Goal: Task Accomplishment & Management: Complete application form

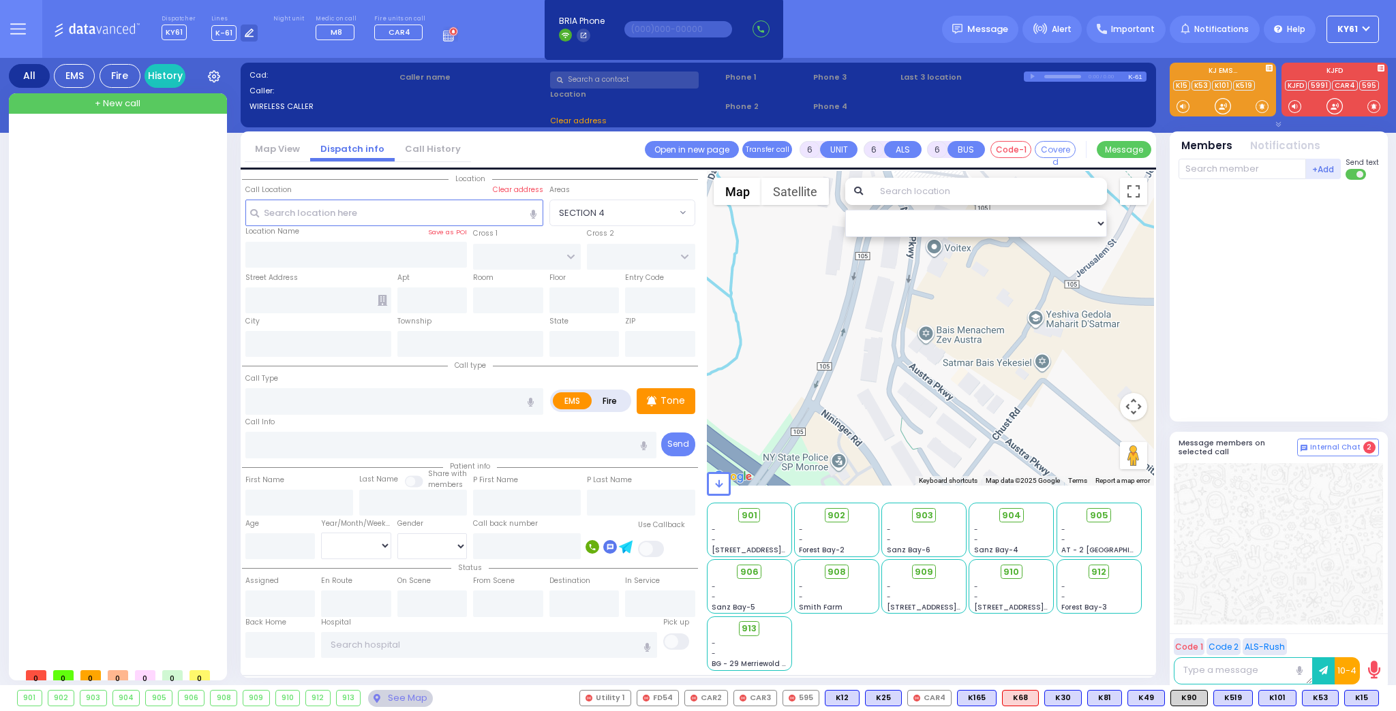
select select
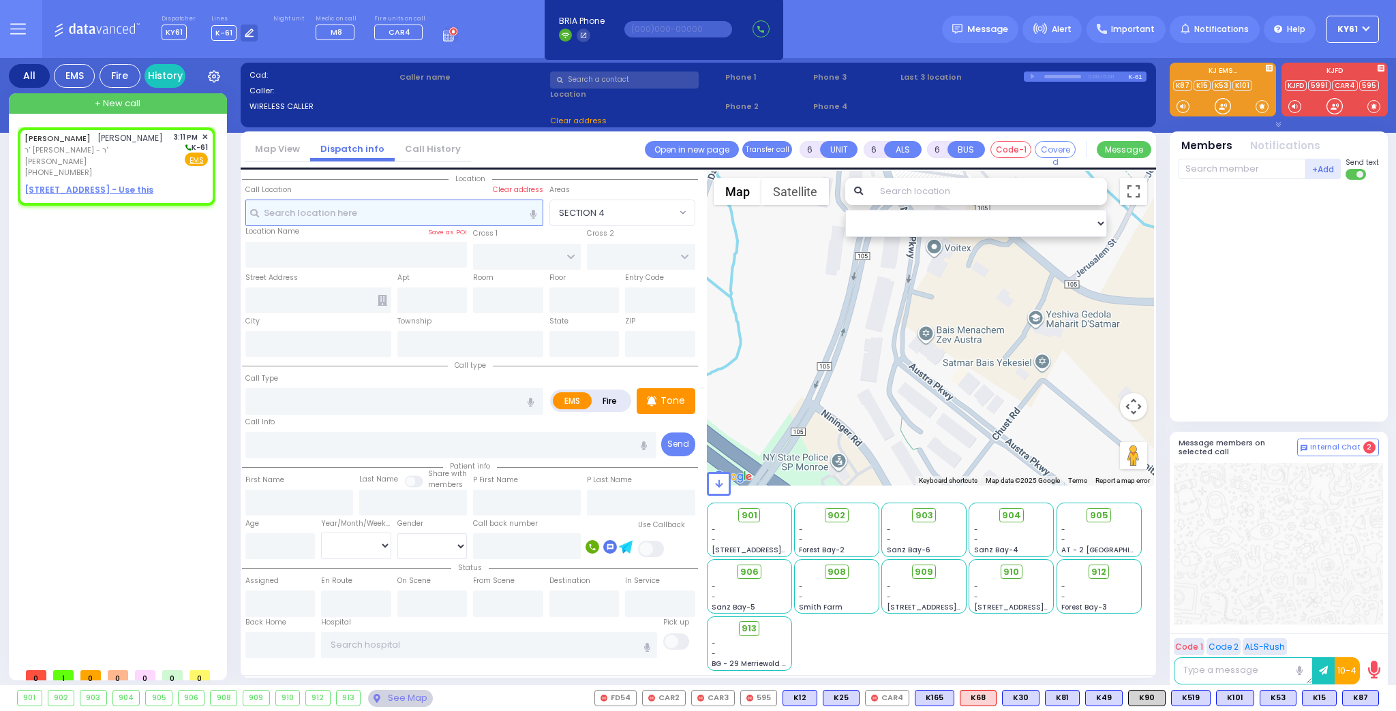
type input "2"
type input "1"
select select
radio input "true"
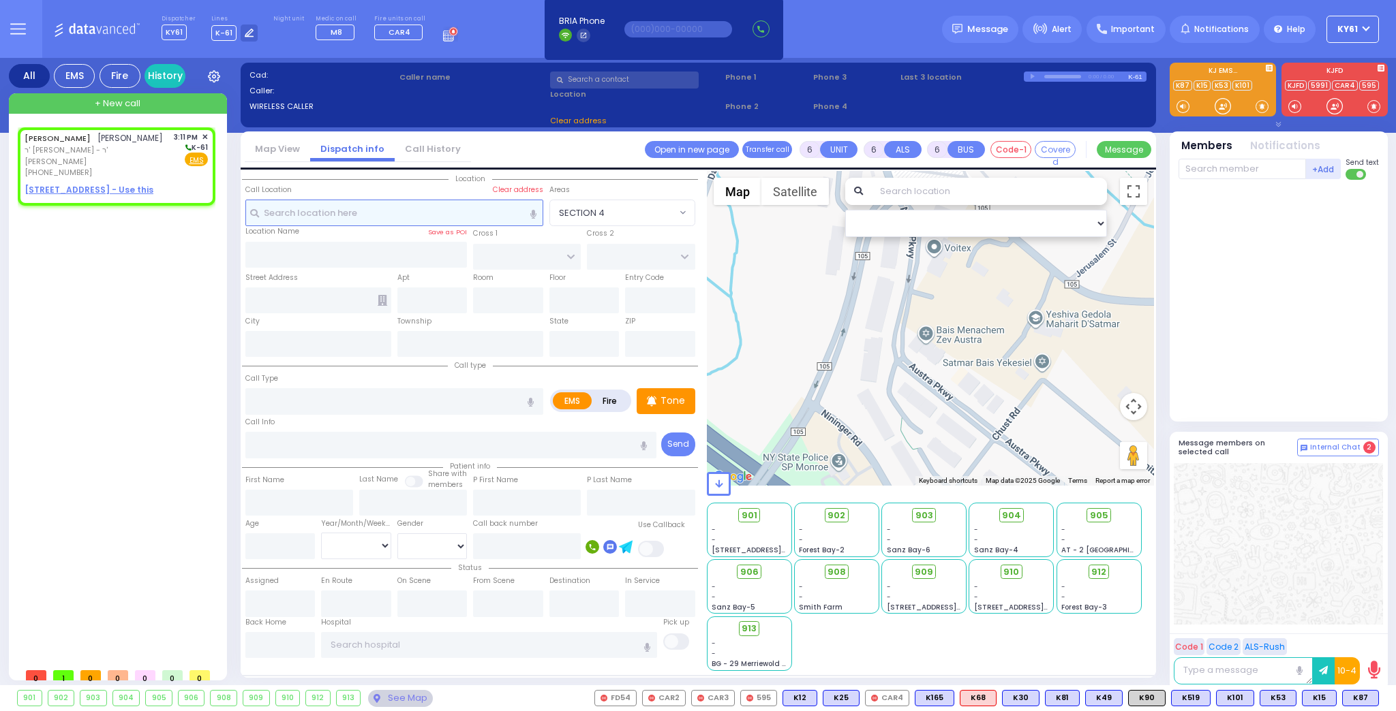
type input "MORDCHE JACOB"
type input "LICHTENSTEIN"
select select
type input "15:11"
select select "Hatzalah Garages"
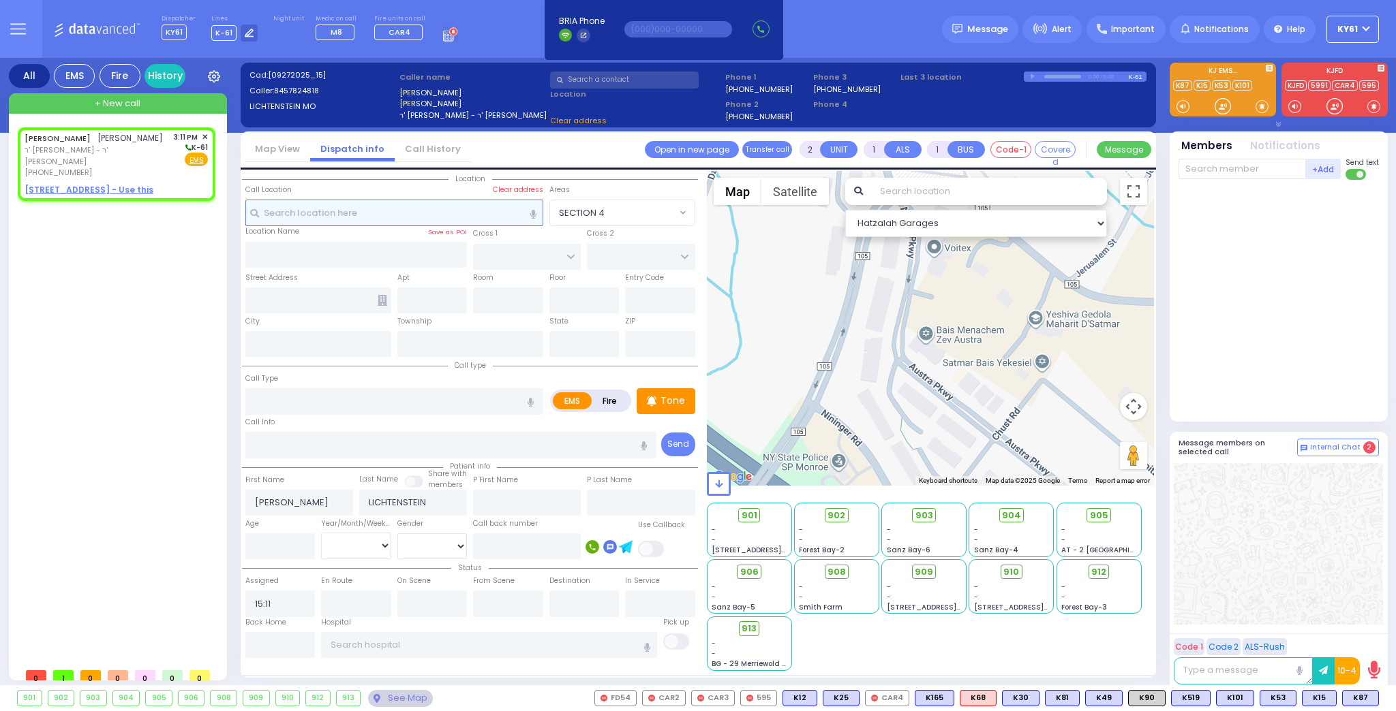
select select
radio input "true"
select select
select select "Hatzalah Garages"
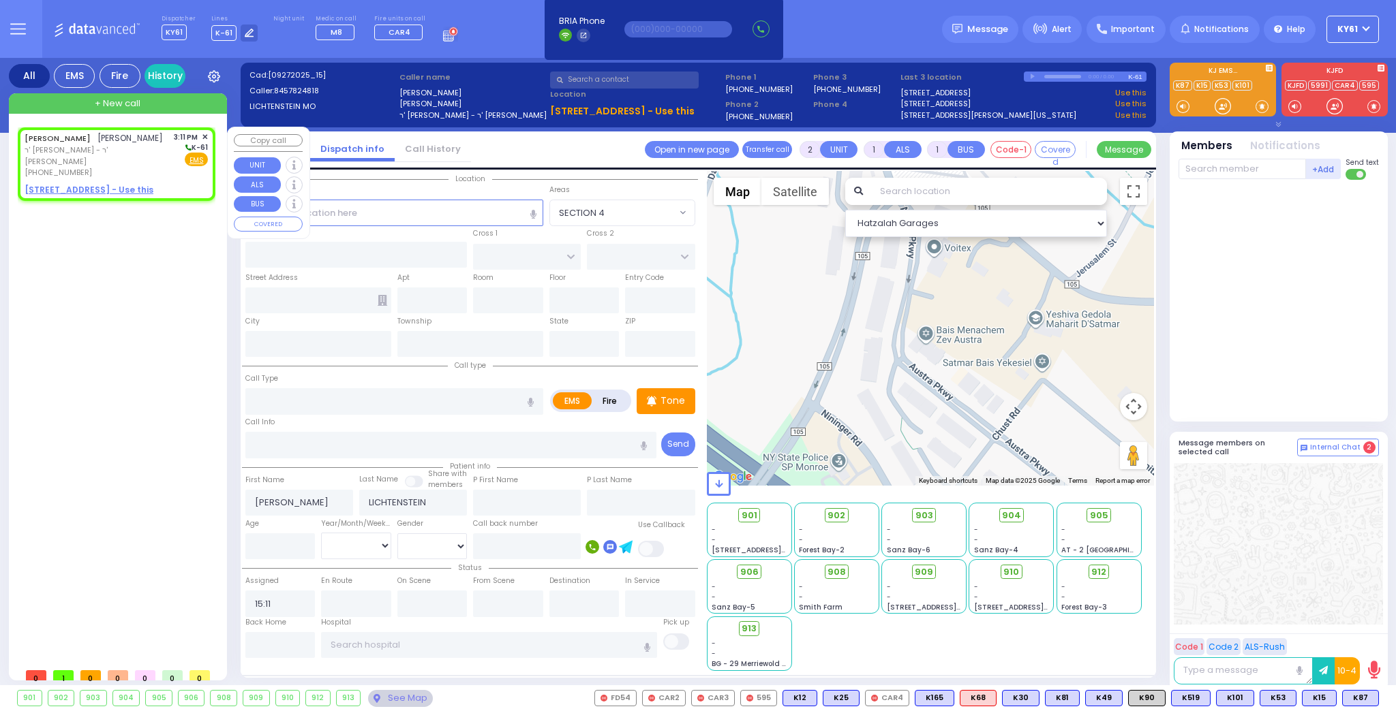
click at [162, 179] on div "[PHONE_NUMBER]" at bounding box center [97, 173] width 144 height 12
select select
radio input "true"
select select
select select "Hatzalah Garages"
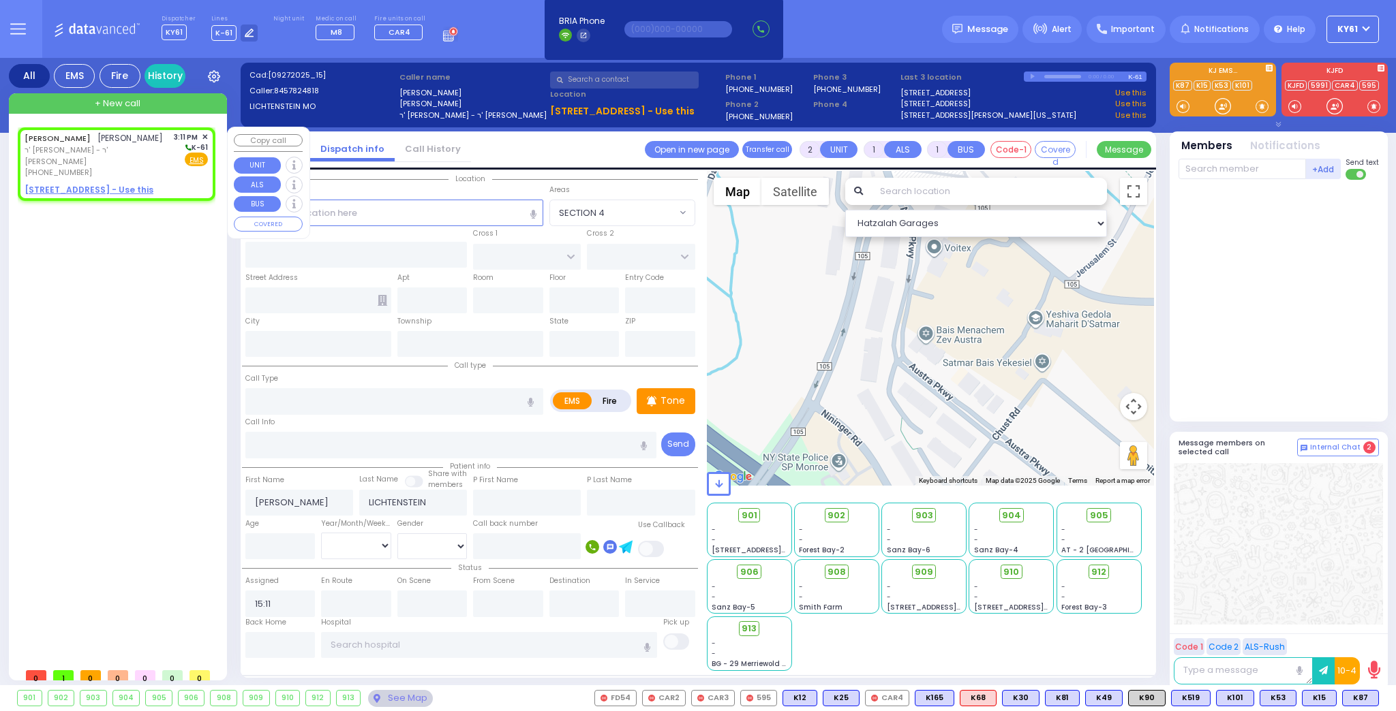
click at [52, 192] on u "16 PRAG BLVD 301 - Use this" at bounding box center [89, 190] width 129 height 12
select select
radio input "true"
select select
select select "Hatzalah Garages"
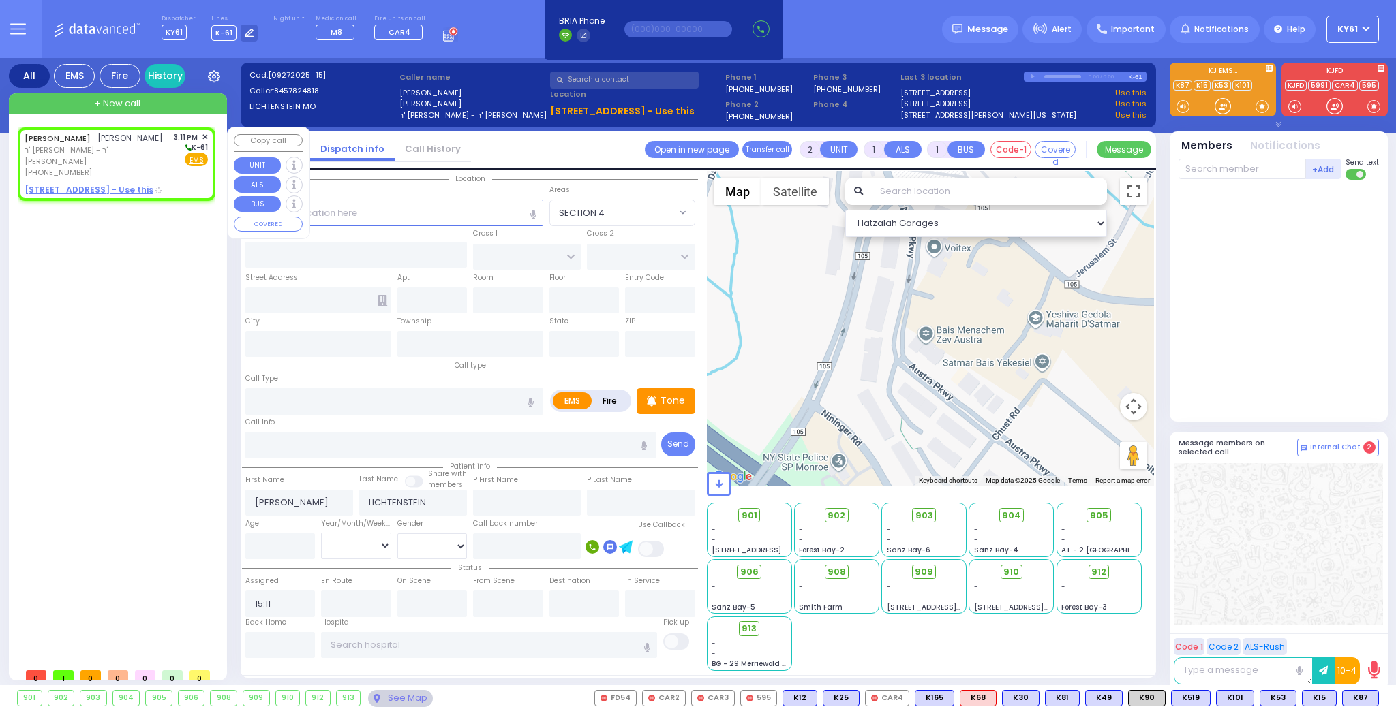
select select
radio input "true"
select select
select select "Hatzalah Garages"
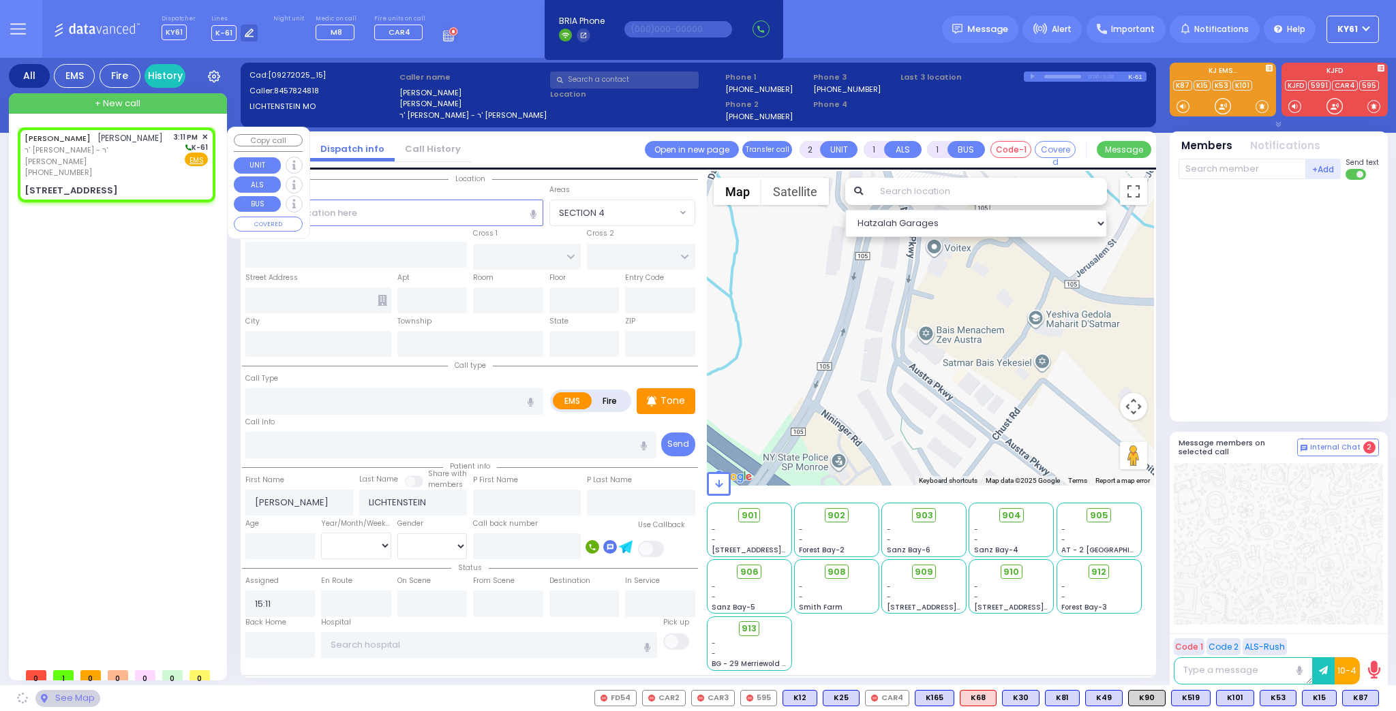
type input "YOEL KLEIN BLVD"
type input "MERON DR"
type input "16 PRAG BLVD"
type input "301"
type input "Monroe"
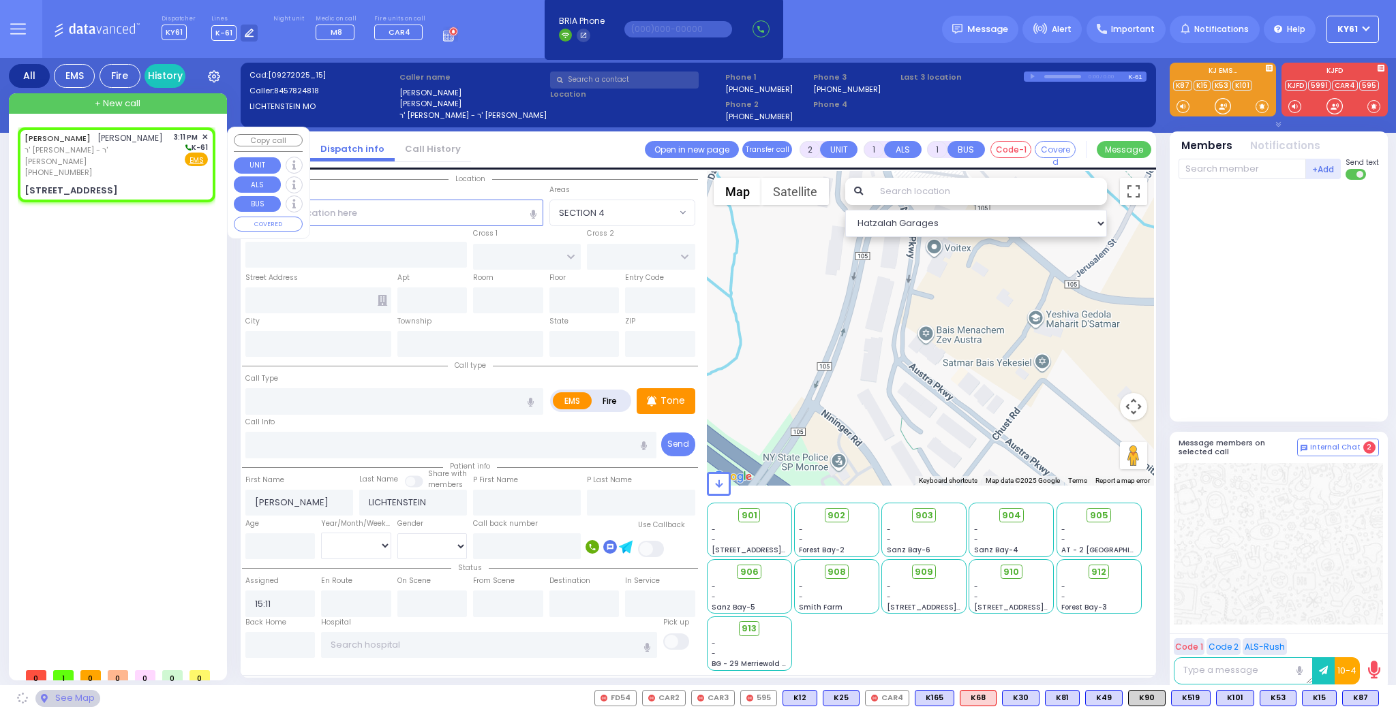
type input "[US_STATE]"
type input "10950"
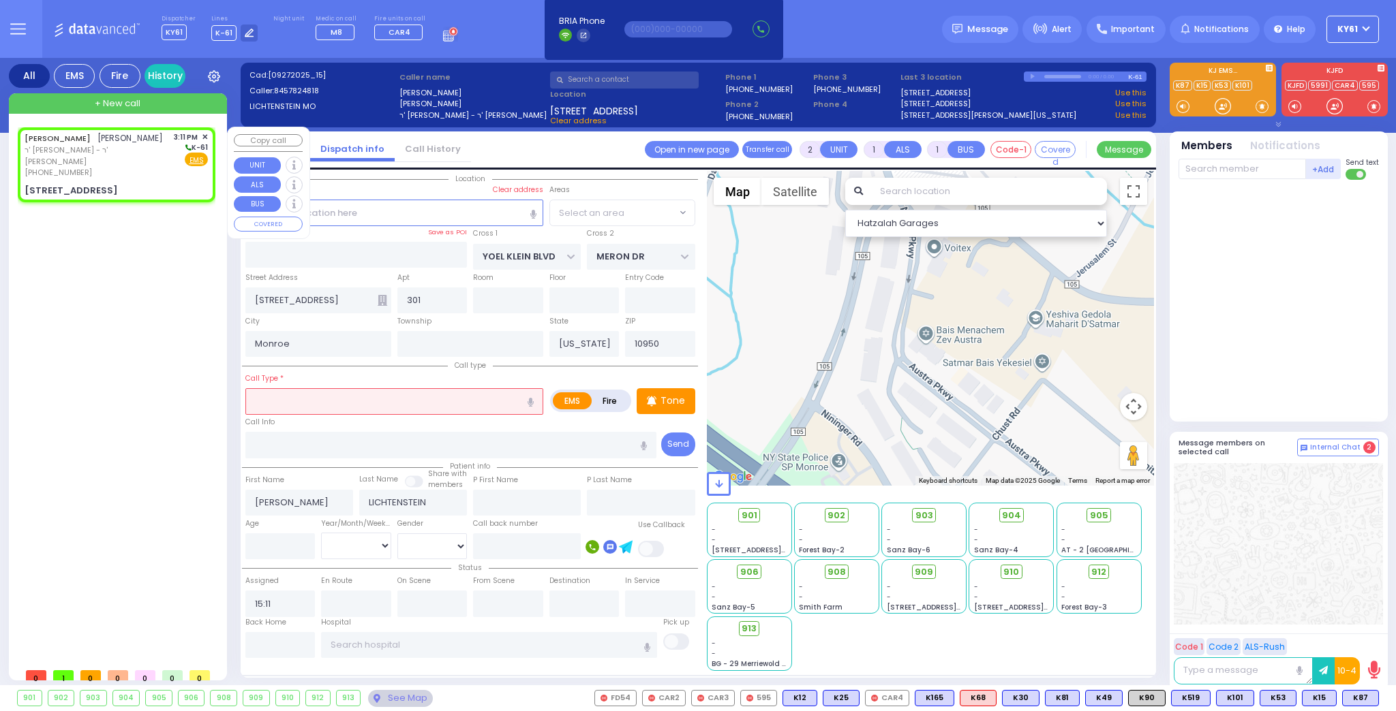
select select "SECTION 6"
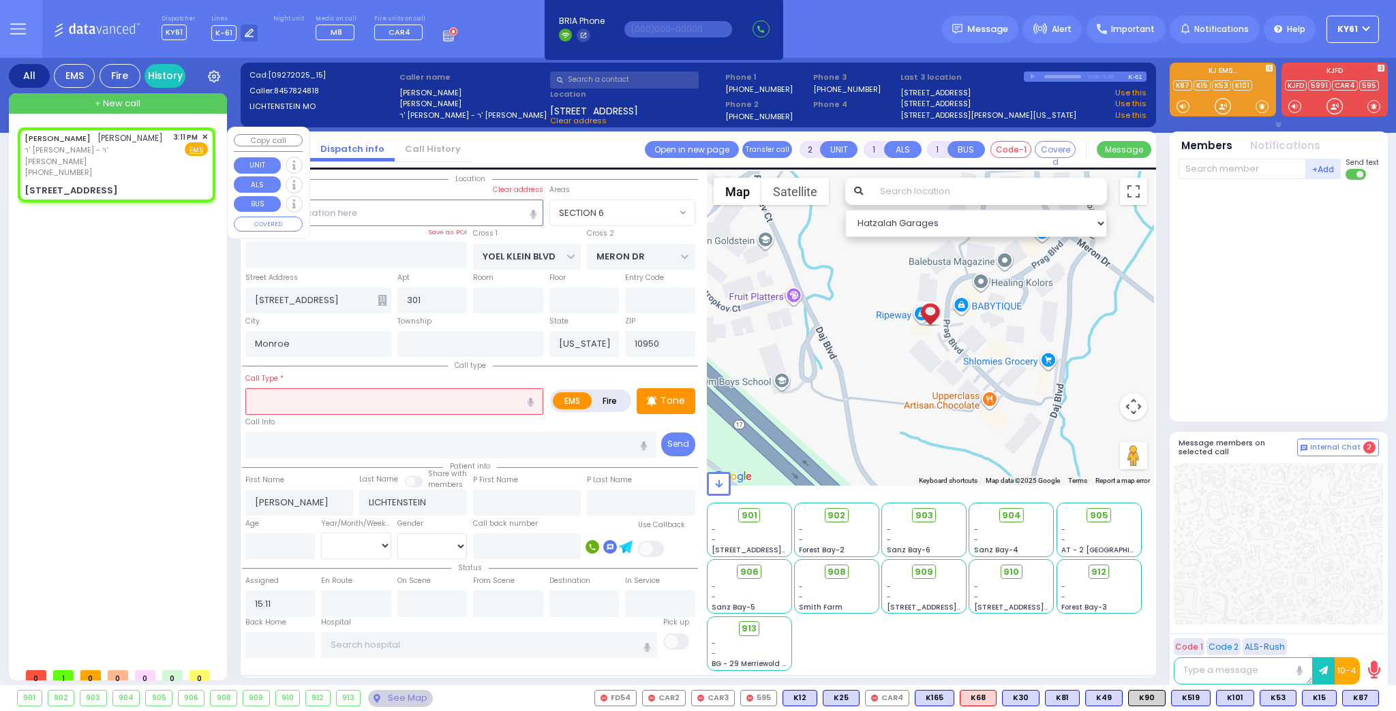
select select
radio input "true"
select select
select select "Hatzalah Garages"
select select "SECTION 6"
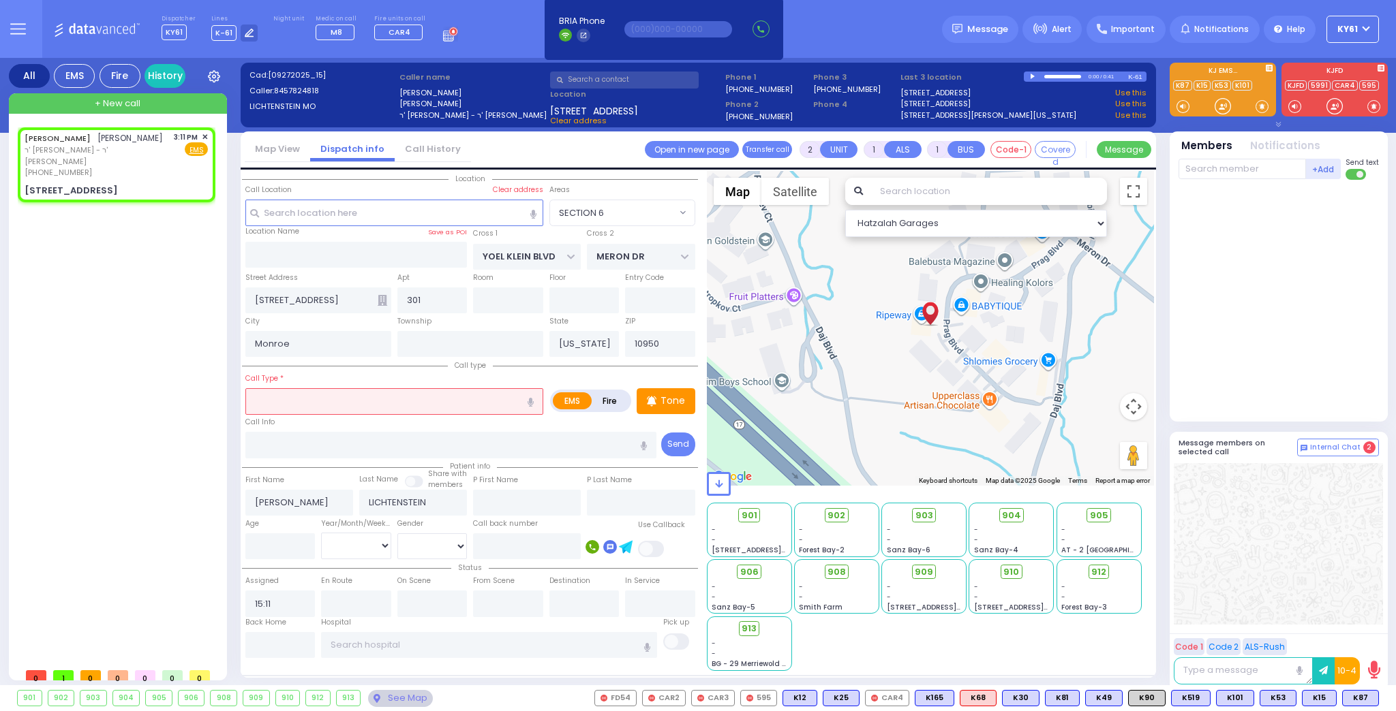
click at [327, 397] on input "text" at bounding box center [394, 401] width 298 height 26
type input "child not feeling well"
select select
radio input "true"
select select
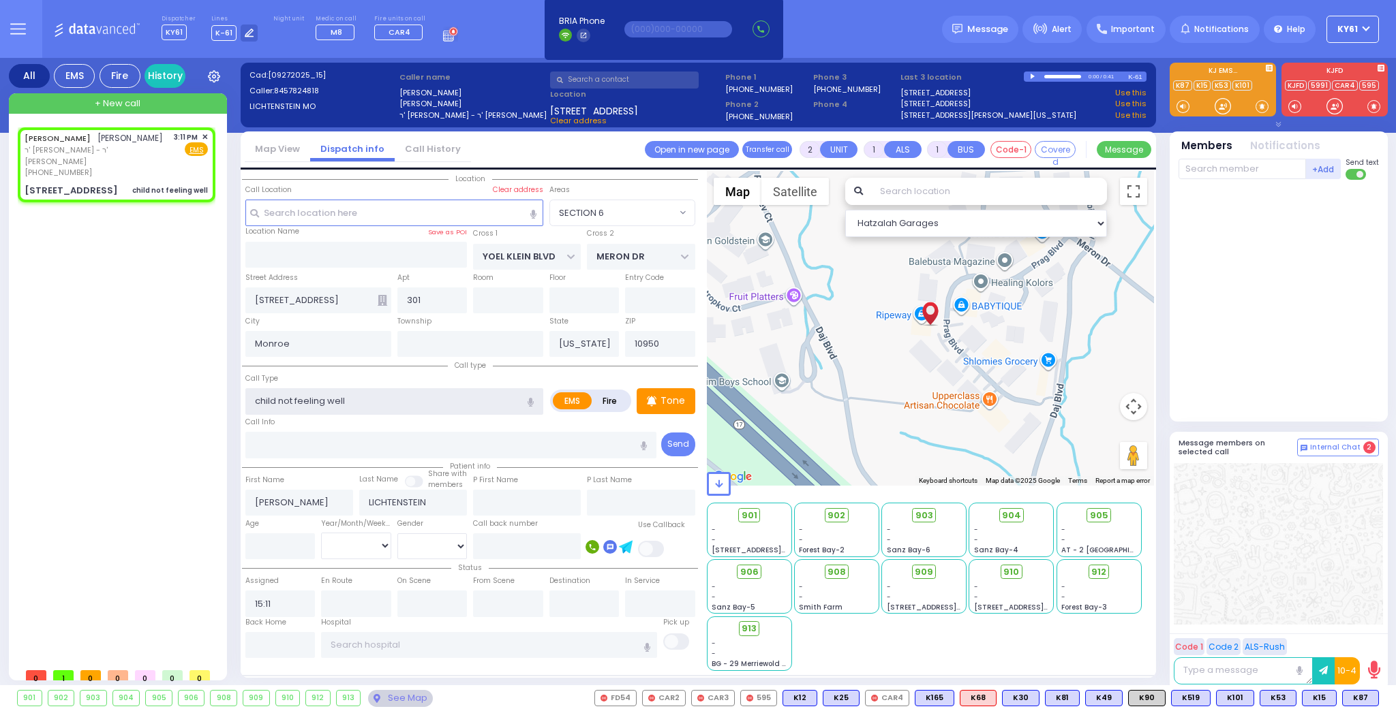
select select "Hatzalah Garages"
select select "SECTION 6"
type input "child not feeling well"
click at [680, 397] on p "Tone" at bounding box center [672, 401] width 25 height 14
select select
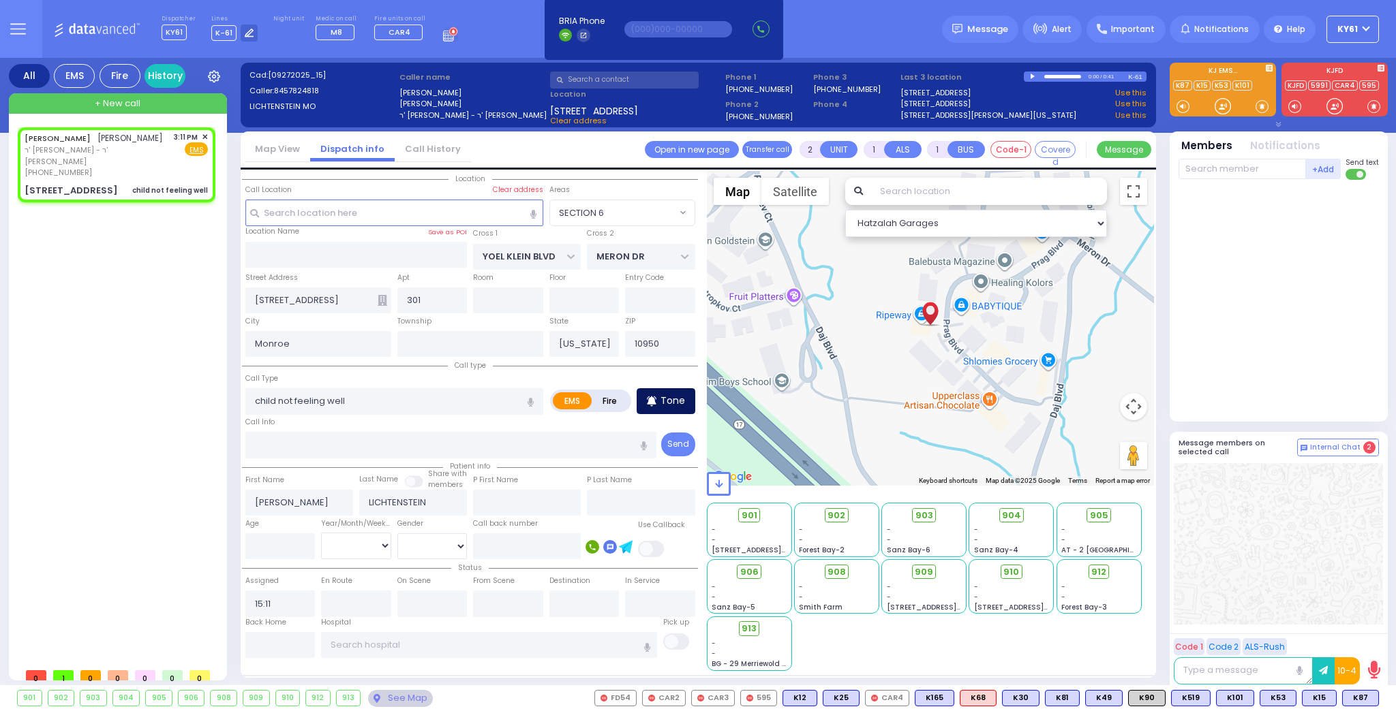
radio input "true"
select select
select select "Hatzalah Garages"
select select "SECTION 6"
click at [1356, 699] on span "K101" at bounding box center [1359, 698] width 37 height 15
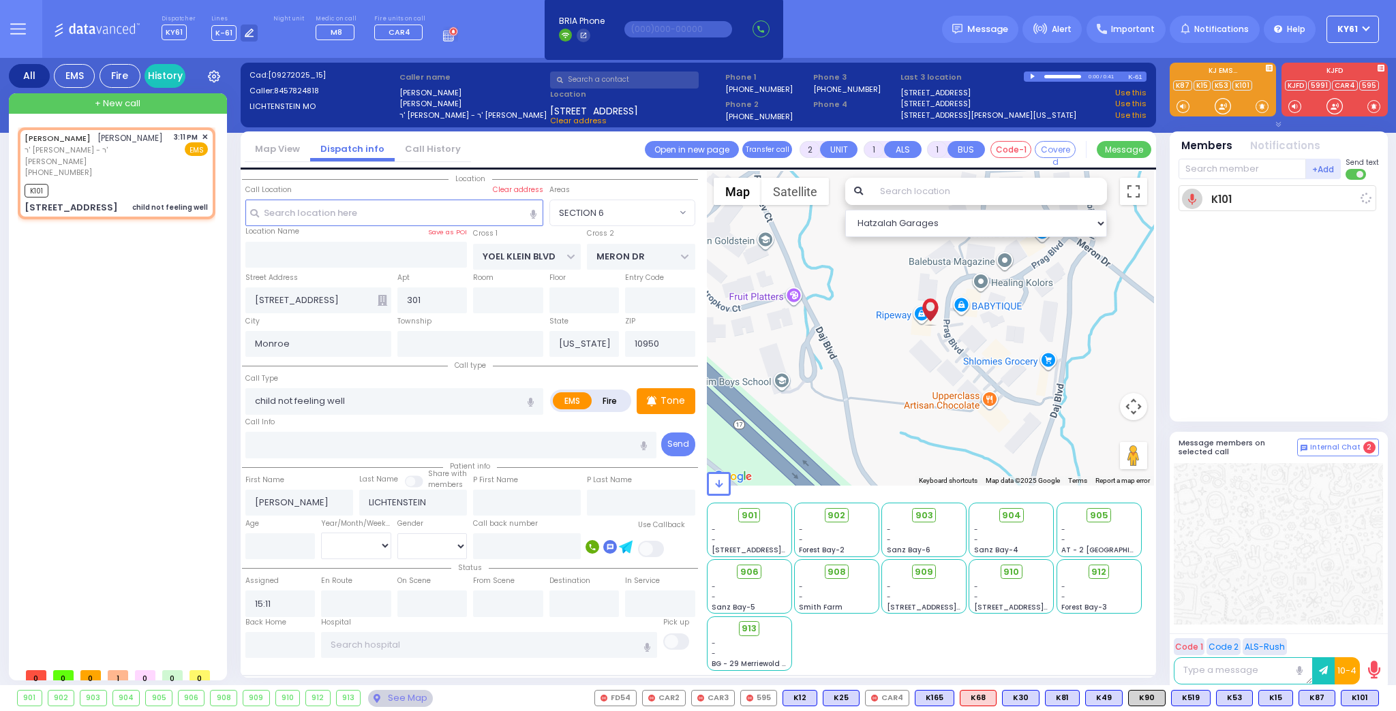
select select
radio input "true"
select select
type input "15:13"
select select "Hatzalah Garages"
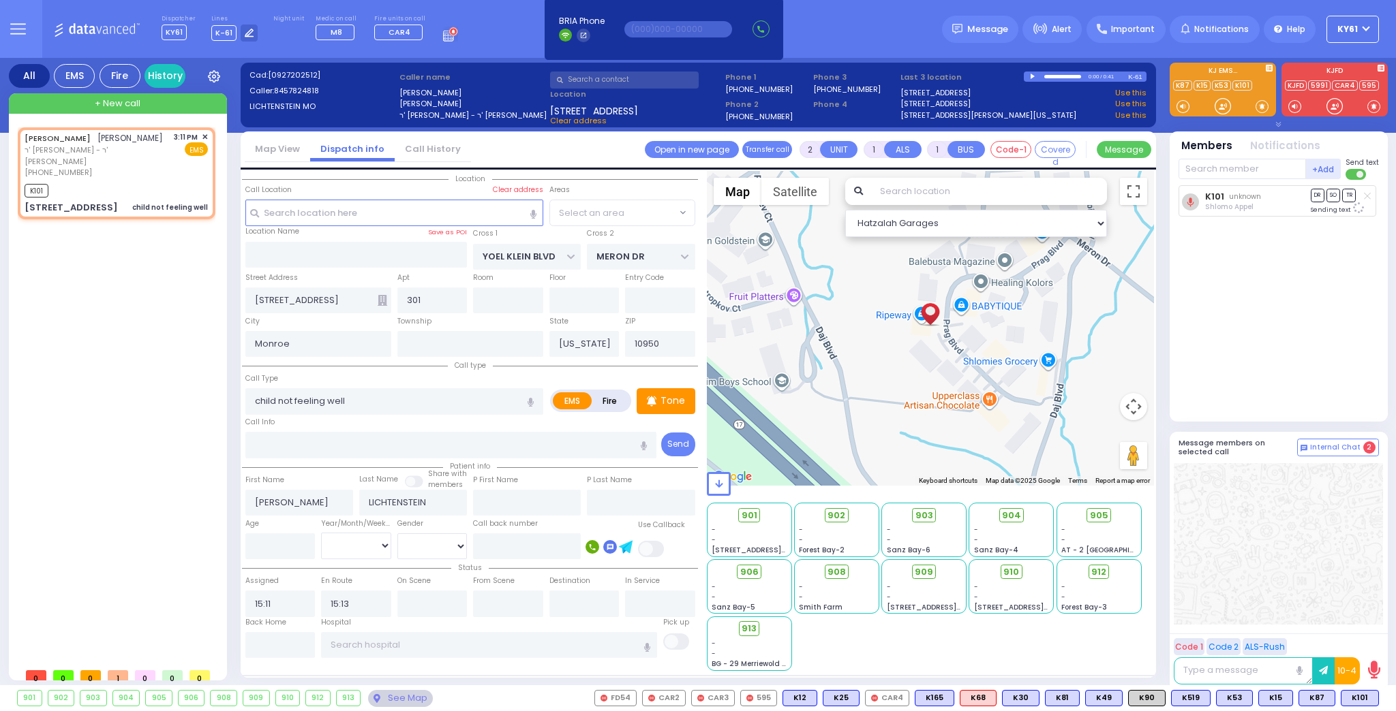
select select "SECTION 6"
click at [1359, 704] on span "K42" at bounding box center [1360, 698] width 36 height 15
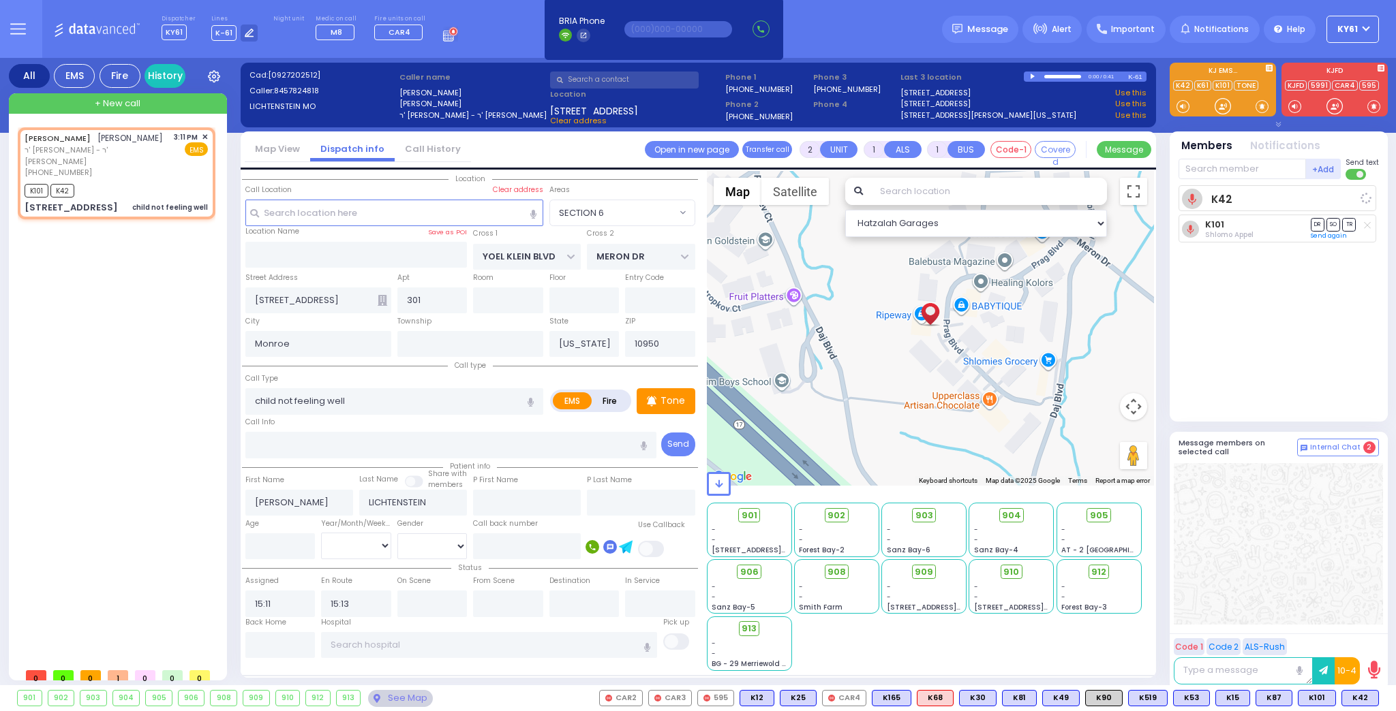
select select
radio input "true"
select select
select select "Hatzalah Garages"
select select "SECTION 6"
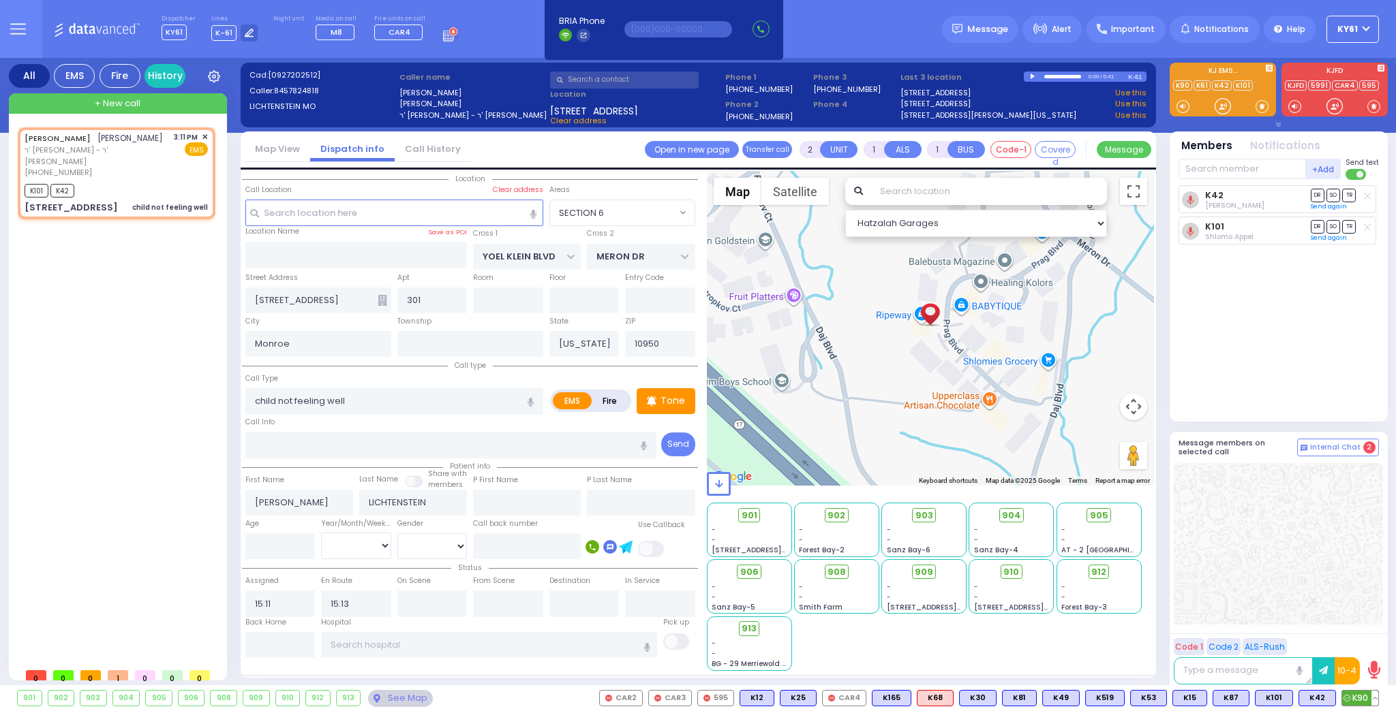
click at [1357, 698] on span "K90" at bounding box center [1360, 698] width 36 height 15
select select
radio input "true"
select select
select select "Hatzalah Garages"
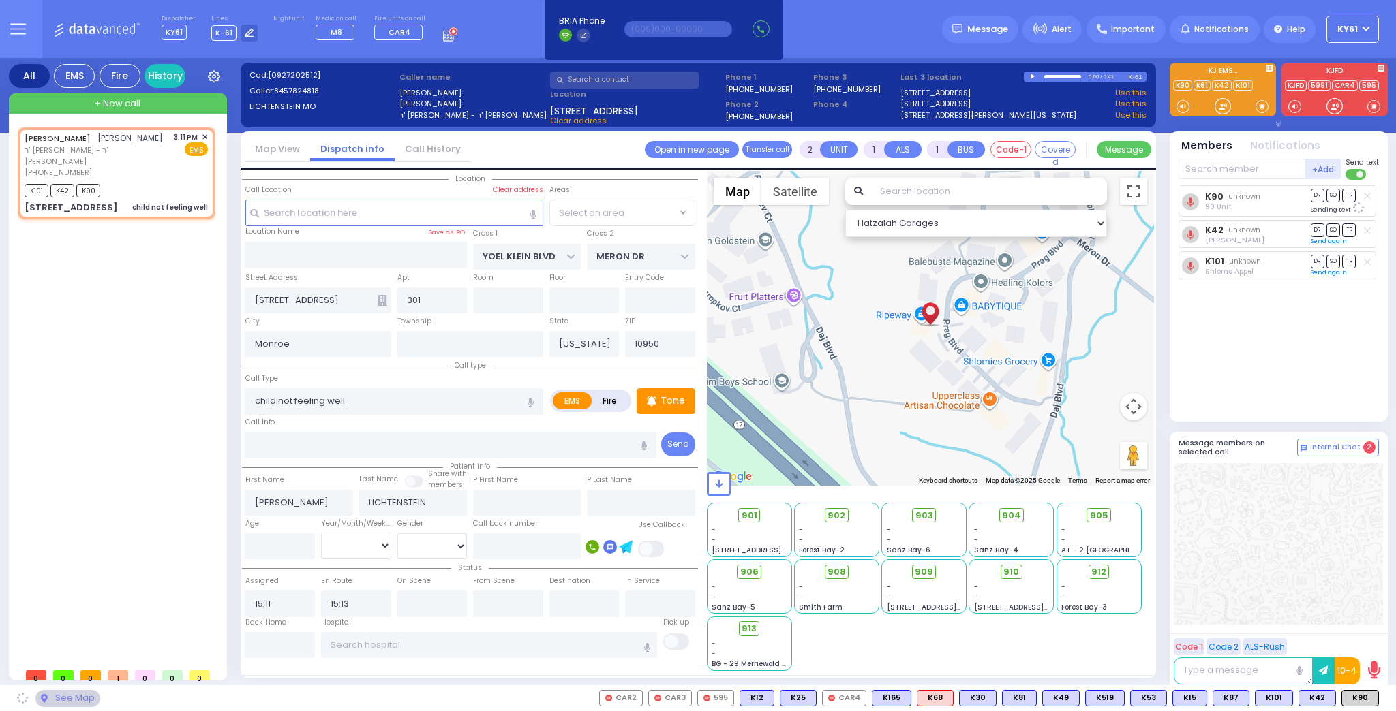
select select "SECTION 6"
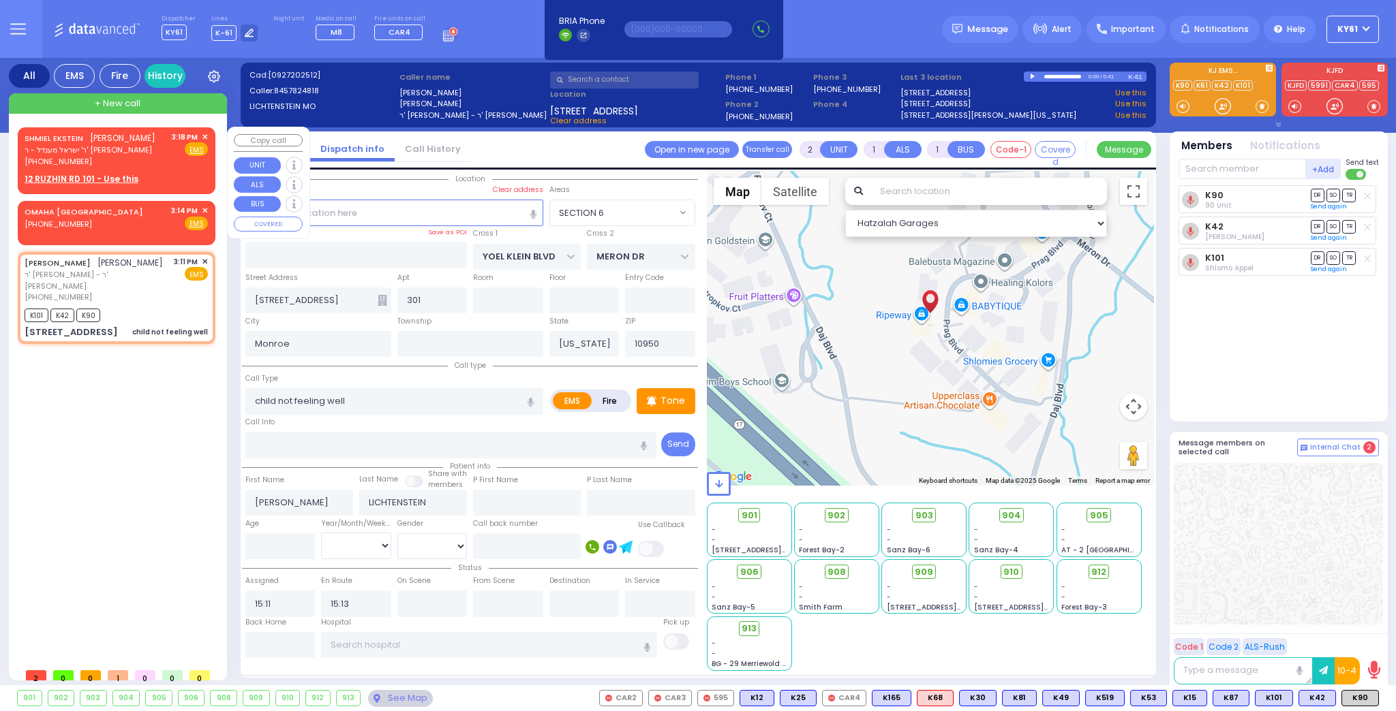
click at [171, 155] on div "SHMIEL EKSTEIN שמואל עקשטיין ר' ישראל מענדל - ר' משה שעהר (845) 783-2729 3:18 P…" at bounding box center [116, 150] width 183 height 36
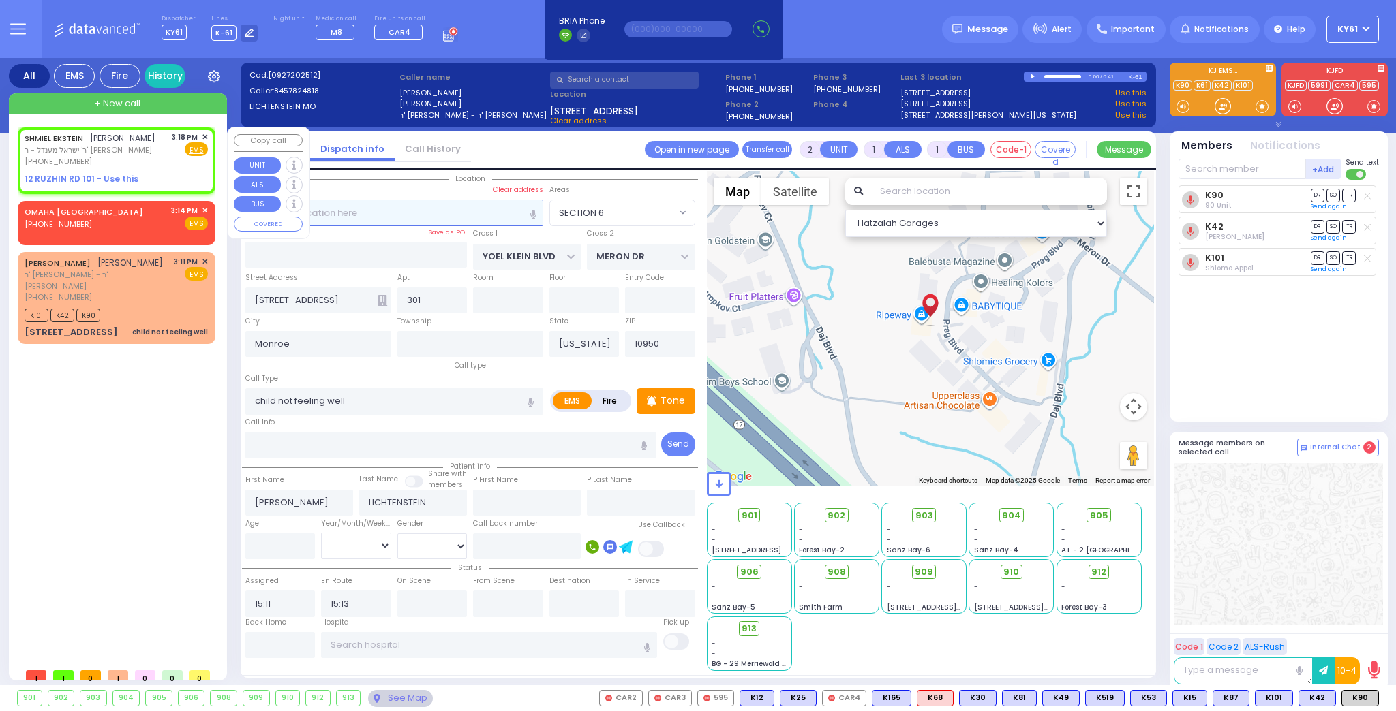
select select
radio input "true"
type input "[PERSON_NAME]"
type input "EKSTEIN"
select select
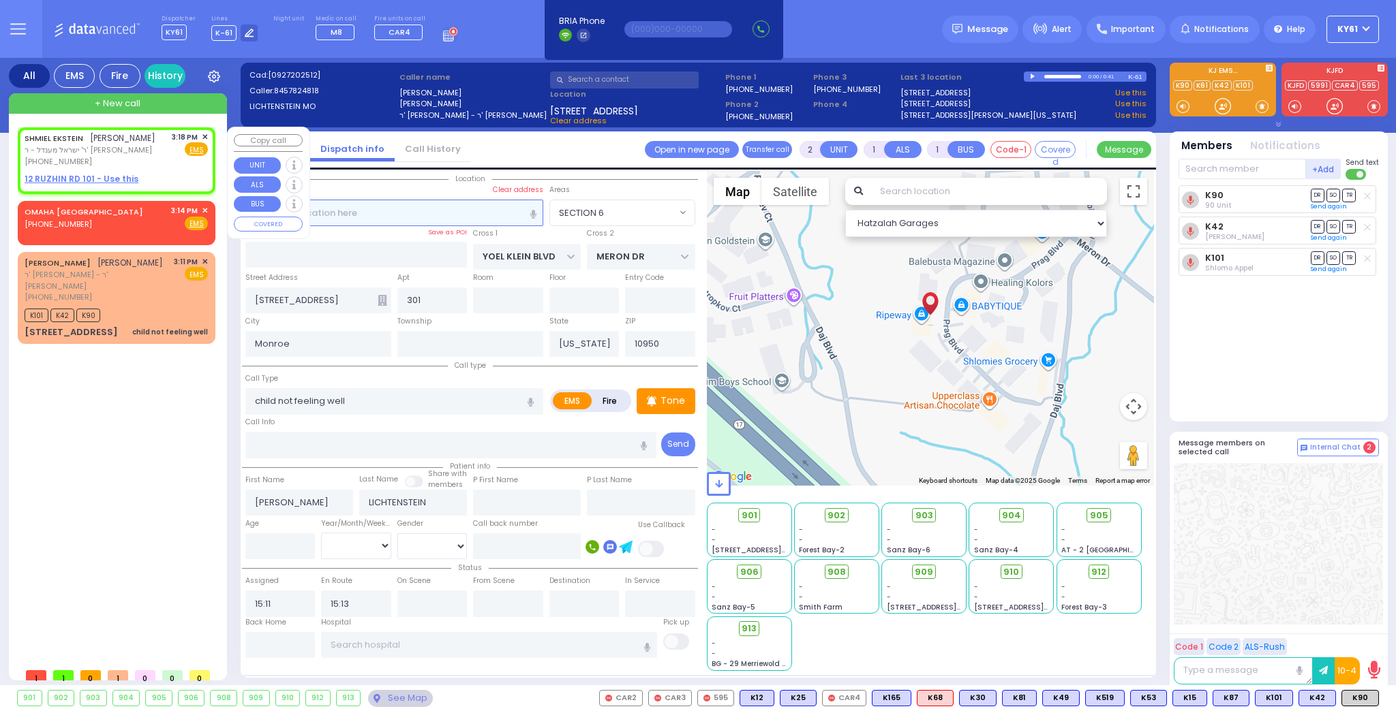
type input "15:18"
select select "Hatzalah Garages"
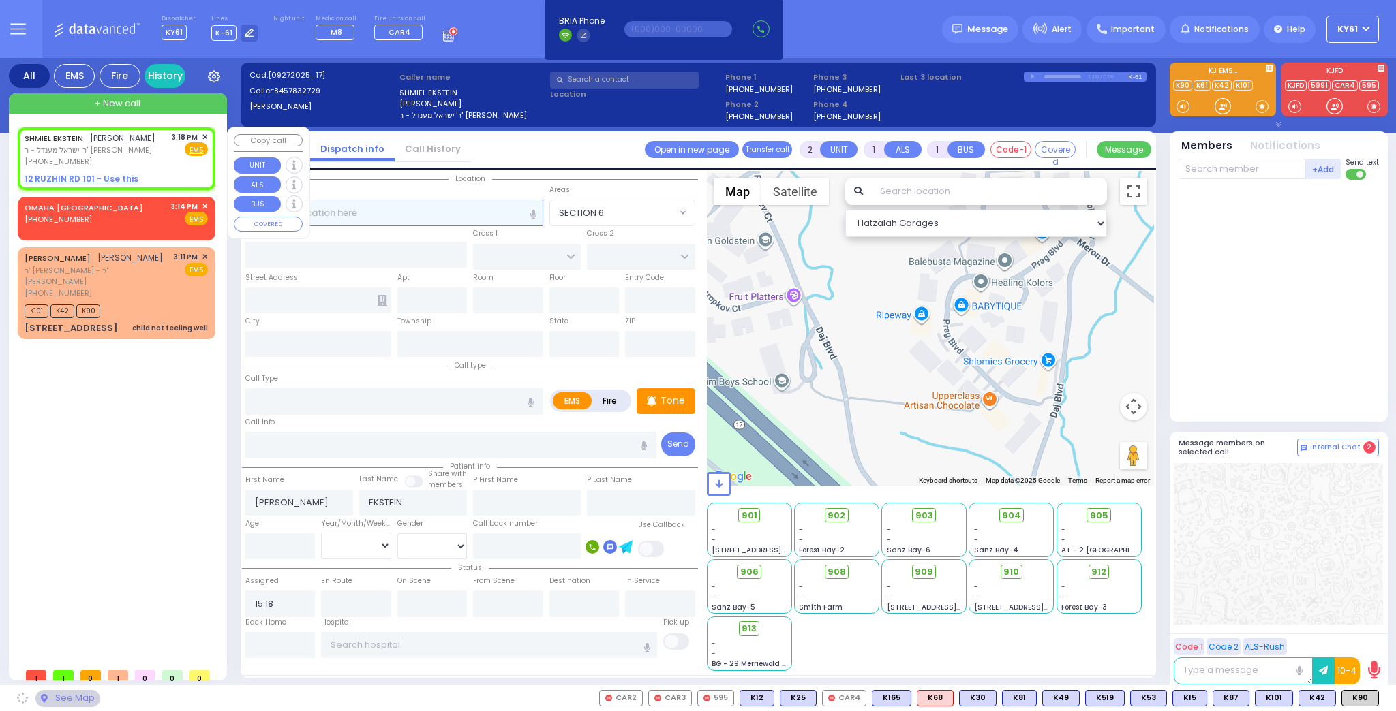
select select
radio input "true"
select select
select select "Hatzalah Garages"
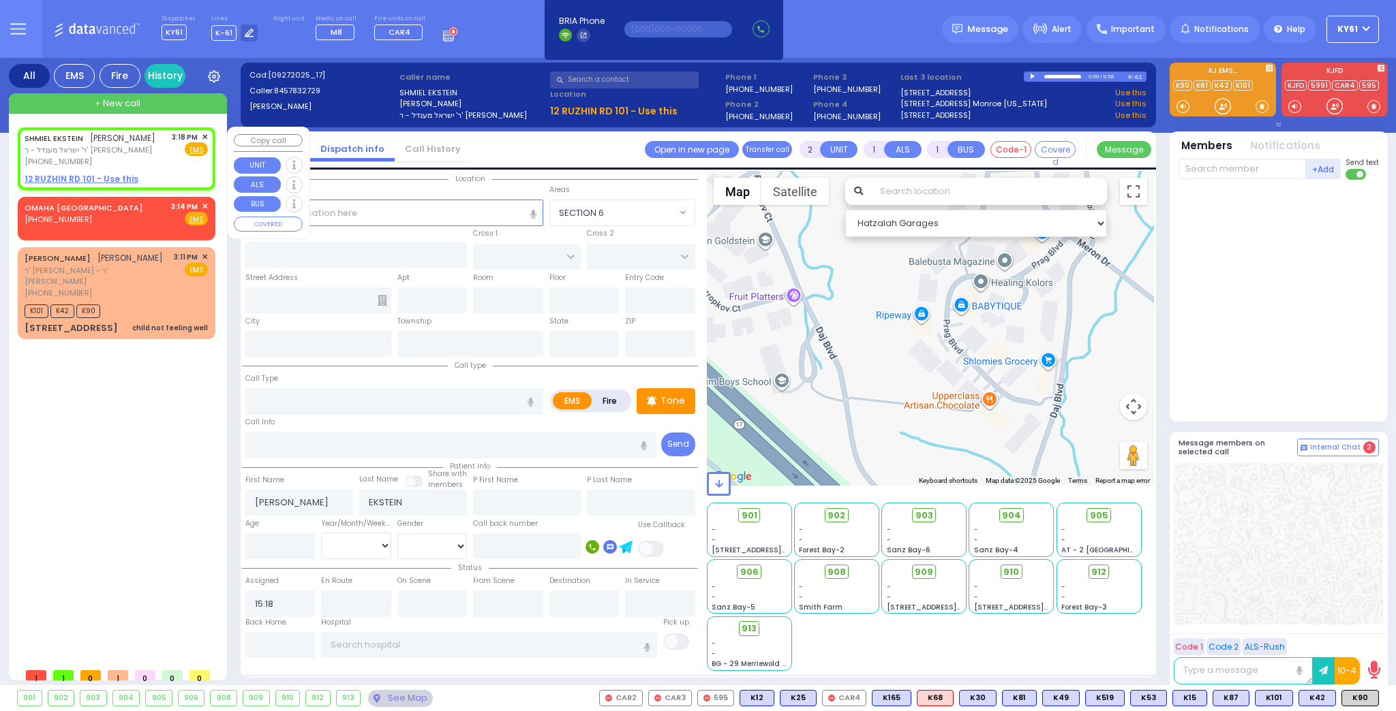
click at [64, 177] on u "12 RUZHIN RD 101 - Use this" at bounding box center [82, 179] width 114 height 12
select select
radio input "true"
select select
select select "Hatzalah Garages"
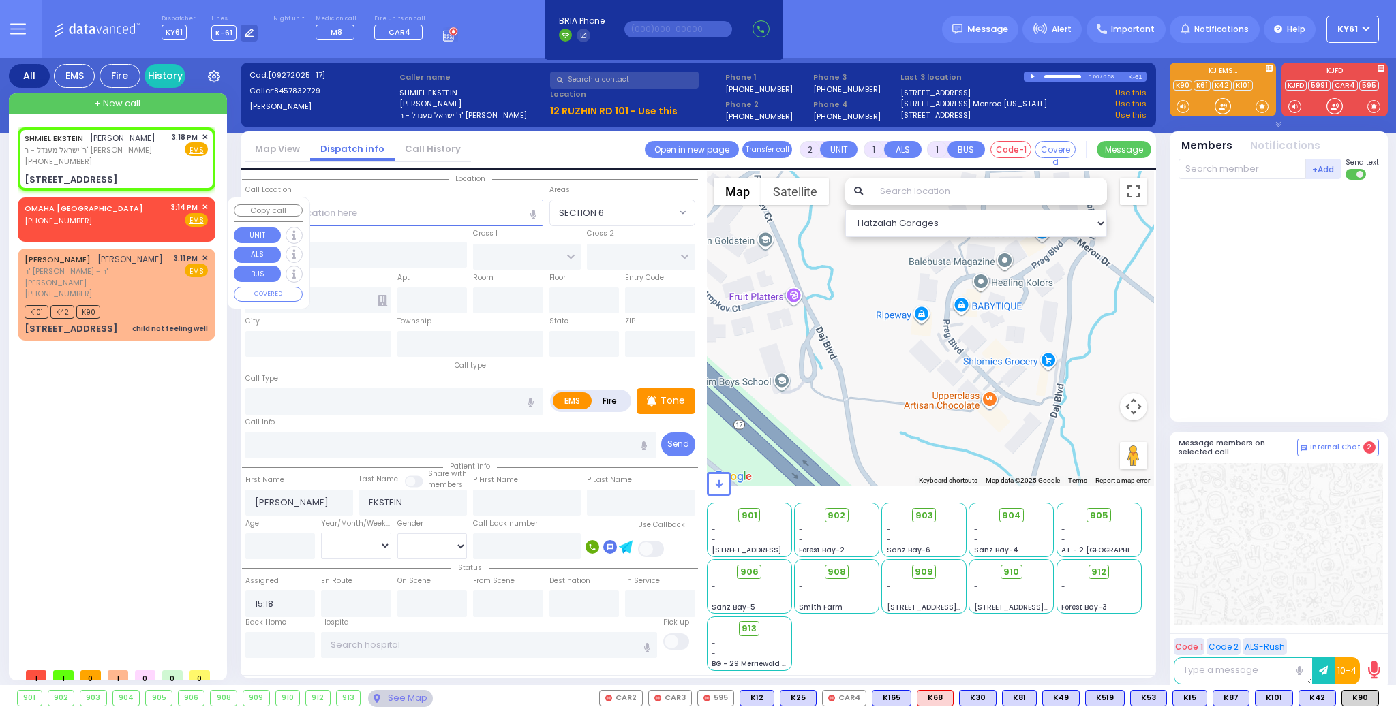
select select
radio input "true"
select select
select select "Hatzalah Garages"
type input "KRAKOW BLVD"
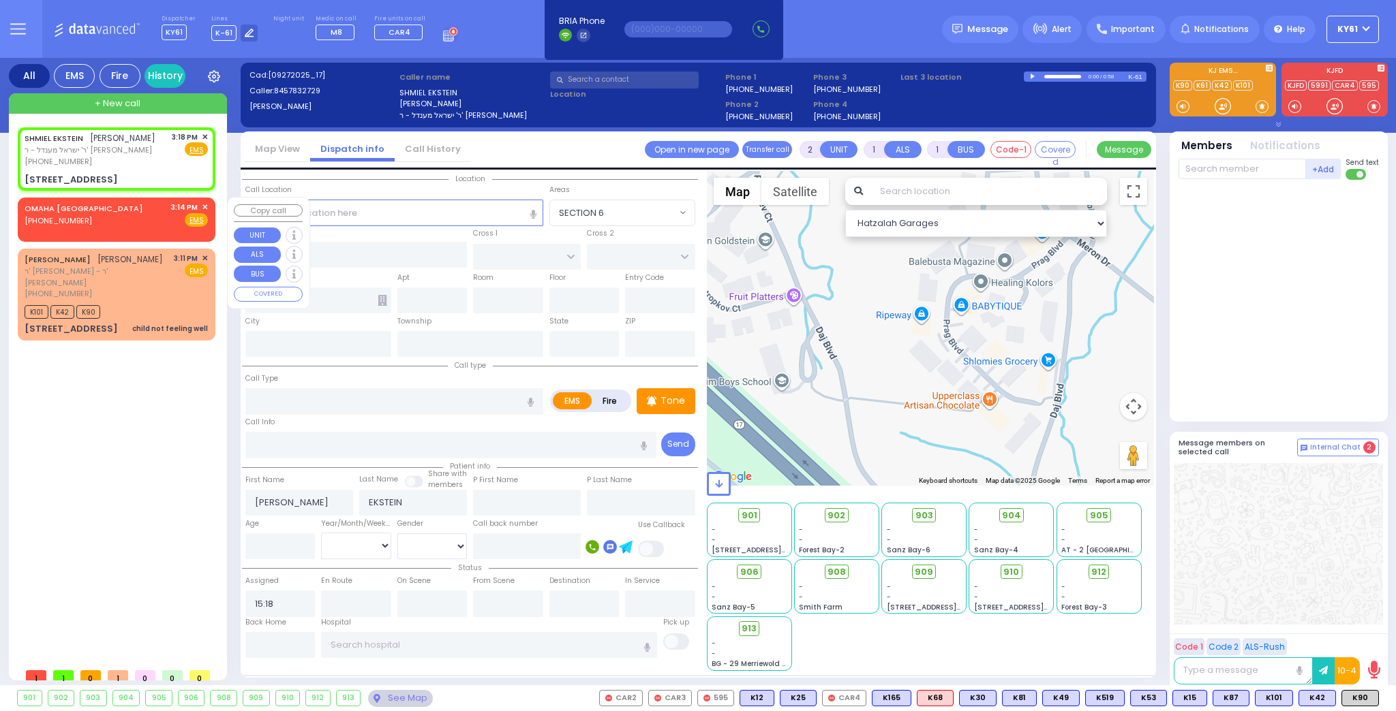
type input "ANIPOLI DR"
type input "[STREET_ADDRESS]"
type input "101"
type input "Monroe"
type input "[US_STATE]"
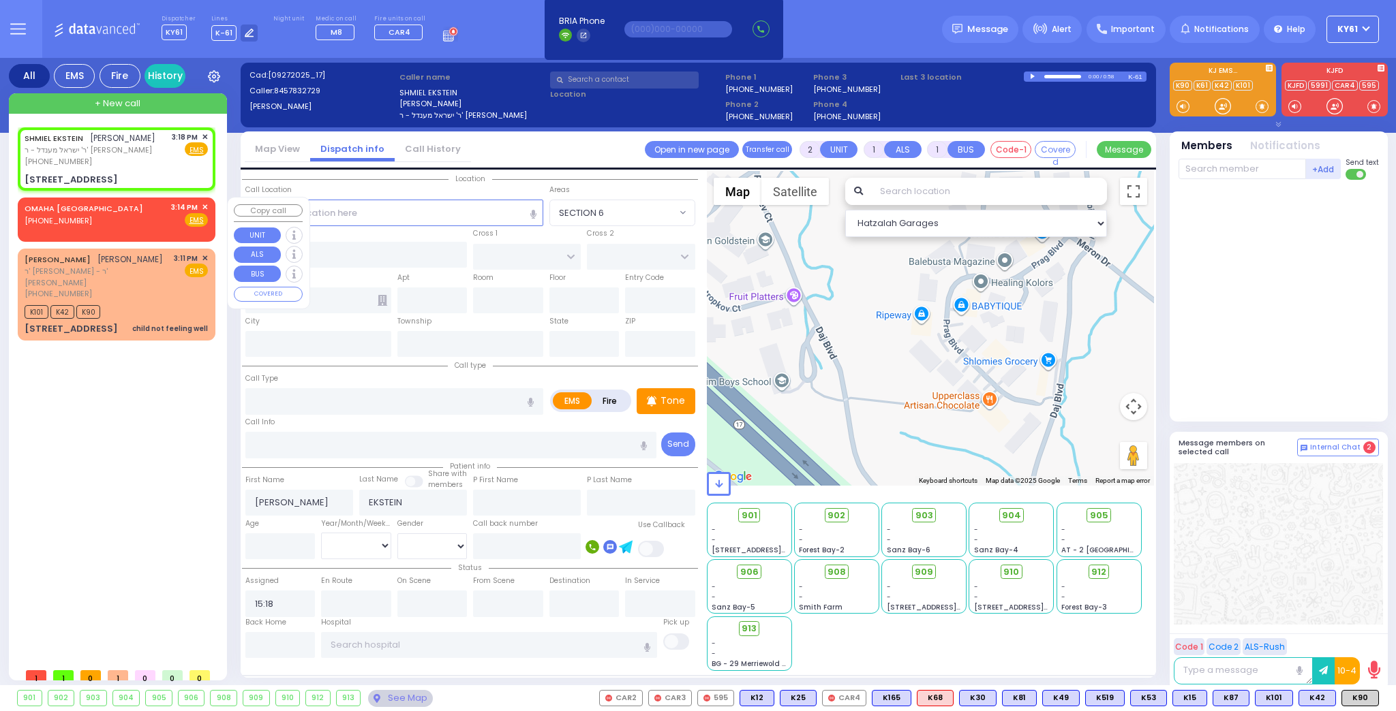
type input "10950"
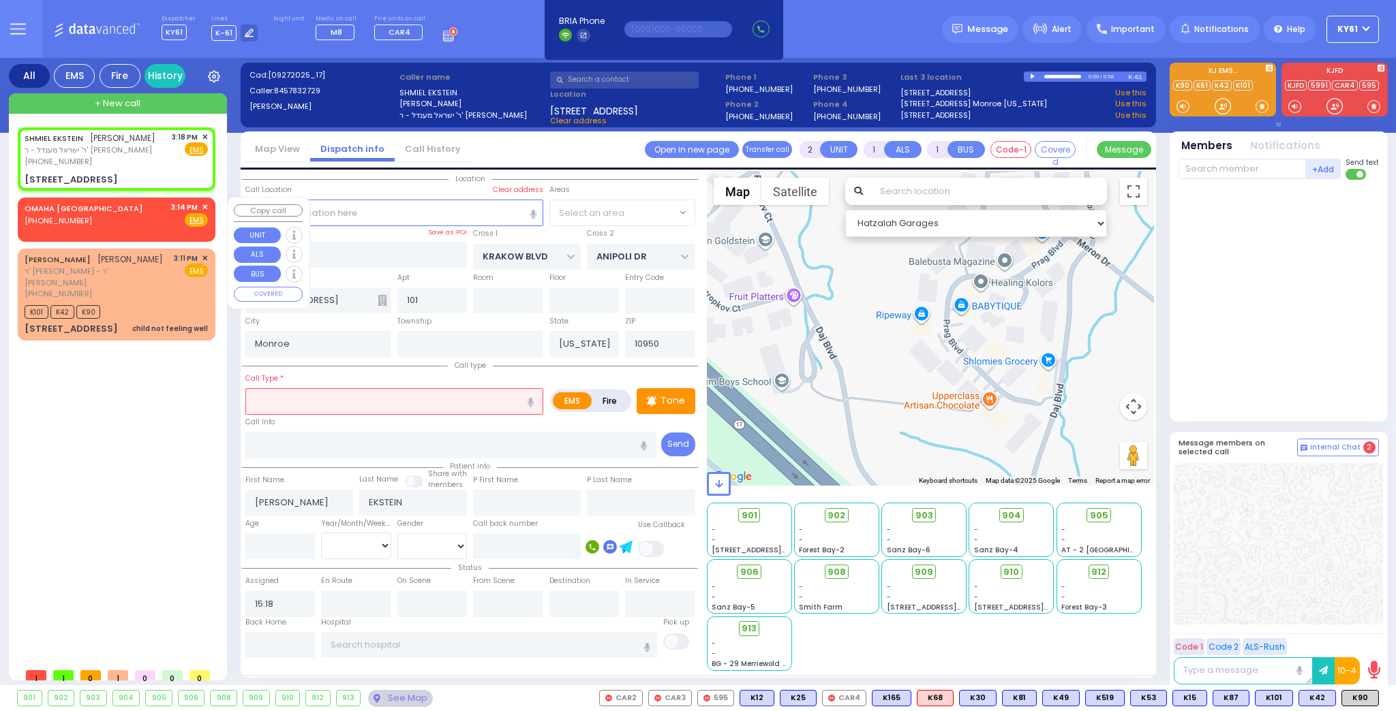
select select "ATZEI TAMURIM"
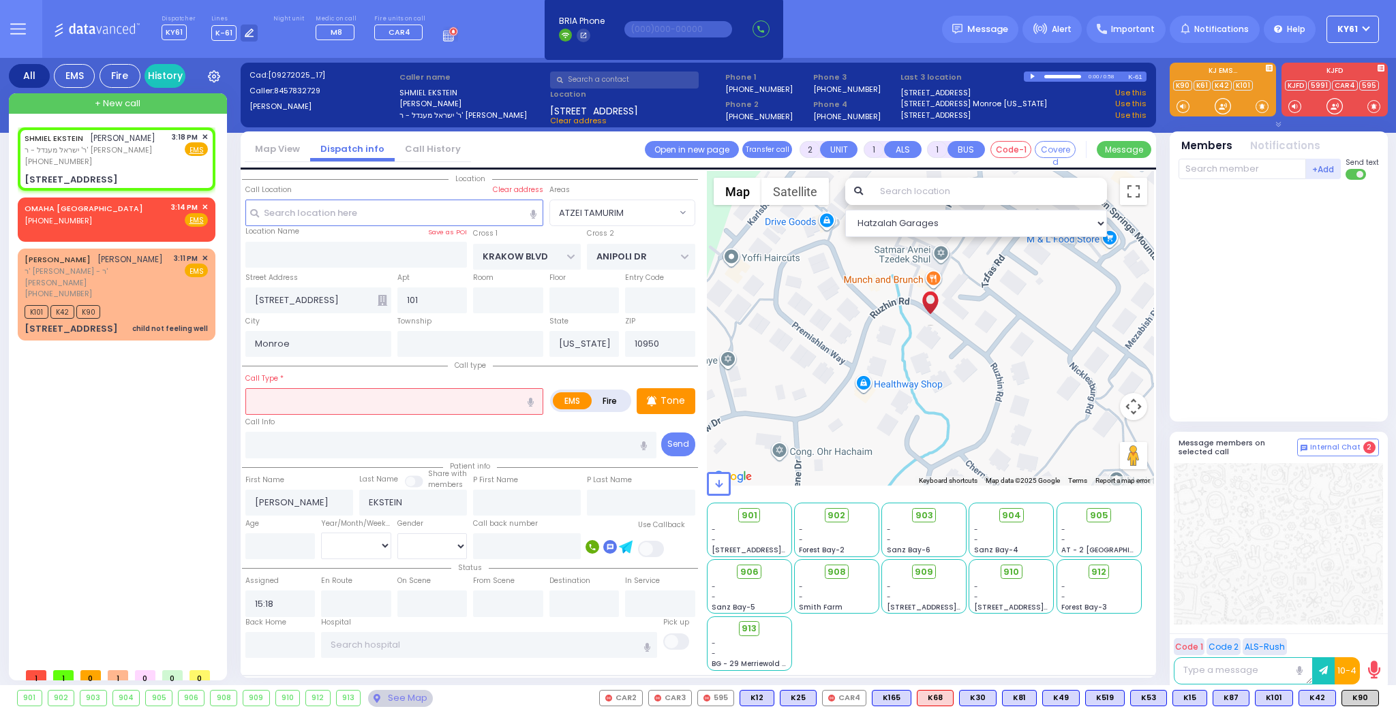
drag, startPoint x: 358, startPoint y: 407, endPoint x: 360, endPoint y: 399, distance: 8.3
click at [358, 407] on input "text" at bounding box center [394, 401] width 298 height 26
type input "pt"
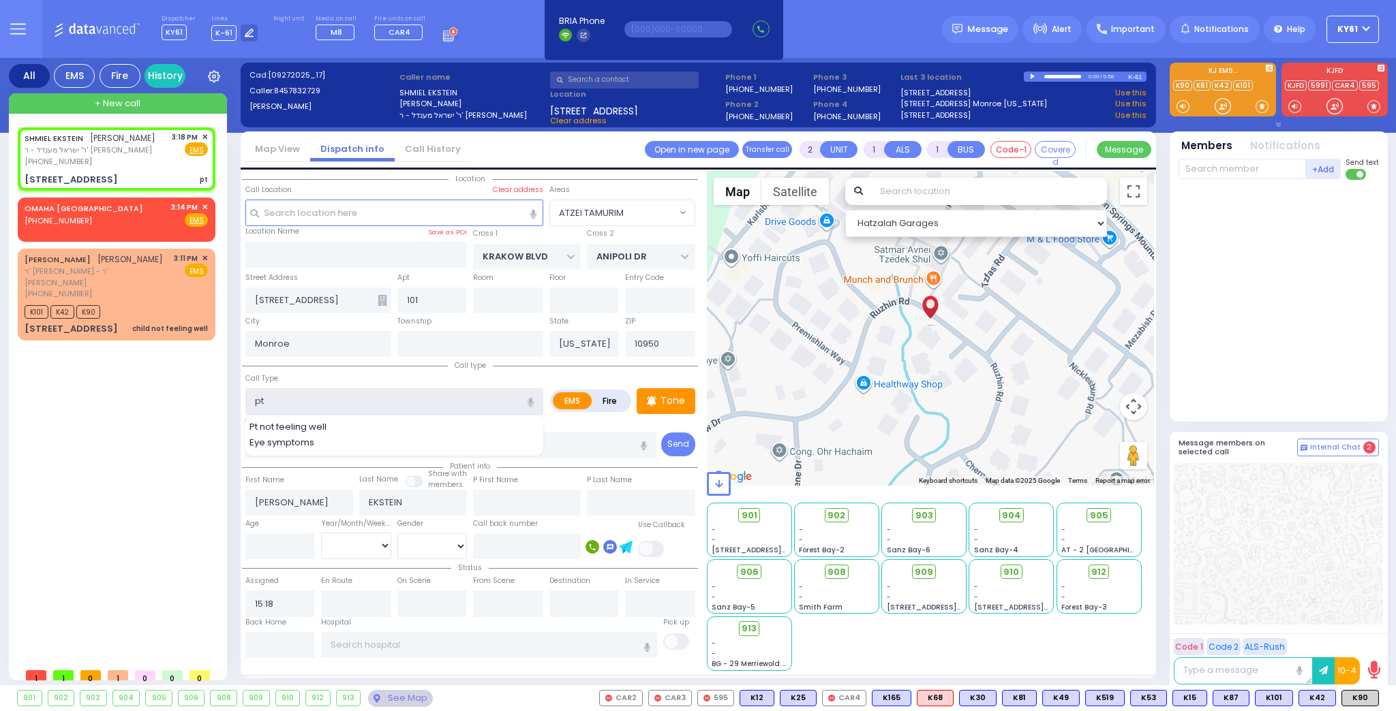
select select
radio input "true"
select select
select select "Hatzalah Garages"
select select "ATZEI TAMURIM"
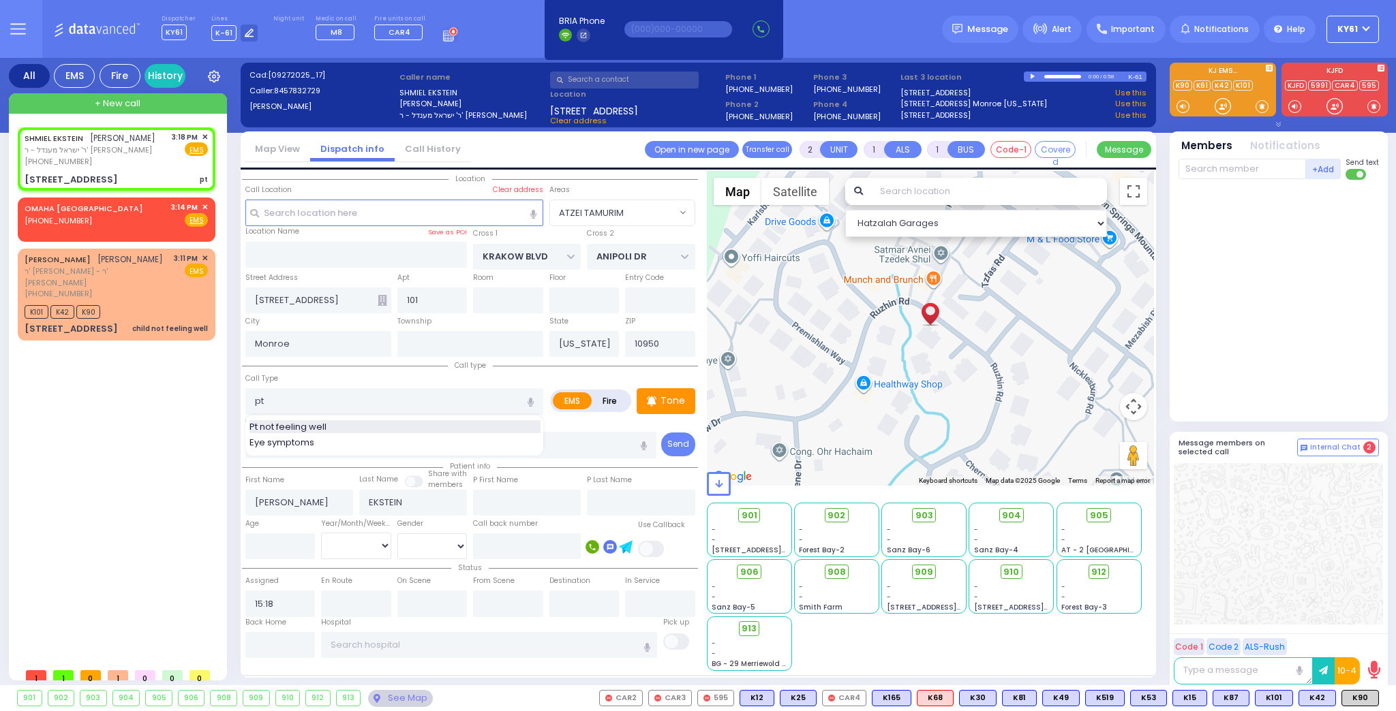
click at [274, 424] on span "Pt not feeling well" at bounding box center [290, 427] width 82 height 14
type input "Pt not feeling well"
type input "1"
type input "0"
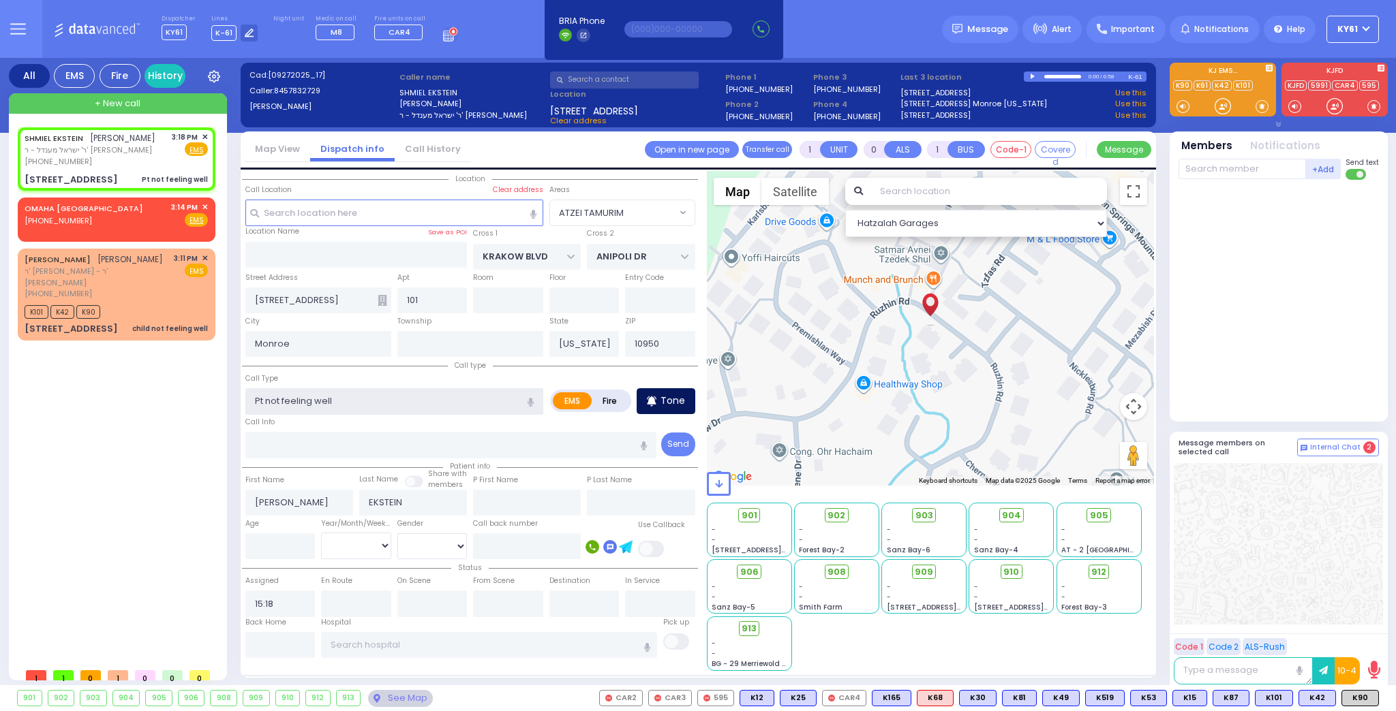
select select
radio input "true"
select select
select select "Hatzalah Garages"
select select "ATZEI TAMURIM"
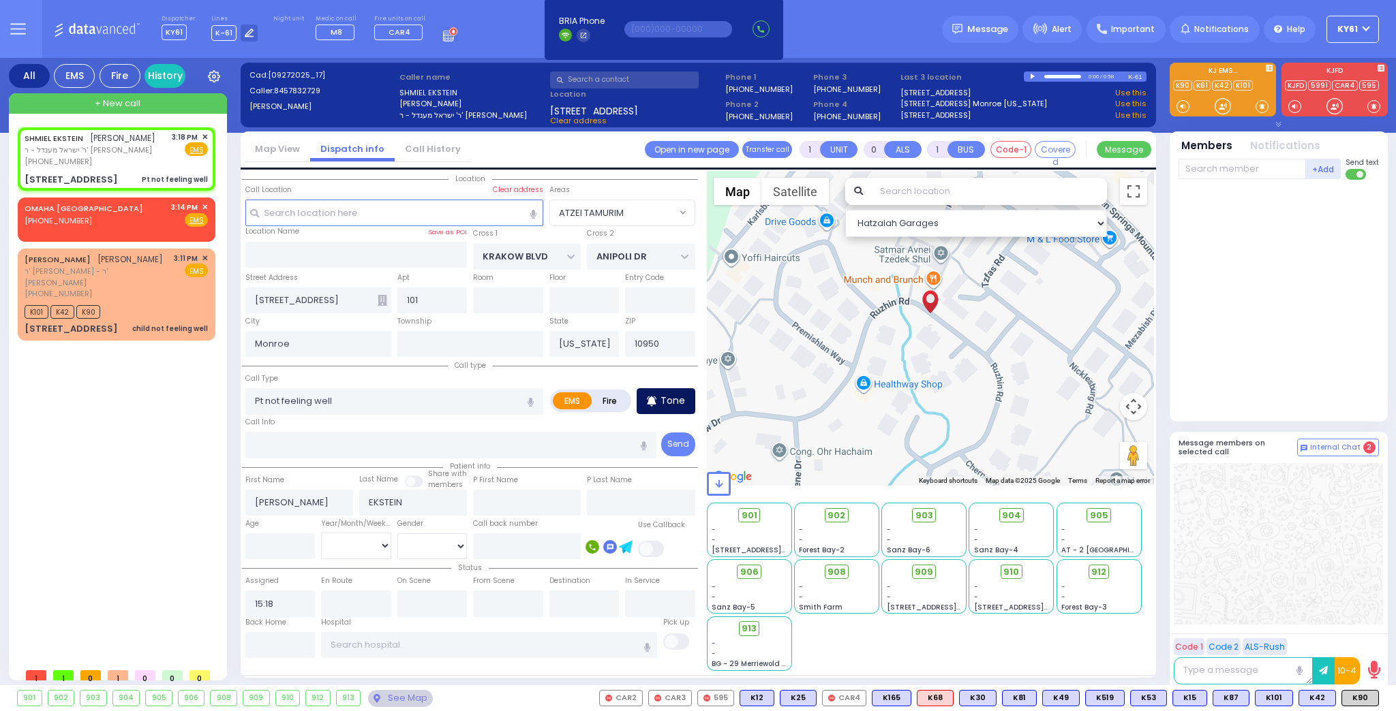
click at [672, 403] on p "Tone" at bounding box center [672, 401] width 25 height 14
select select
radio input "true"
select select
select select "Hatzalah Garages"
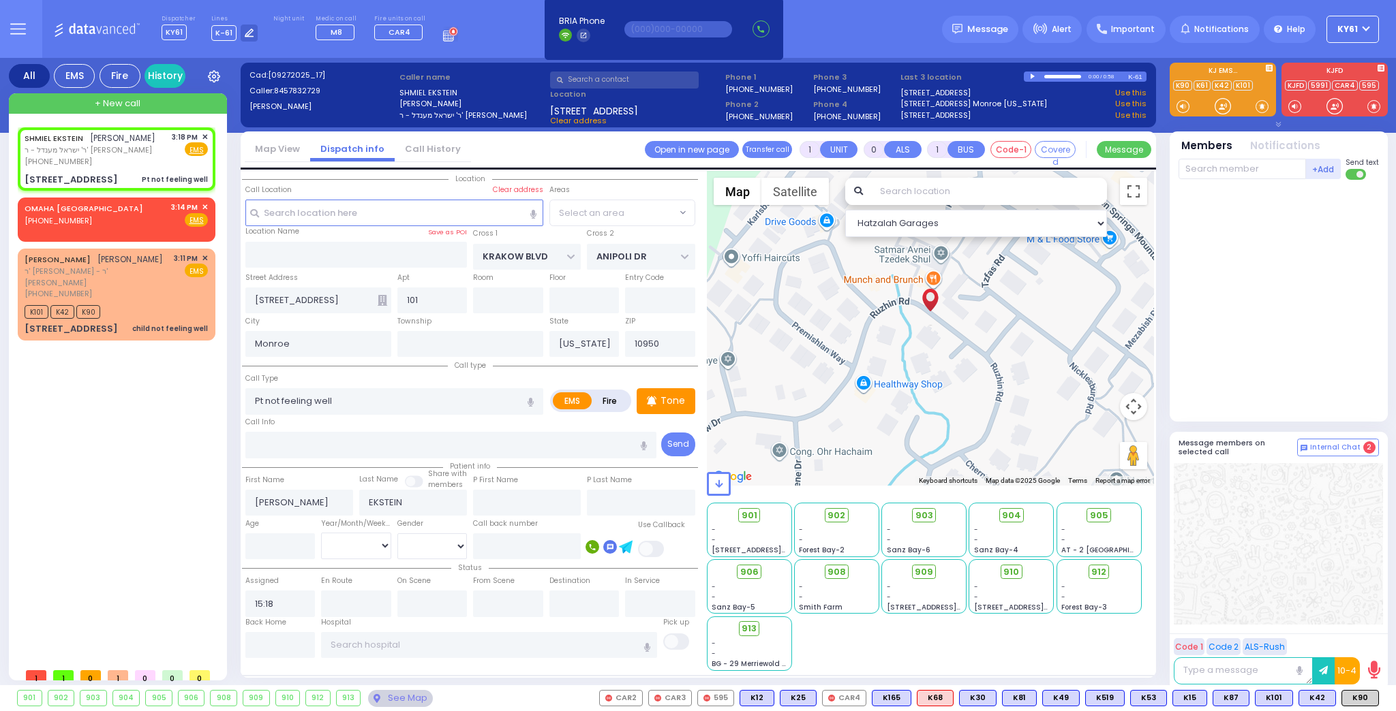
select select "ATZEI TAMURIM"
click at [1352, 694] on span "K68" at bounding box center [1359, 698] width 35 height 15
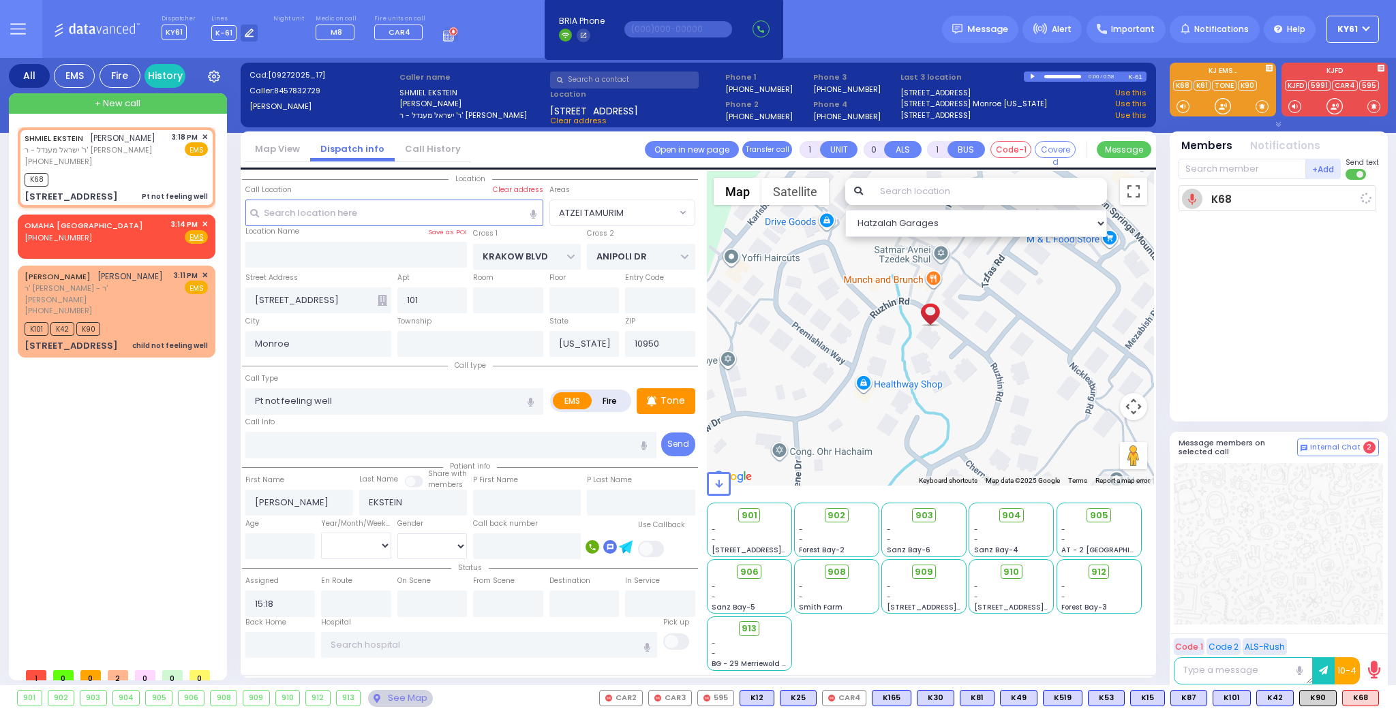
select select
radio input "true"
select select
type input "15:20"
select select "Hatzalah Garages"
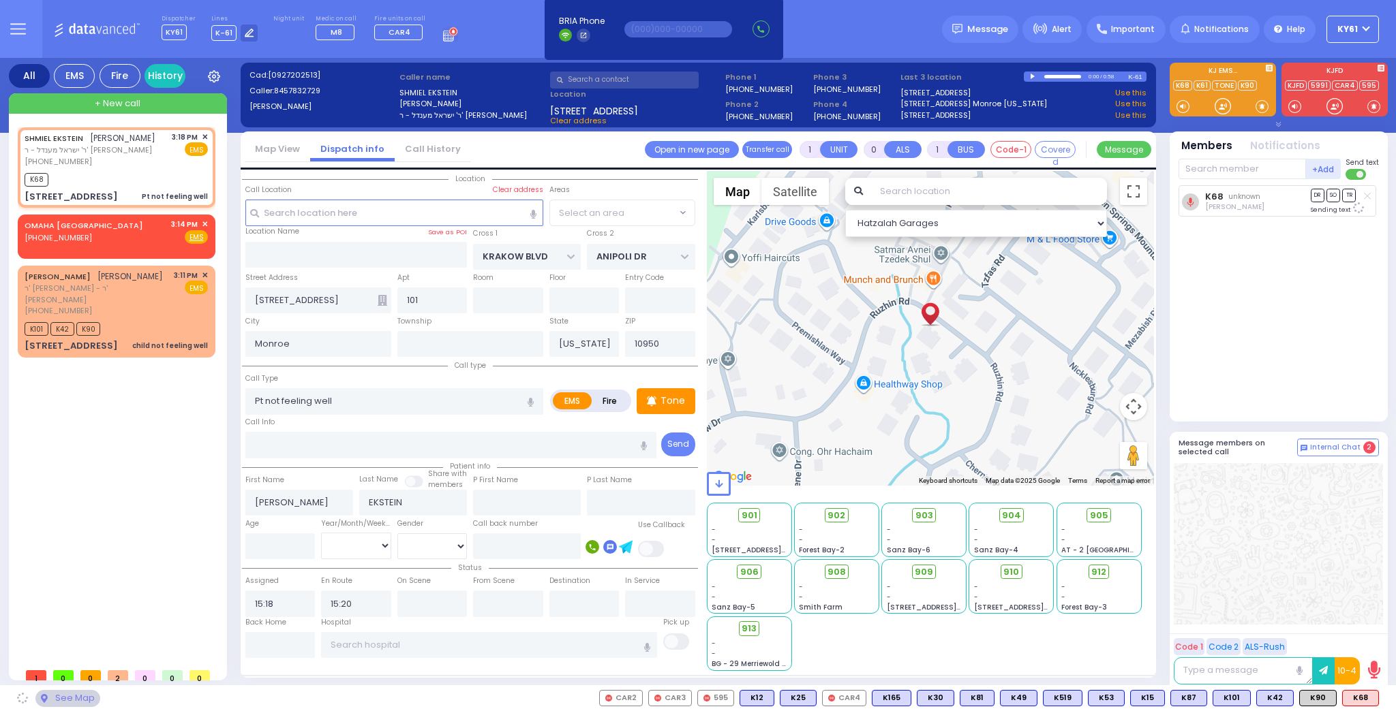
select select "ATZEI TAMURIM"
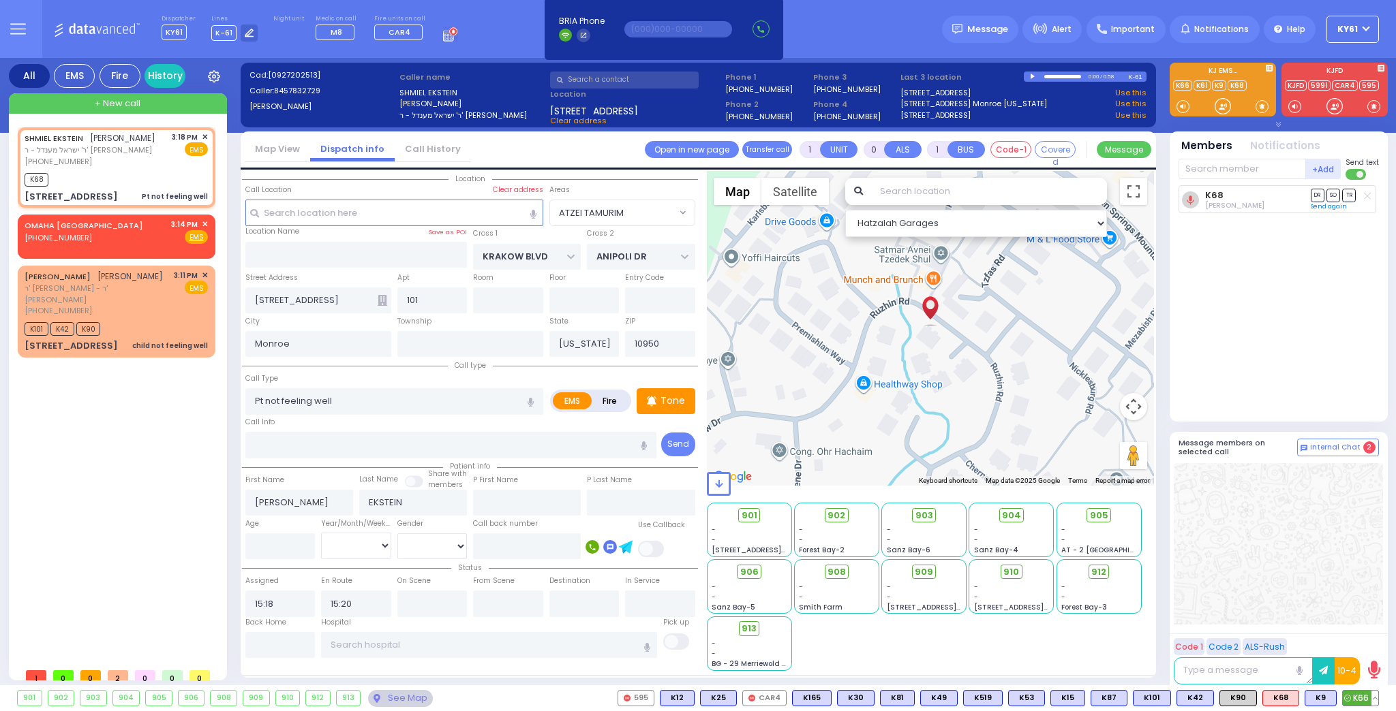
click at [1353, 695] on span "K66" at bounding box center [1359, 698] width 35 height 15
select select
radio input "true"
select select
select select "Hatzalah Garages"
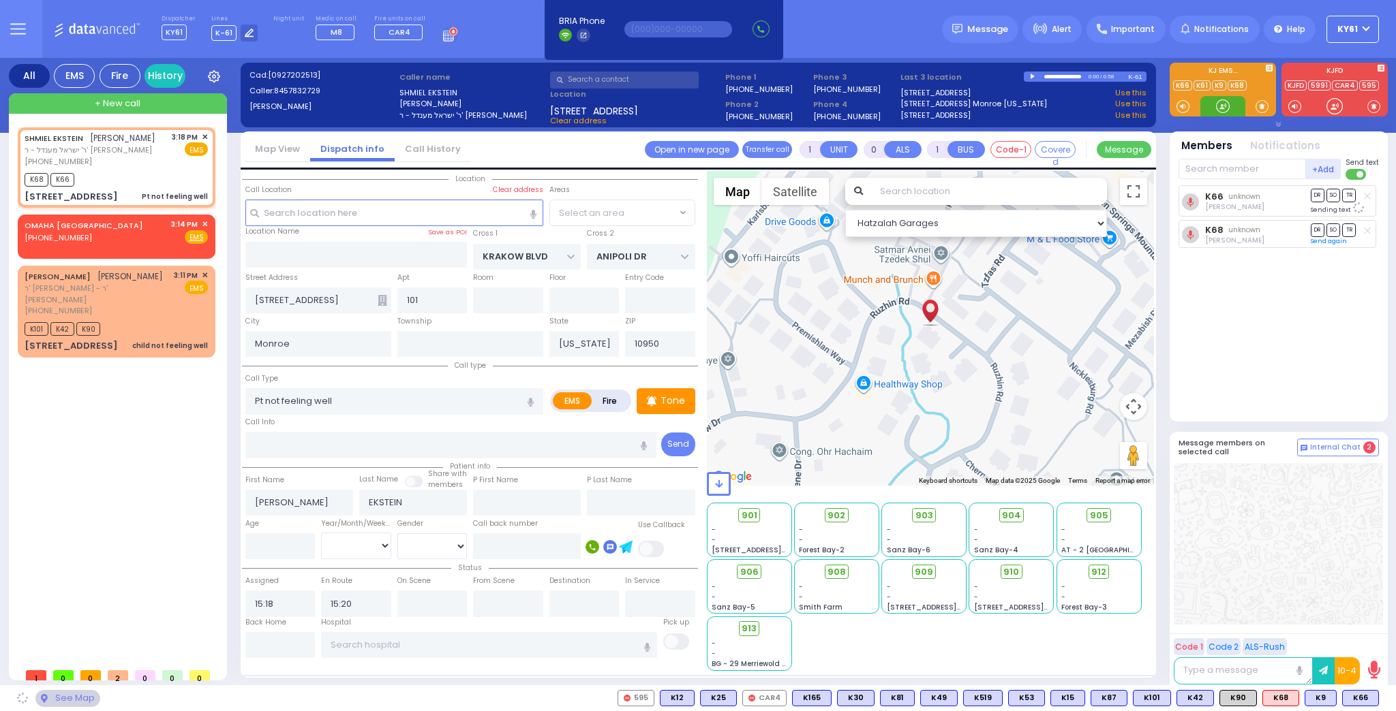
select select "ATZEI TAMURIM"
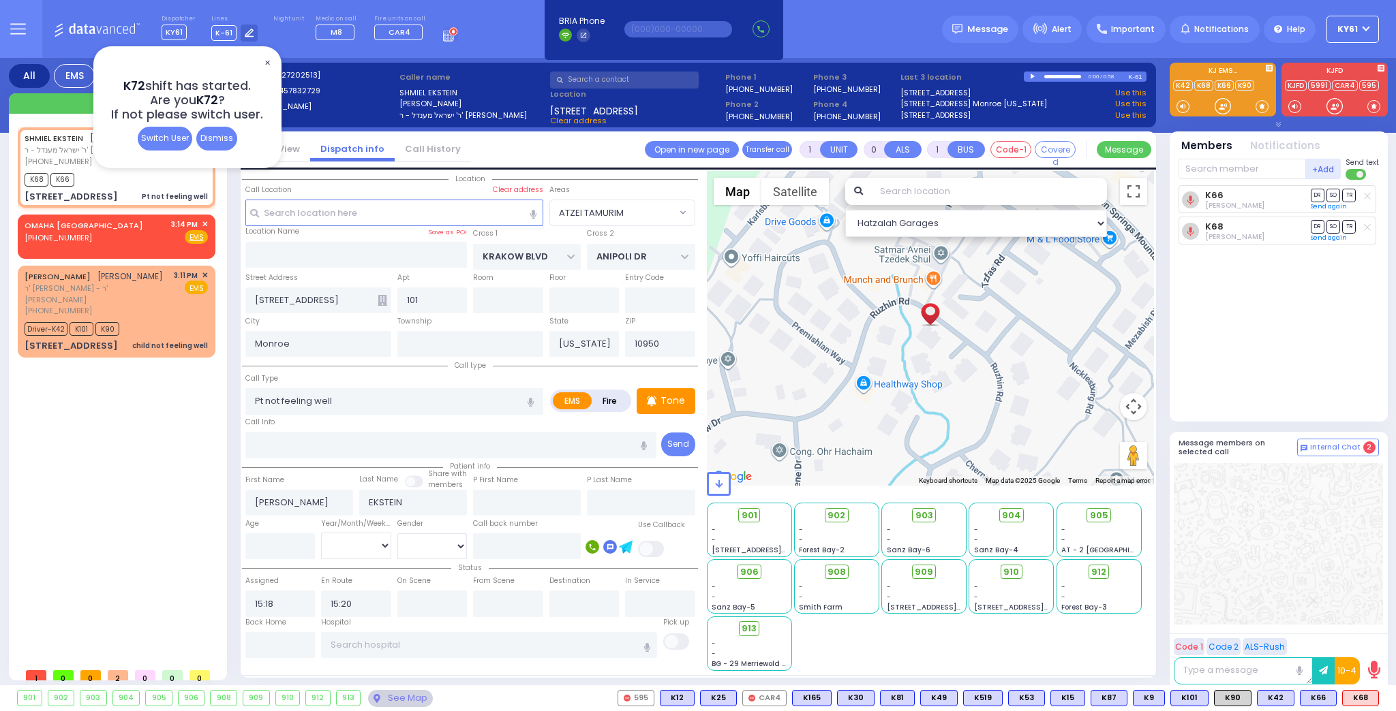
type input "6"
select select
radio input "true"
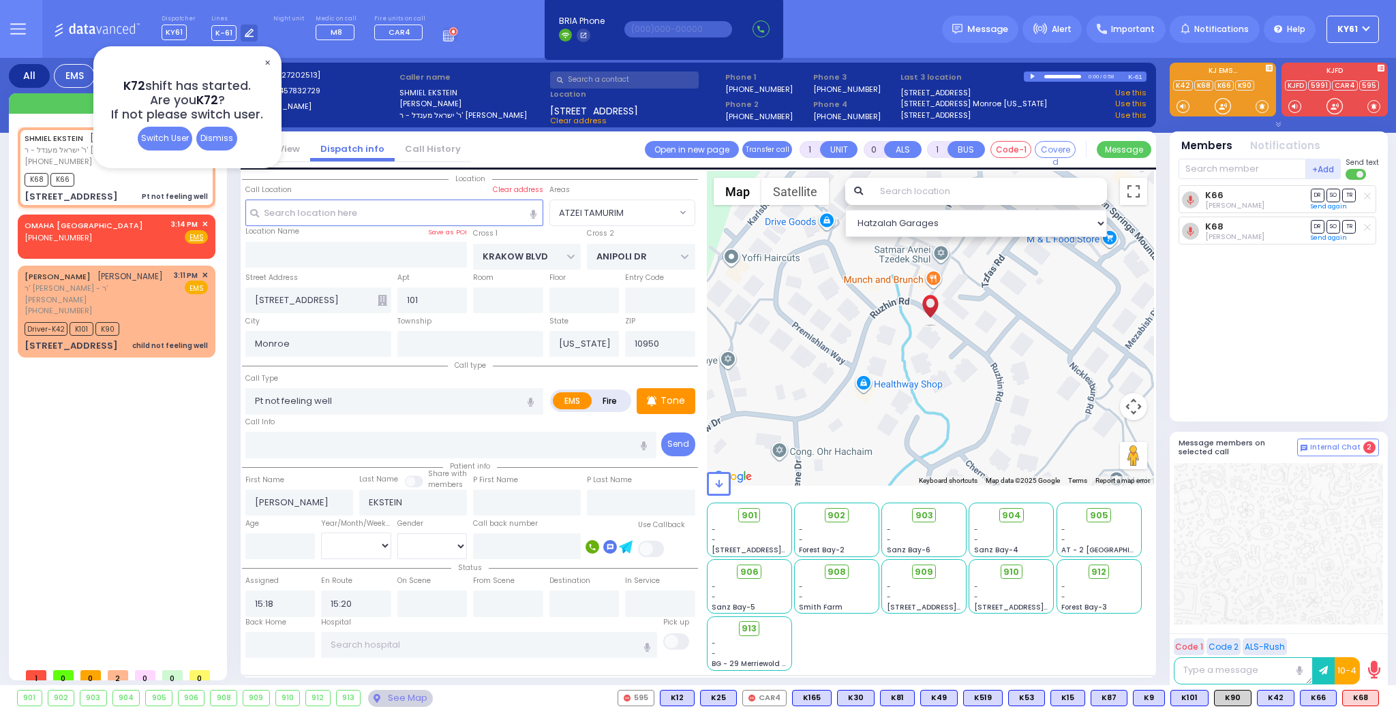
type input "Unknown"
select select "Year"
select select "Hatzalah Garages"
select select "ATZEI TAMURIM"
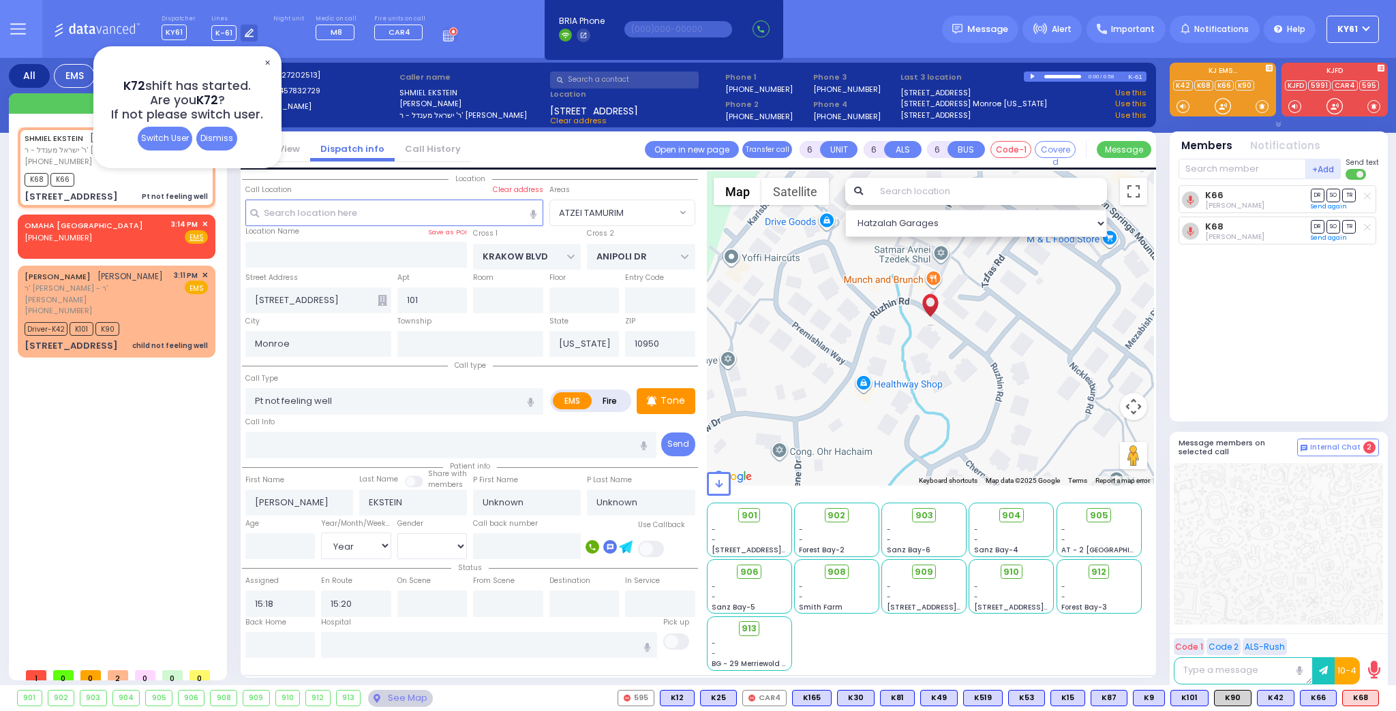
select select "ATZEI TAMURIM"
select select "Year"
select select
radio input "true"
select select "Year"
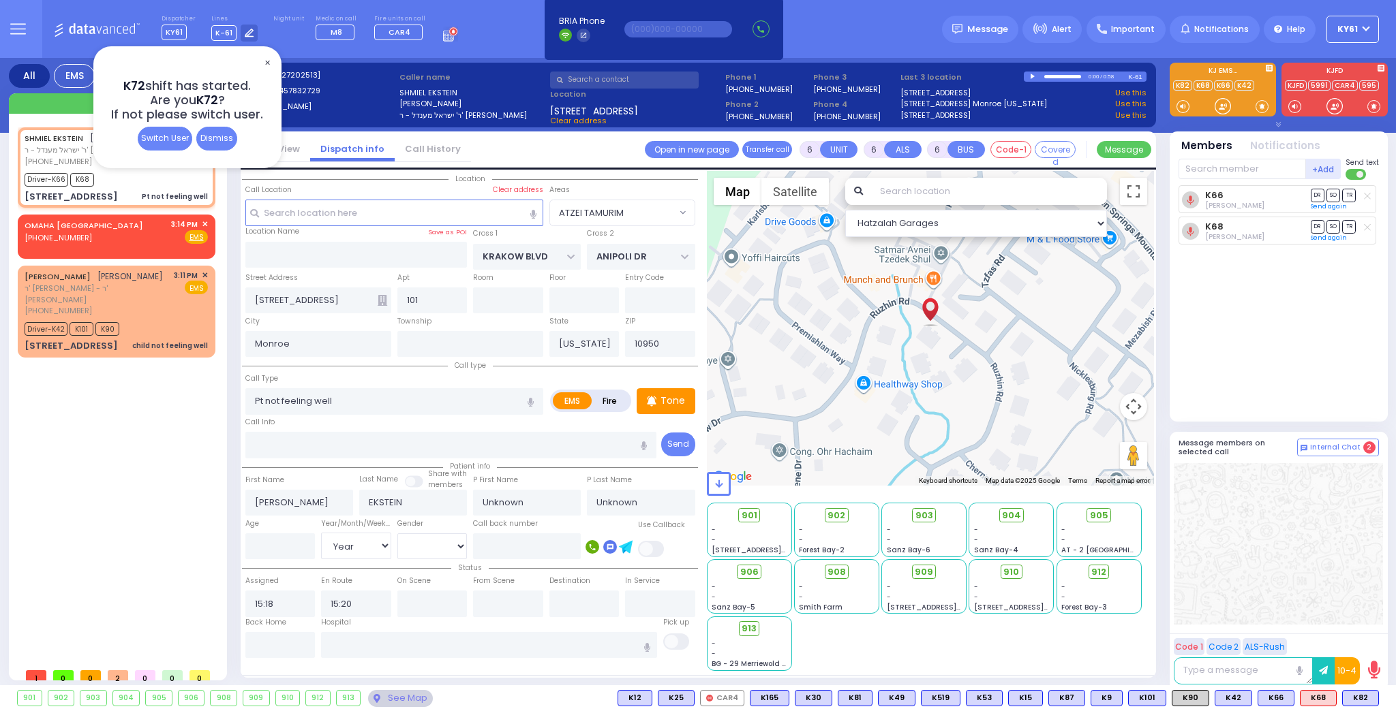
select select "Hatzalah Garages"
select select "ATZEI TAMURIM"
select select
radio input "true"
select select "Year"
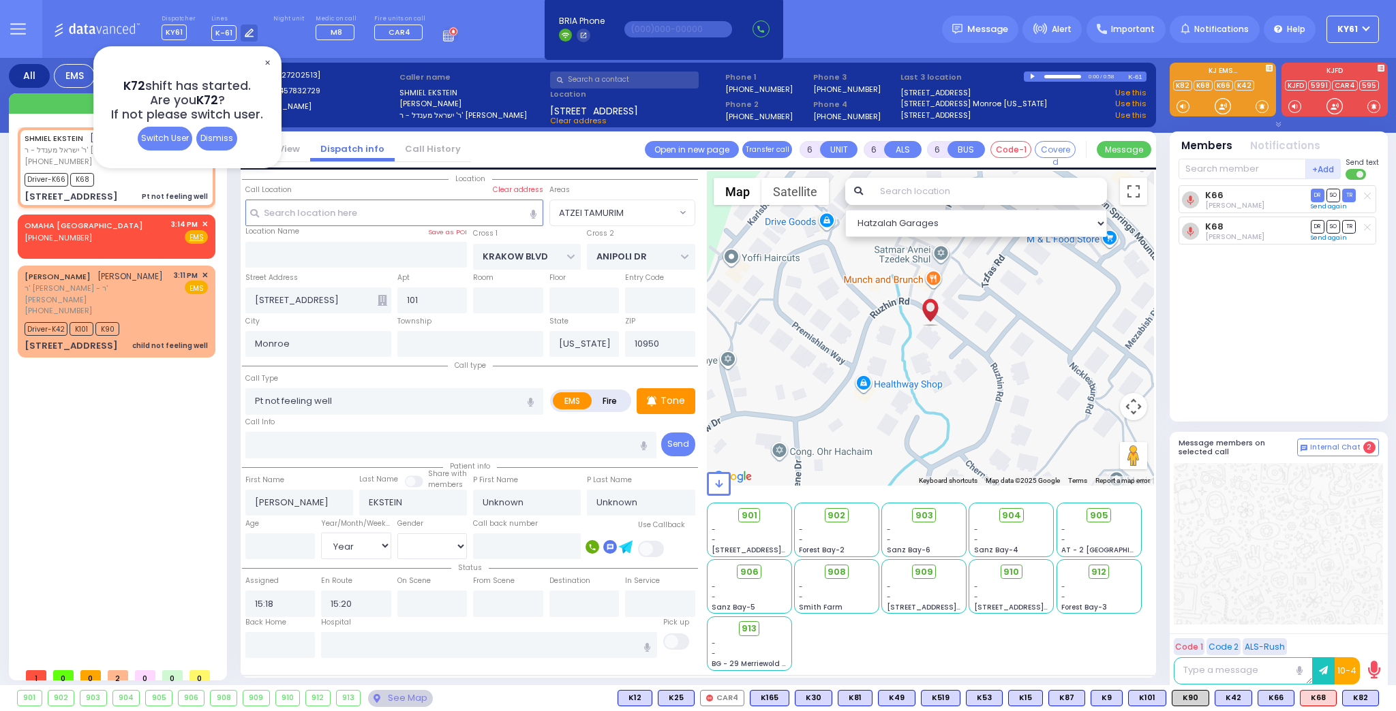
type input "15:25"
type input "15:35"
type input "15:55"
type input "16:20"
select select "Hatzalah Garages"
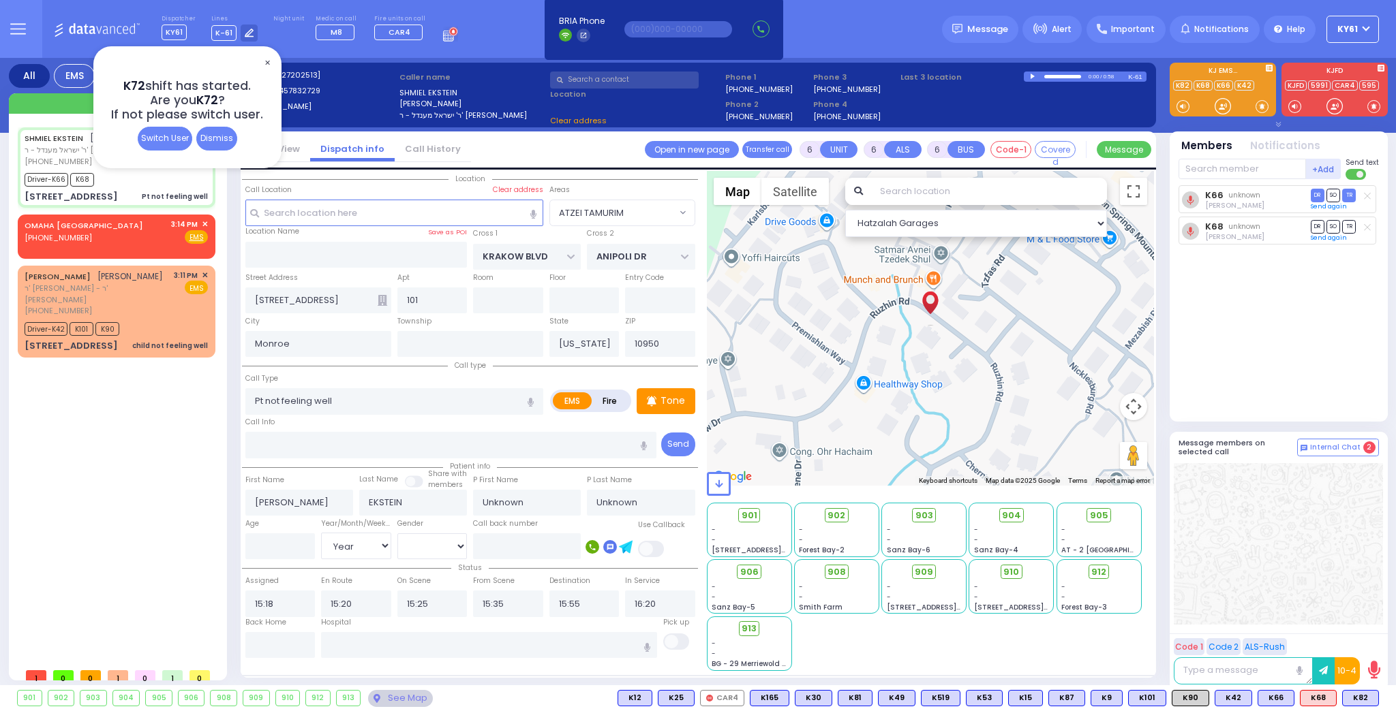
select select
radio input "true"
select select "Year"
select select "Hatzalah Garages"
select select "ATZEI TAMURIM"
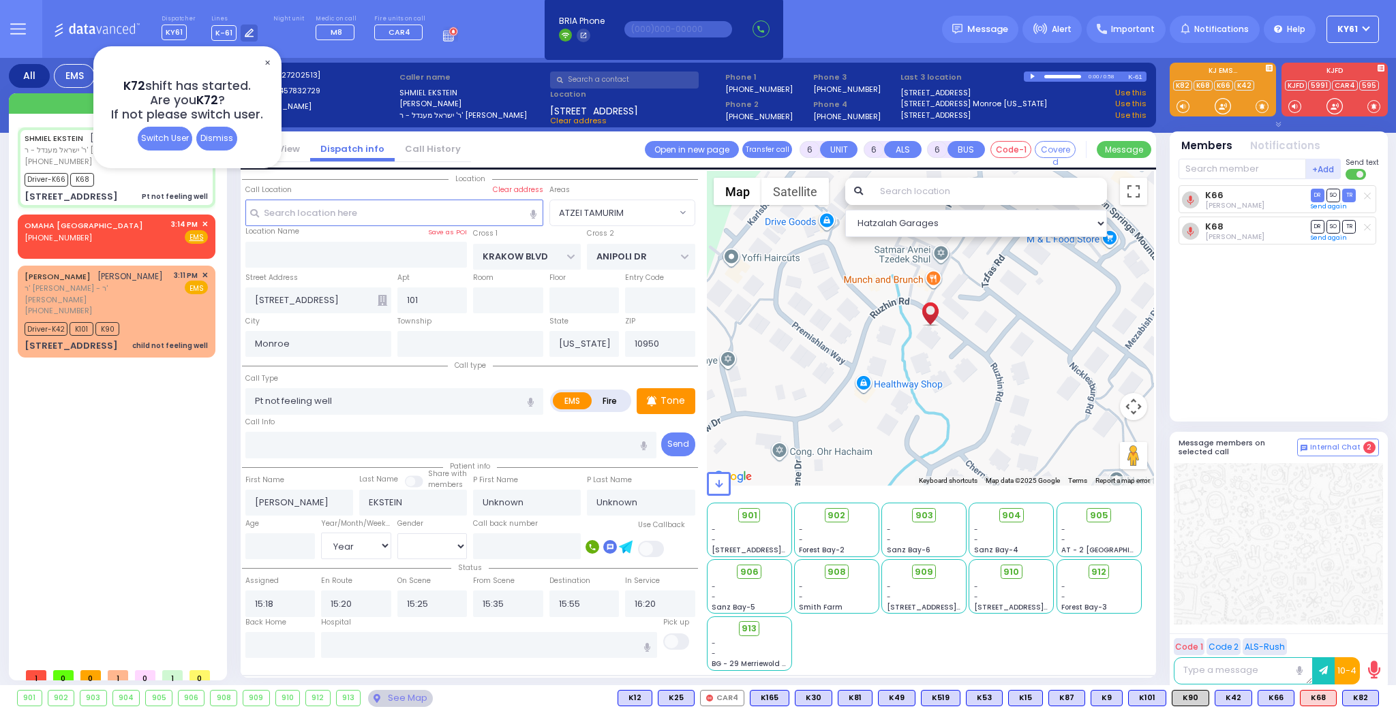
select select
radio input "true"
select select "Year"
select select "Hatzalah Garages"
select select "ATZEI TAMURIM"
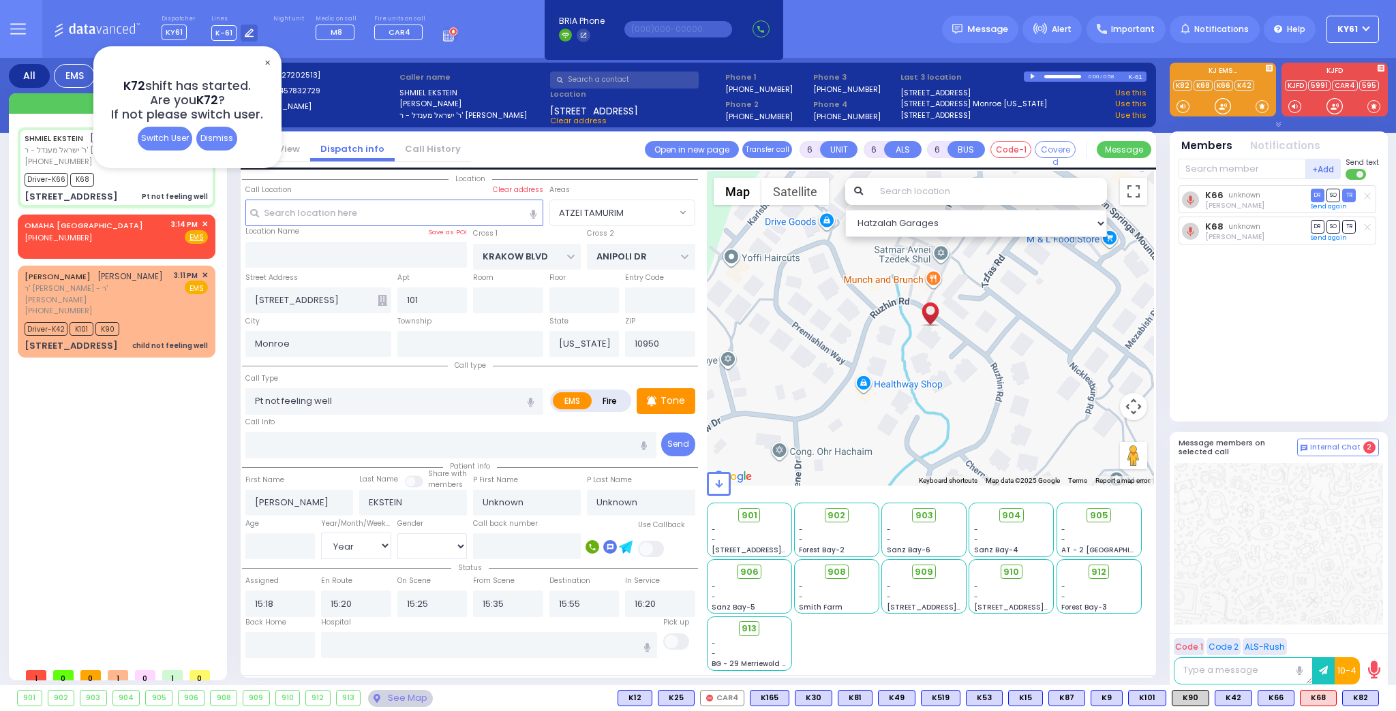
select select
radio input "true"
select select "Year"
select select "Hatzalah Garages"
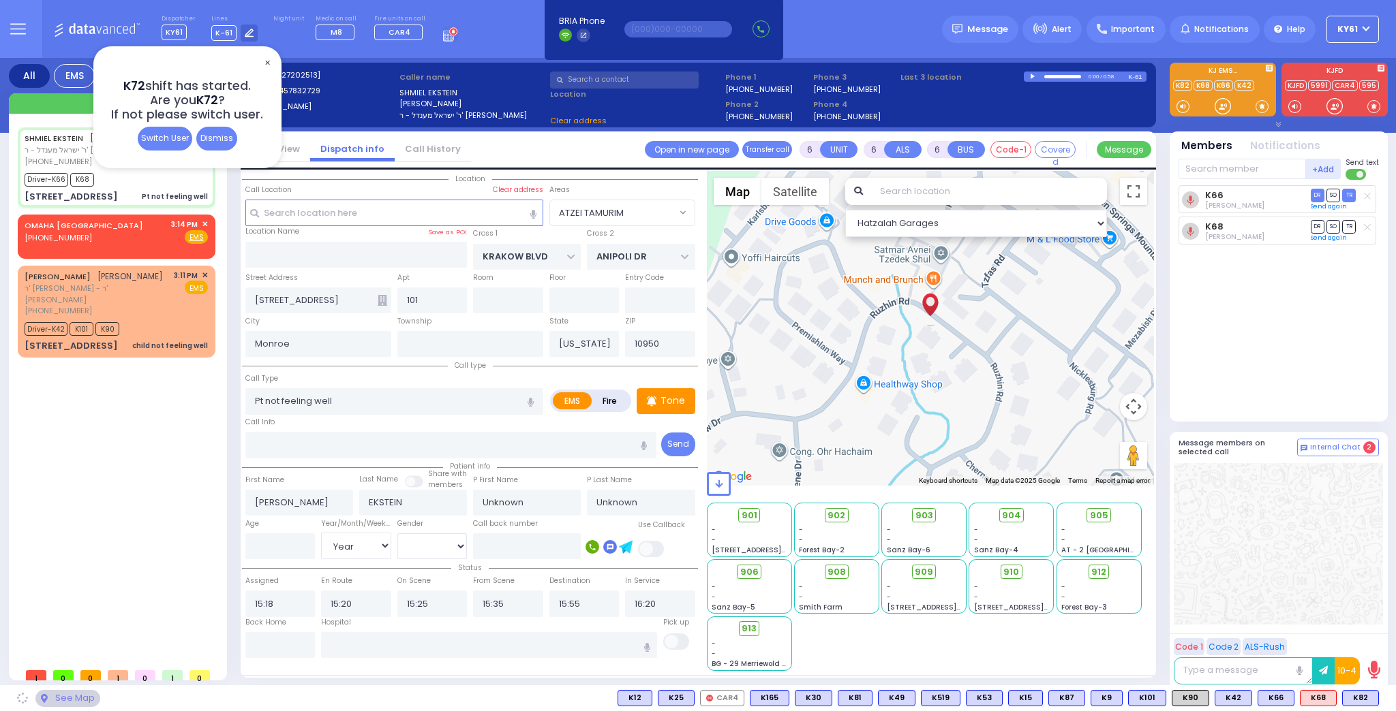
select select "ATZEI TAMURIM"
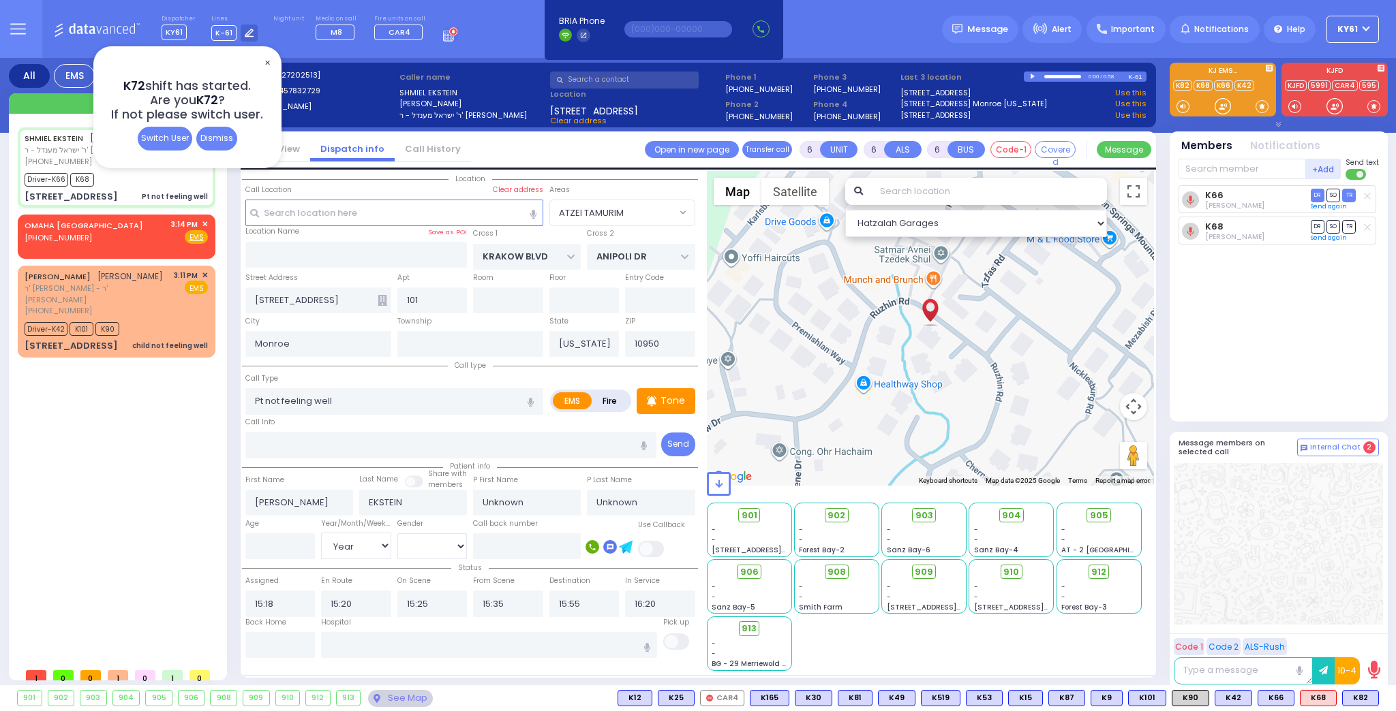
select select
radio input "true"
select select "Year"
select select "Hatzalah Garages"
select select "ATZEI TAMURIM"
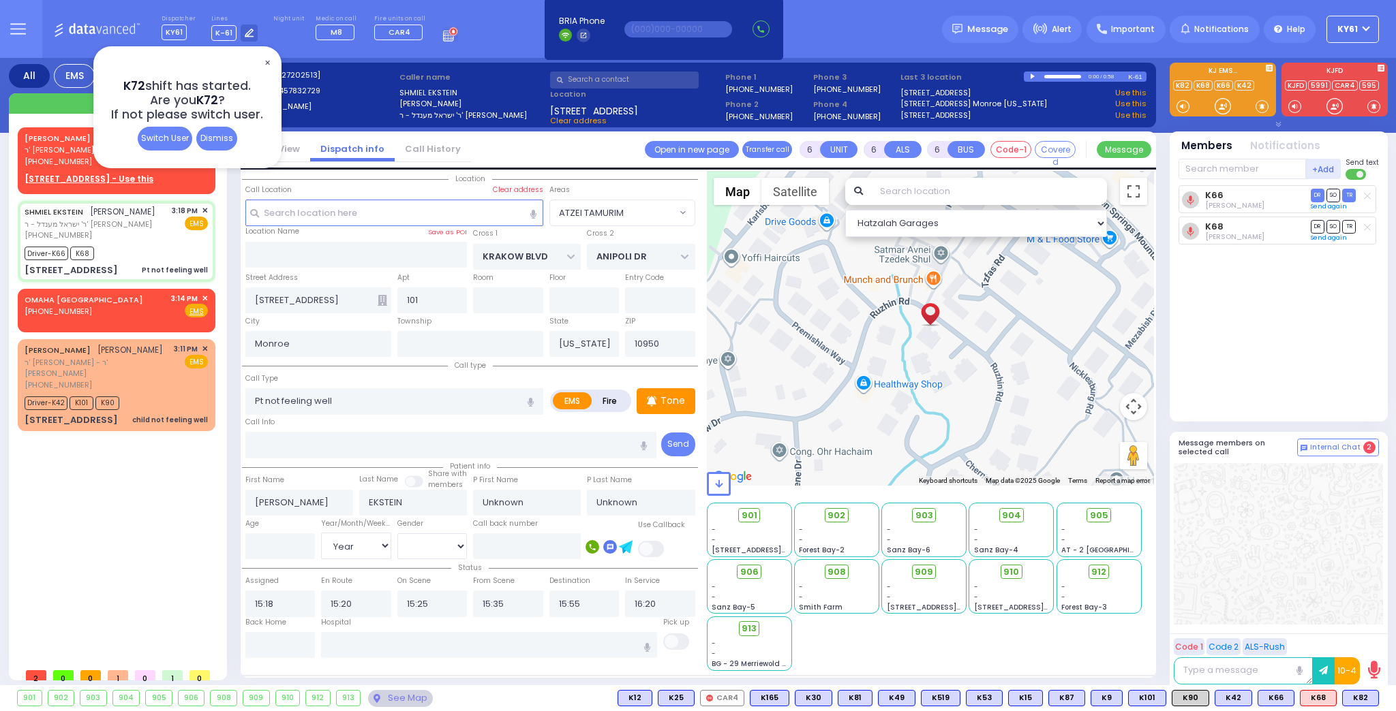
click at [269, 60] on span "✕" at bounding box center [267, 63] width 11 height 16
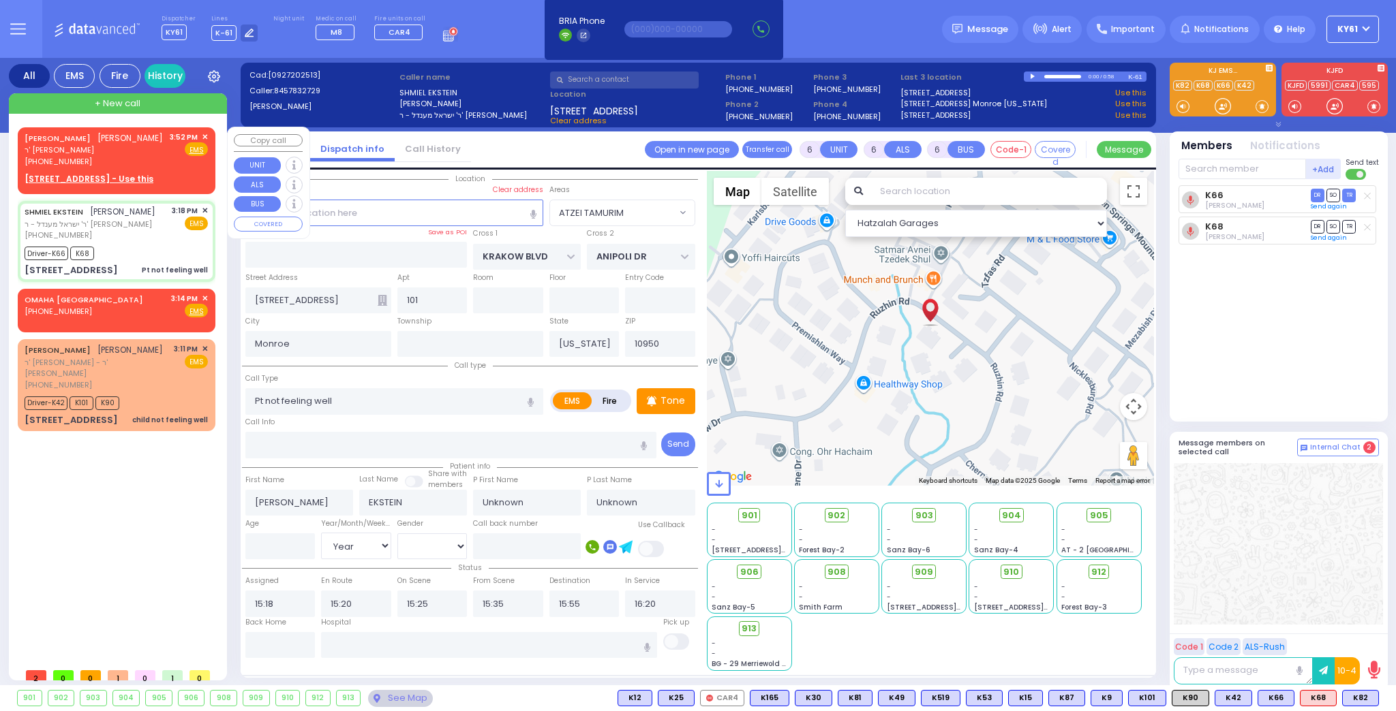
drag, startPoint x: 159, startPoint y: 177, endPoint x: 166, endPoint y: 179, distance: 6.9
click at [159, 168] on div "[PHONE_NUMBER]" at bounding box center [94, 162] width 138 height 12
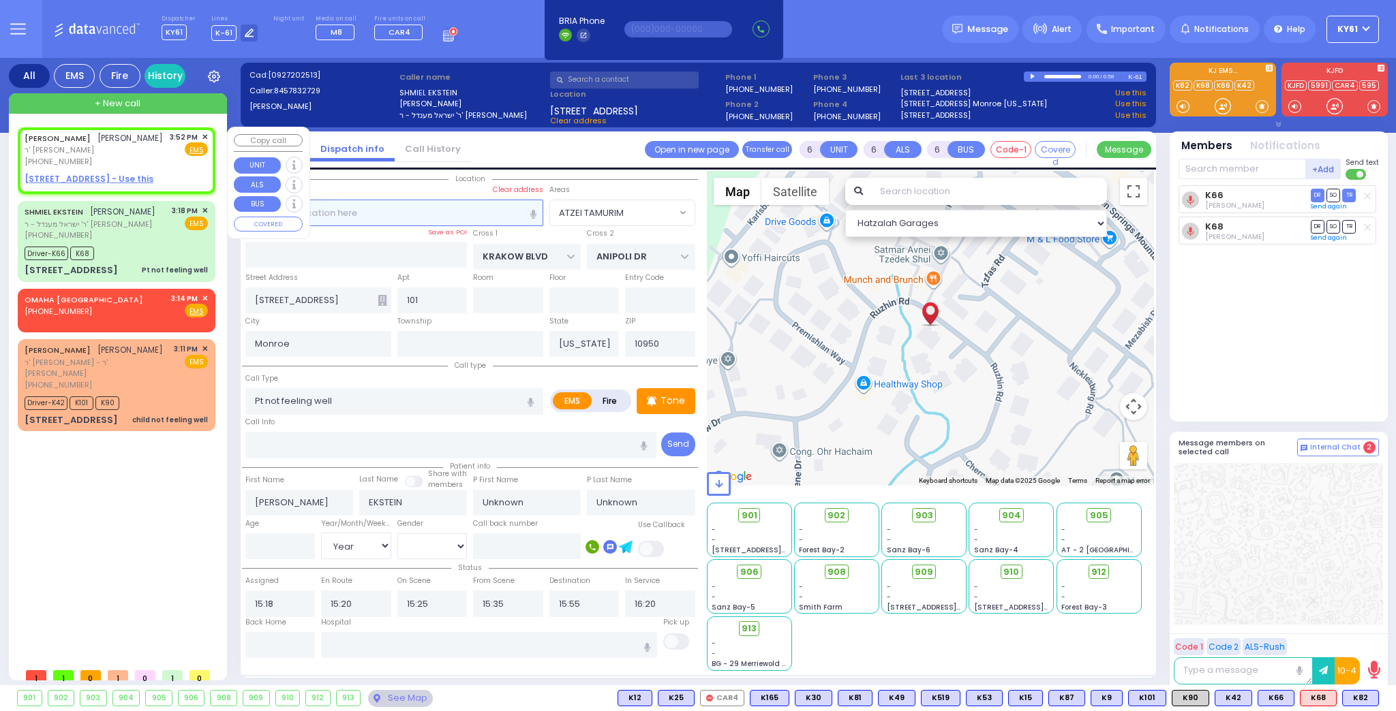
type input "2"
type input "1"
select select
radio input "true"
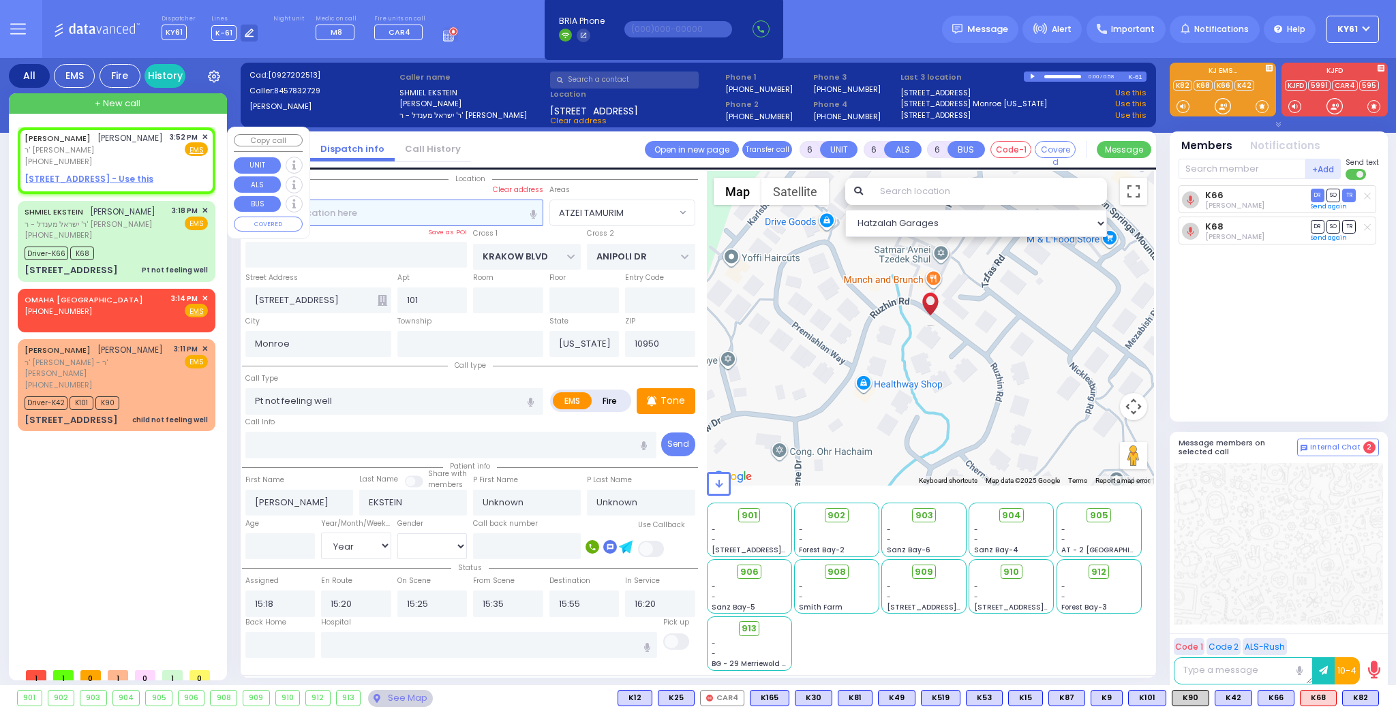
type input "YECHESKEL"
type input "HERSHKOWITZ"
select select
type input "15:52"
select select "Hatzalah Garages"
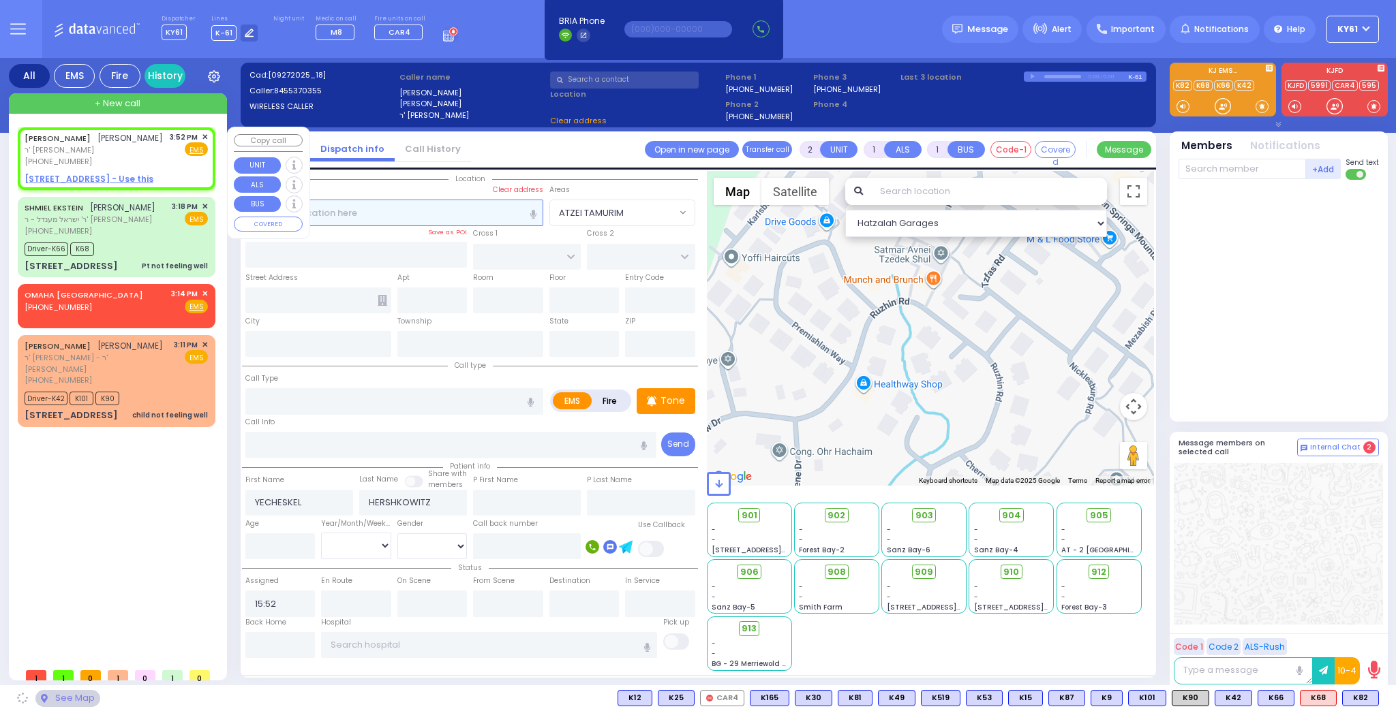
select select
radio input "true"
select select
select select "Hatzalah Garages"
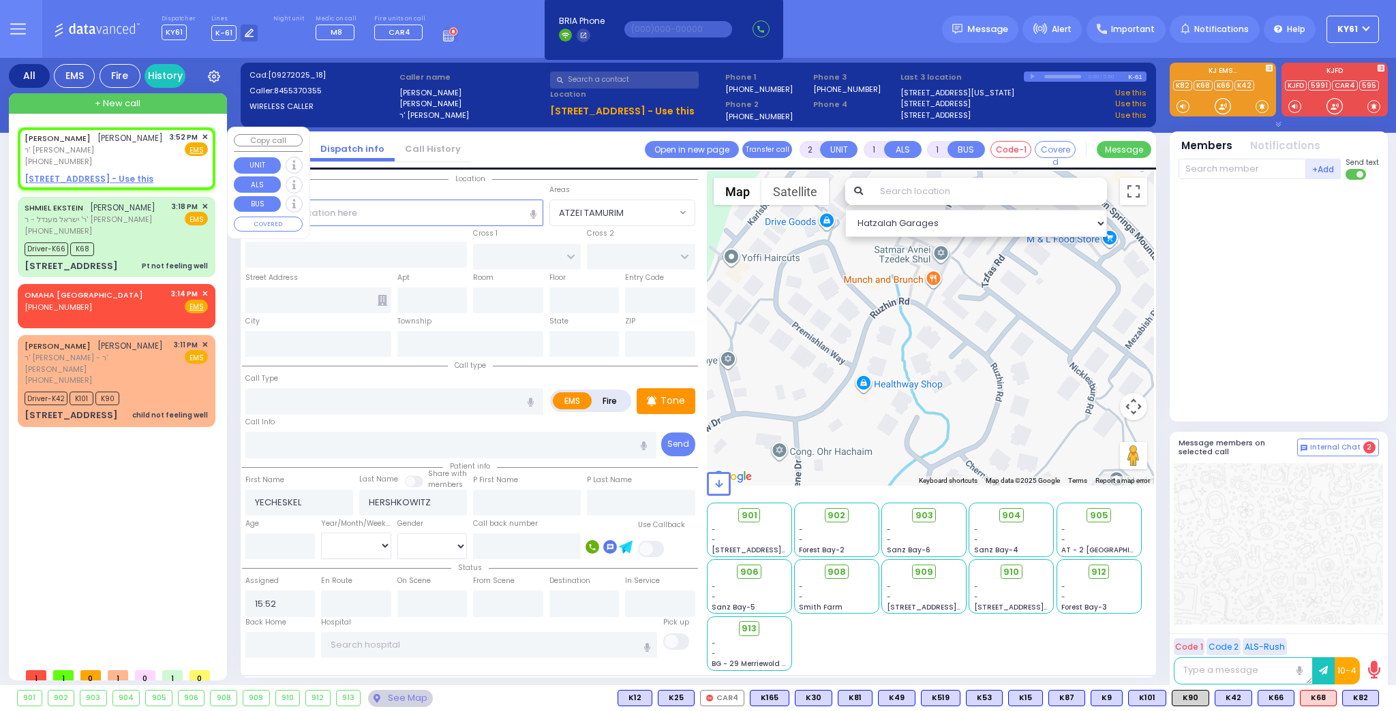
click at [80, 185] on u "[STREET_ADDRESS] - Use this" at bounding box center [89, 179] width 129 height 12
select select
radio input "true"
select select
select select "Hatzalah Garages"
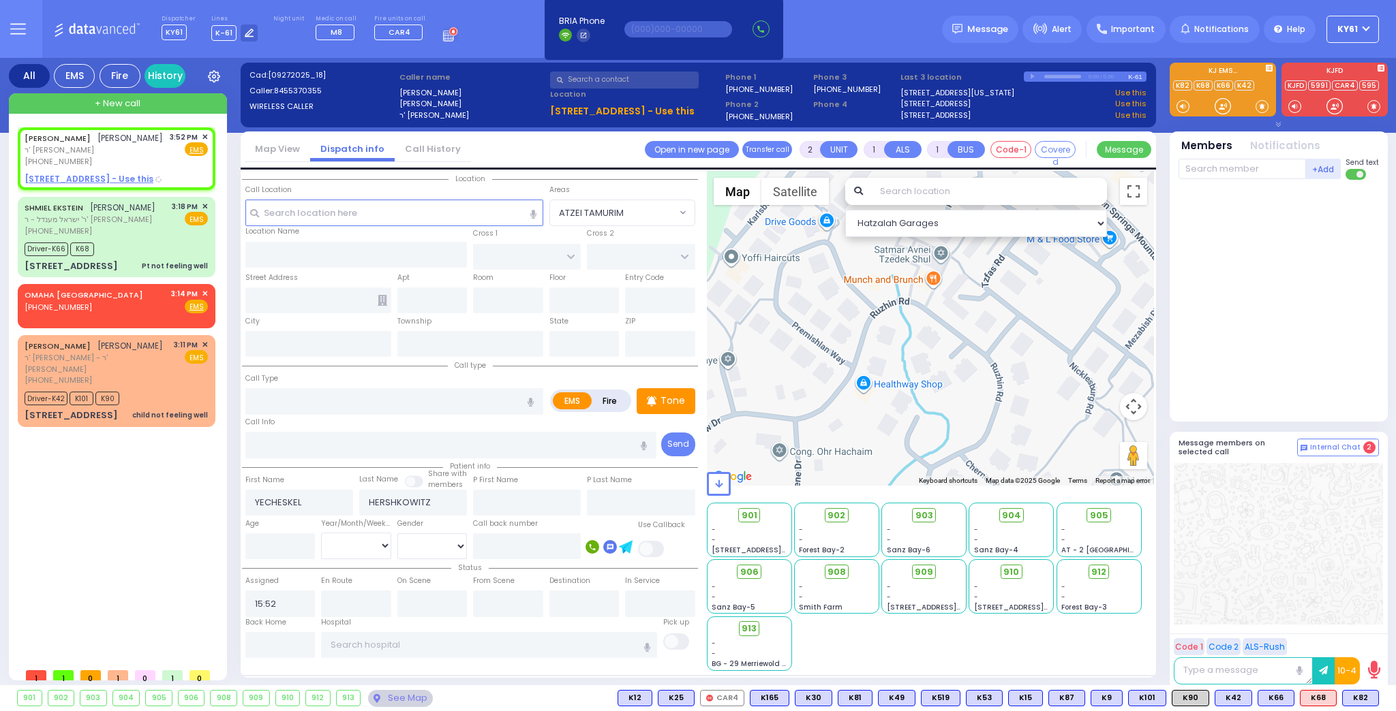
select select
radio input "true"
select select
select select "Hatzalah Garages"
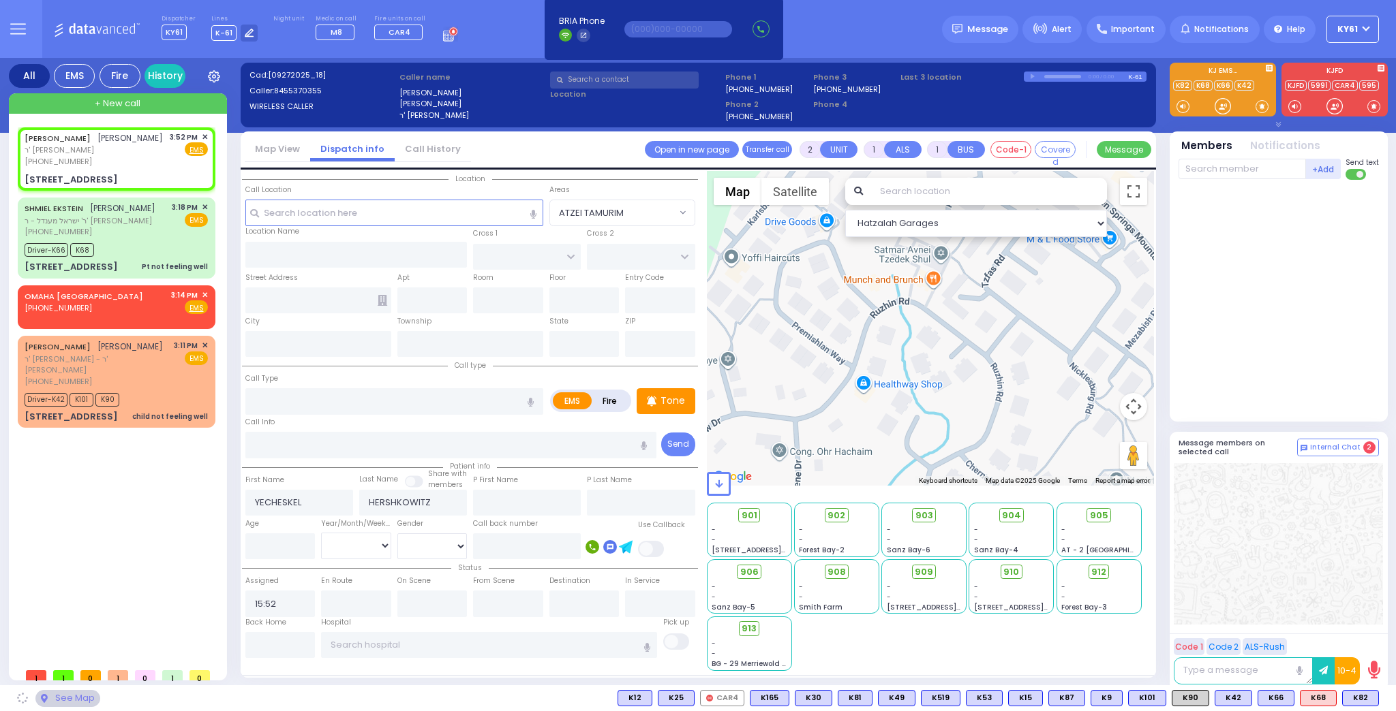
type input "SCHUNNEMUNK RD"
type input "21 LIZENSK BLVD"
type input "102"
type input "Monroe"
type input "[US_STATE]"
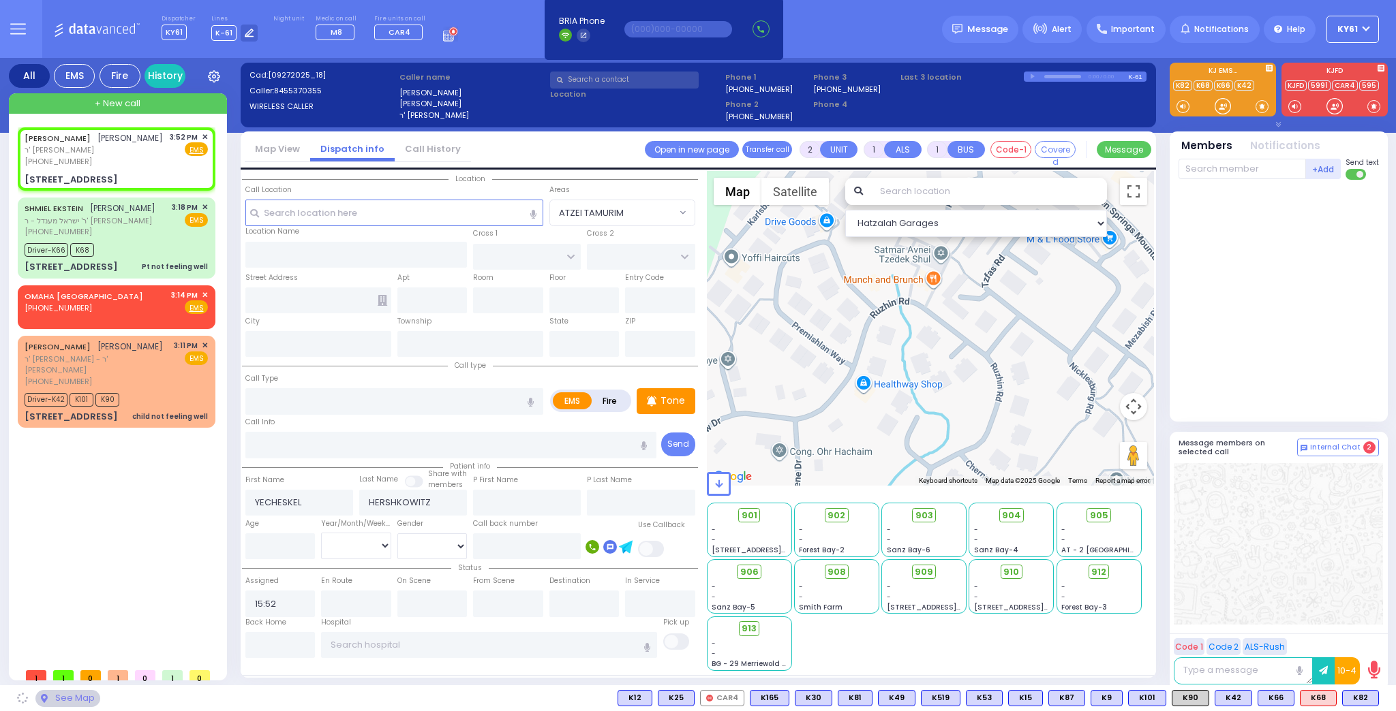
type input "10950"
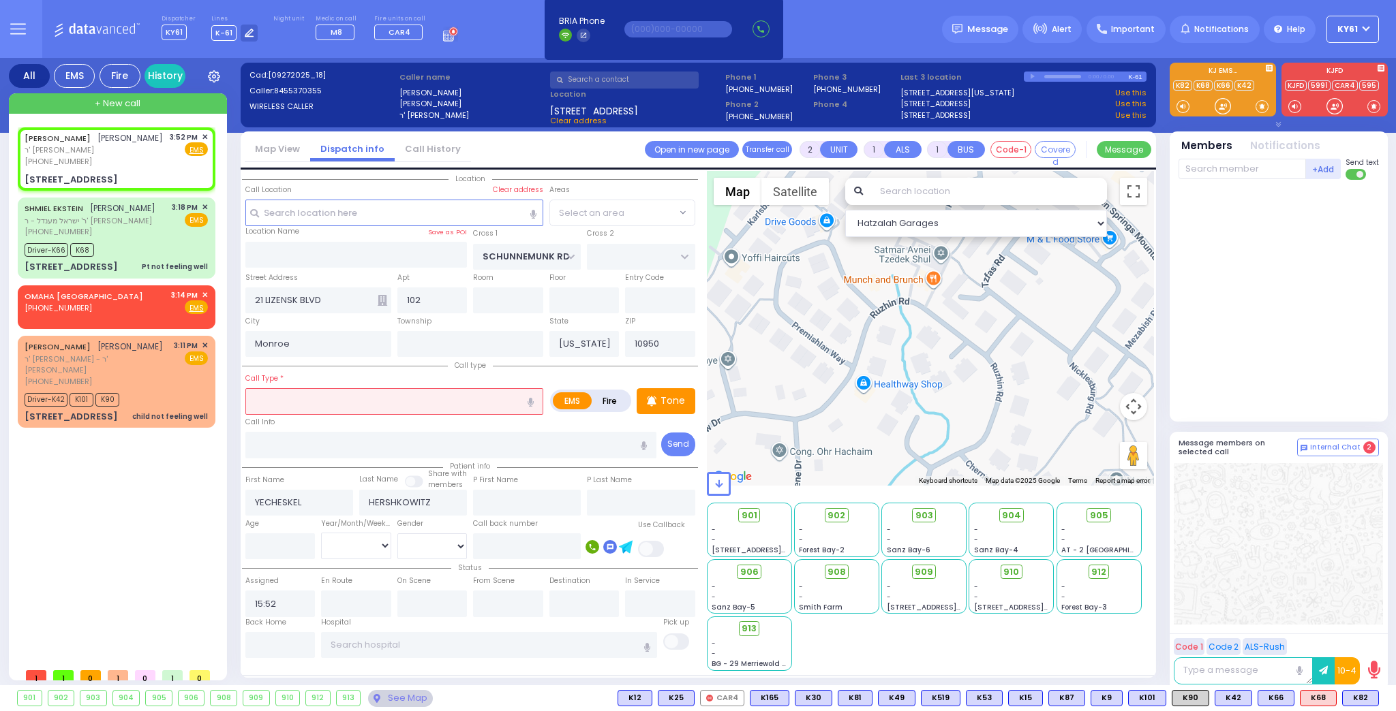
select select "[GEOGRAPHIC_DATA]"
drag, startPoint x: 396, startPoint y: 407, endPoint x: 404, endPoint y: 405, distance: 8.4
click at [397, 407] on input "text" at bounding box center [394, 401] width 298 height 26
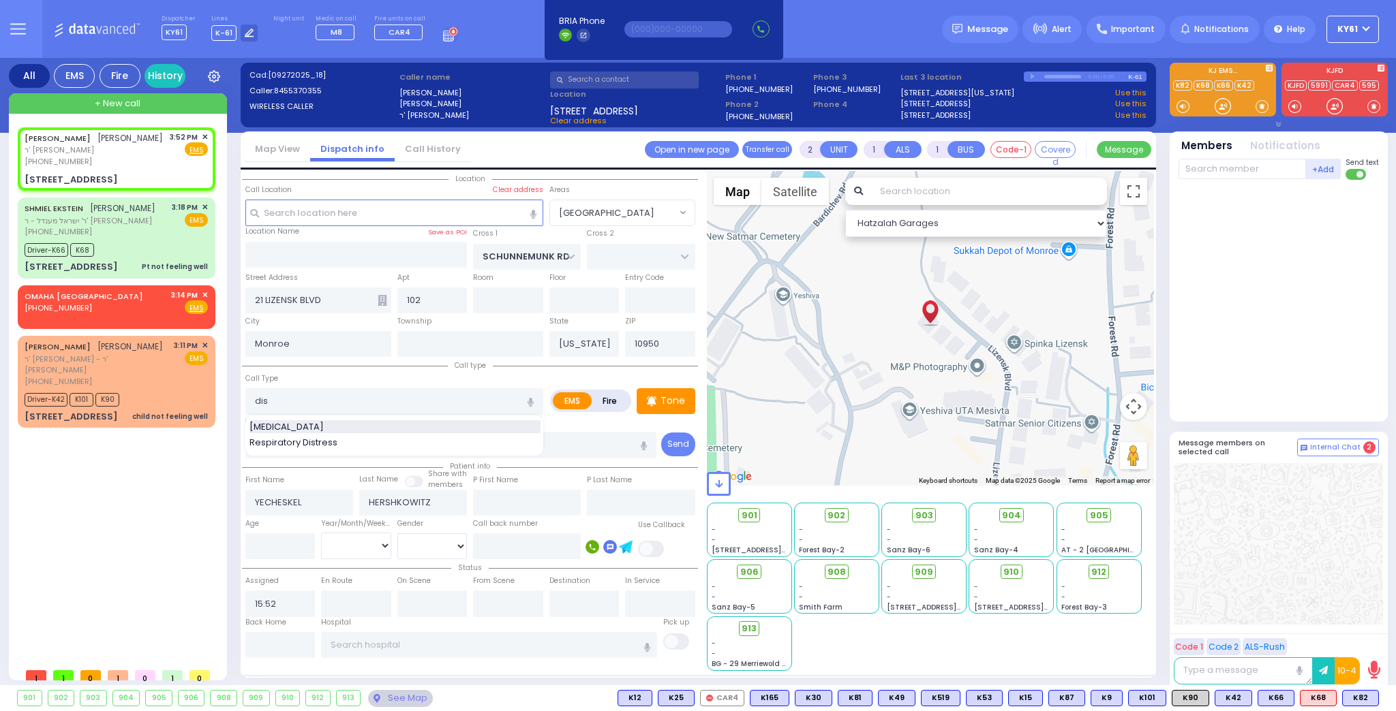
click at [279, 422] on span "[MEDICAL_DATA]" at bounding box center [288, 427] width 79 height 14
type input "[MEDICAL_DATA]"
type input "0"
select select
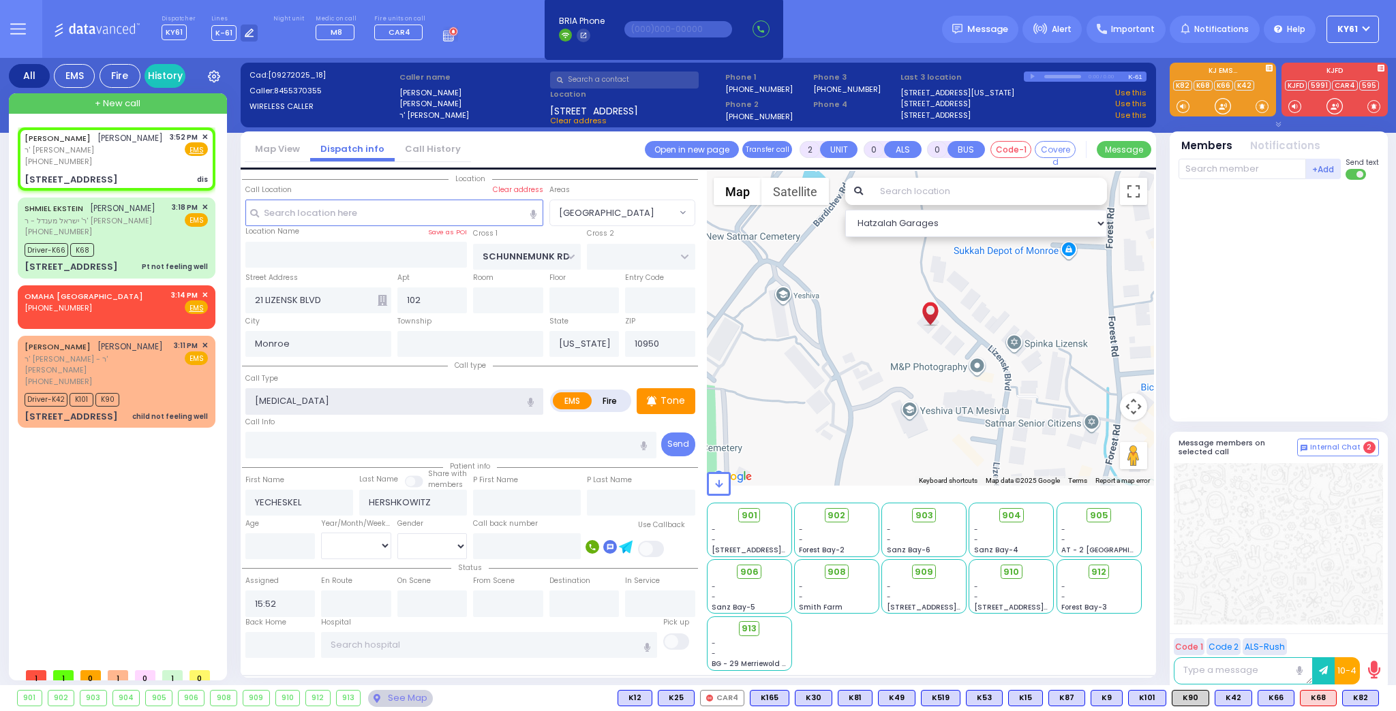
radio input "true"
select select
select select "Hatzalah Garages"
select select "[GEOGRAPHIC_DATA]"
select select
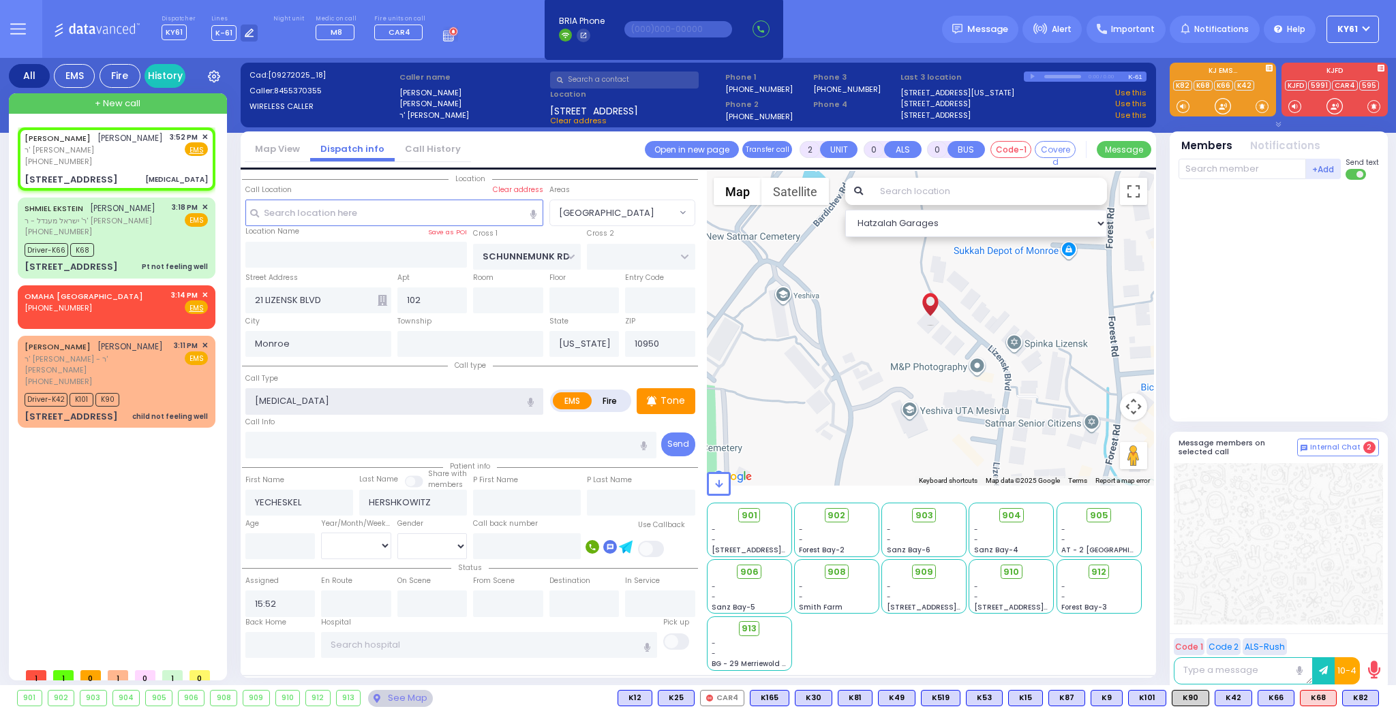
radio input "true"
select select
select select "Hatzalah Garages"
select select "[GEOGRAPHIC_DATA]"
click at [104, 479] on div "[PERSON_NAME] [PERSON_NAME] ר' [PERSON_NAME] [PHONE_NUMBER] 3:52 PM ✕ EMS" at bounding box center [119, 394] width 203 height 534
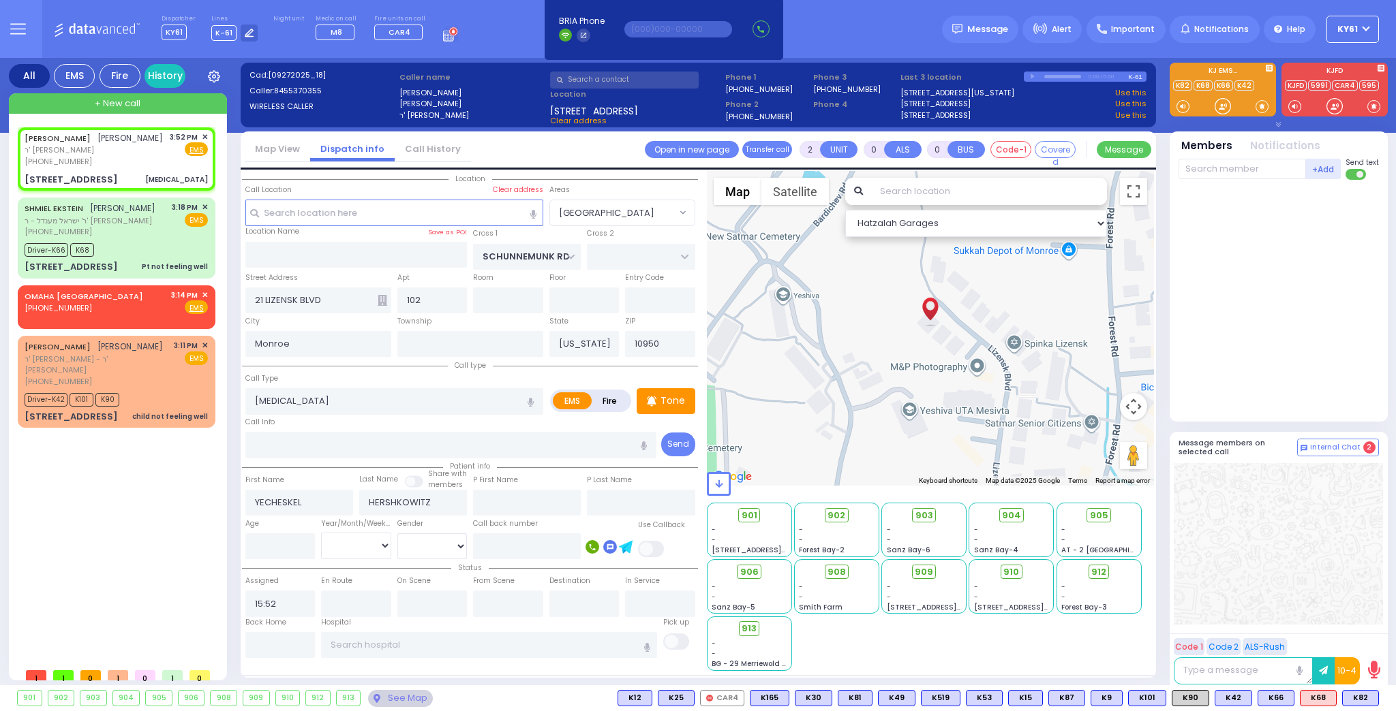
select select
radio input "true"
select select
select select "Hatzalah Garages"
select select "[GEOGRAPHIC_DATA]"
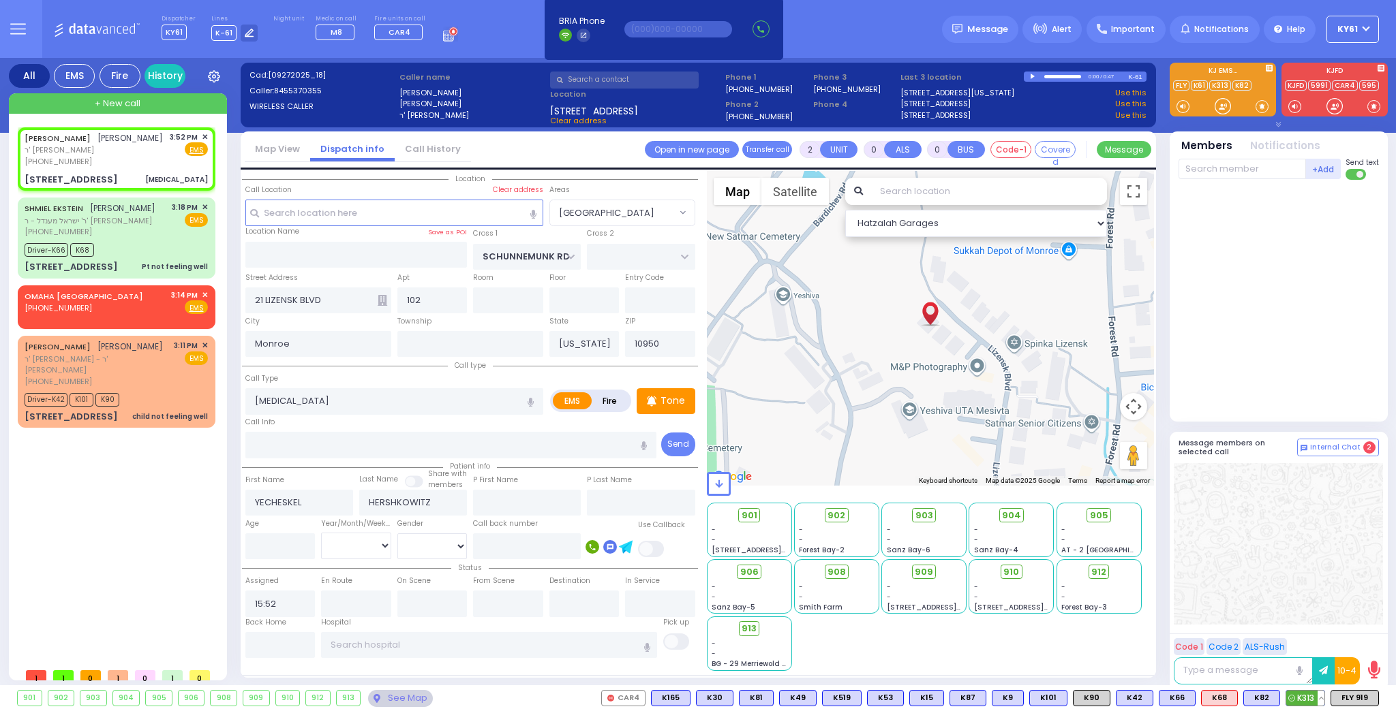
click at [1306, 701] on span "K313" at bounding box center [1305, 698] width 38 height 15
select select
radio input "true"
select select
type input "15:55"
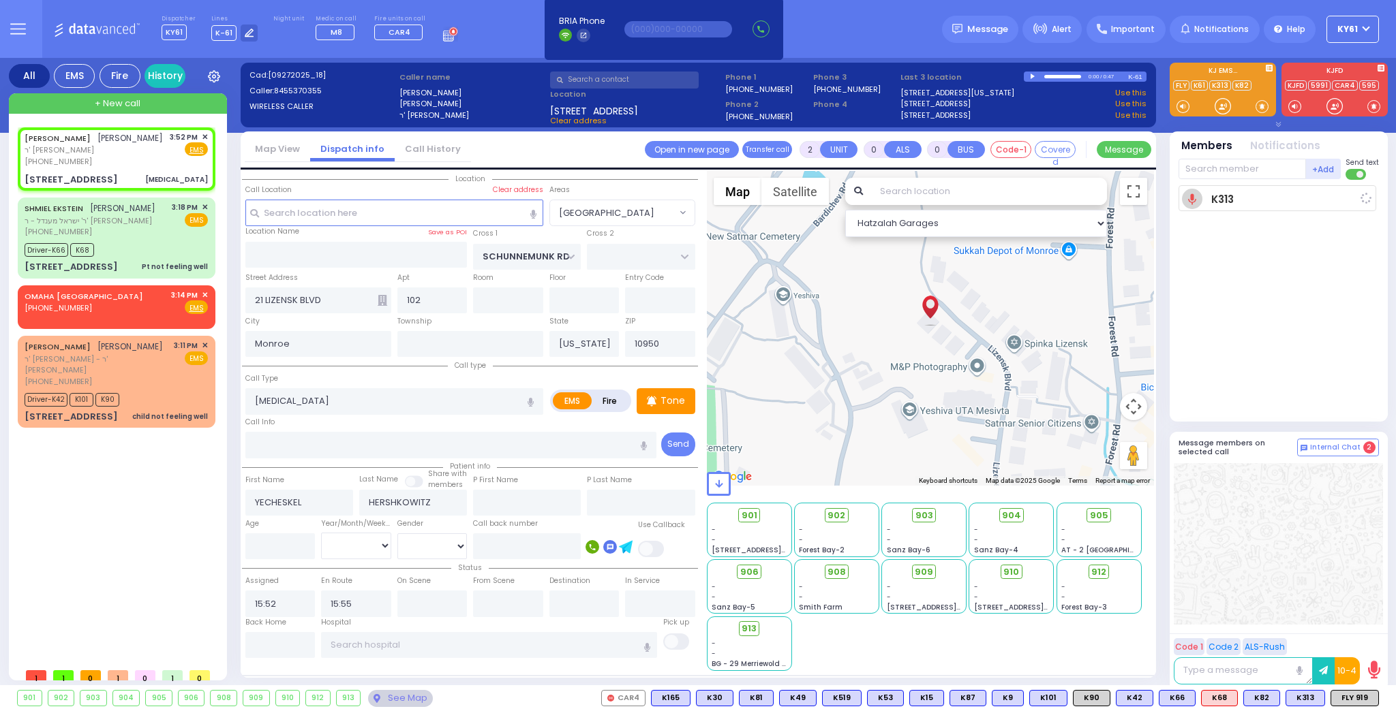
select select "Hatzalah Garages"
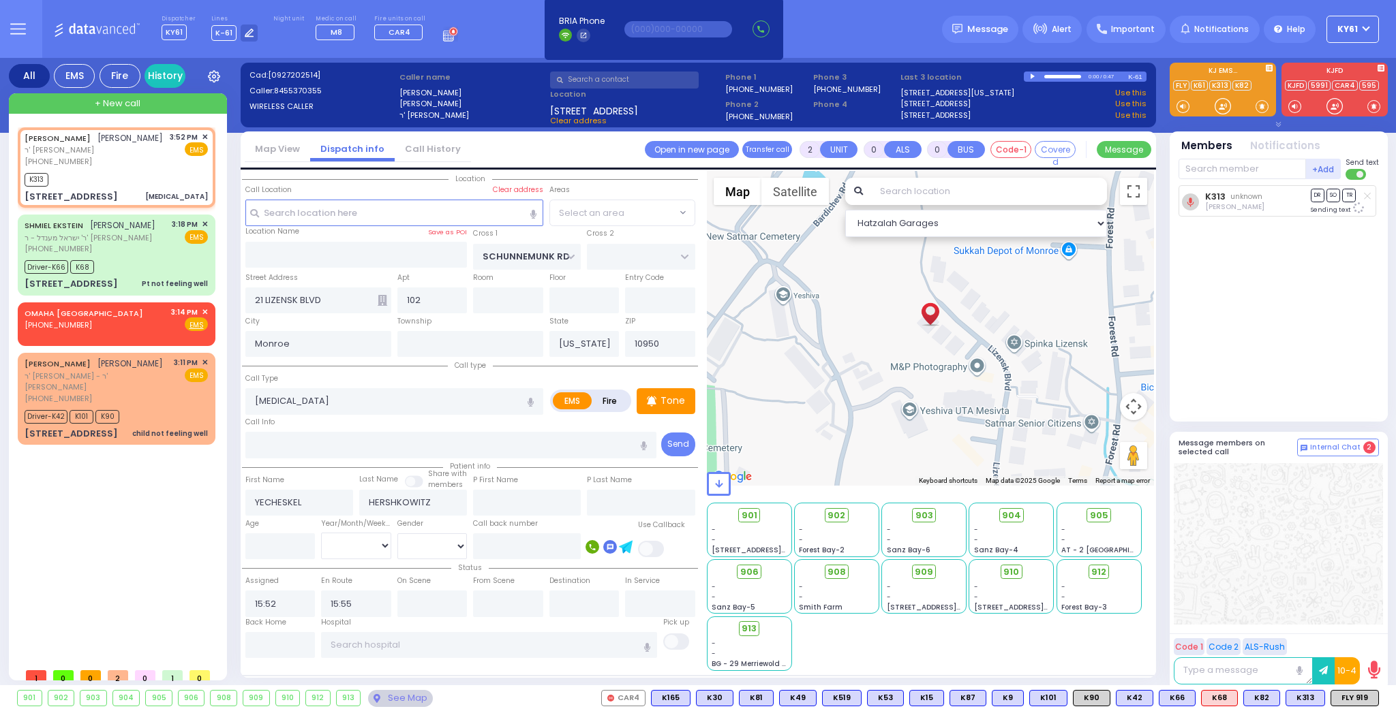
select select "[GEOGRAPHIC_DATA]"
click at [1237, 699] on span "FLY 919" at bounding box center [1226, 698] width 47 height 15
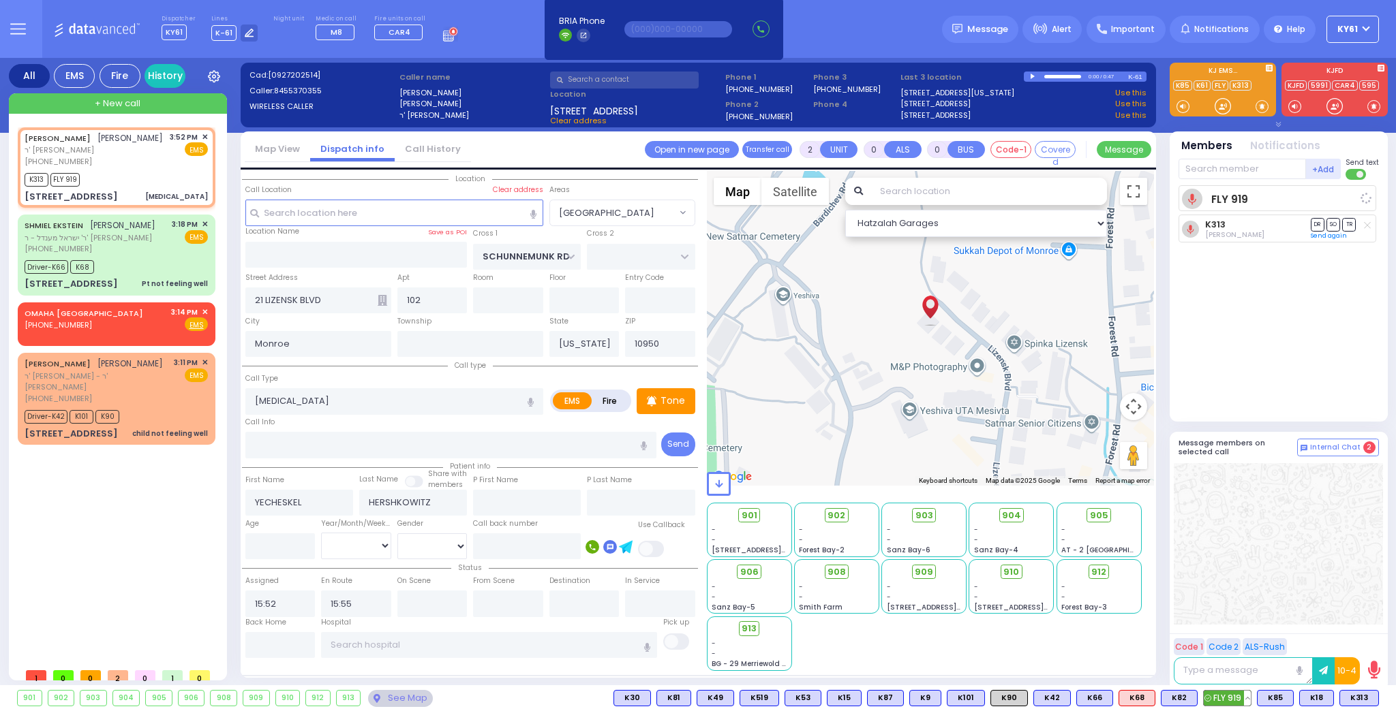
select select
radio input "true"
select select
select select "Hatzalah Garages"
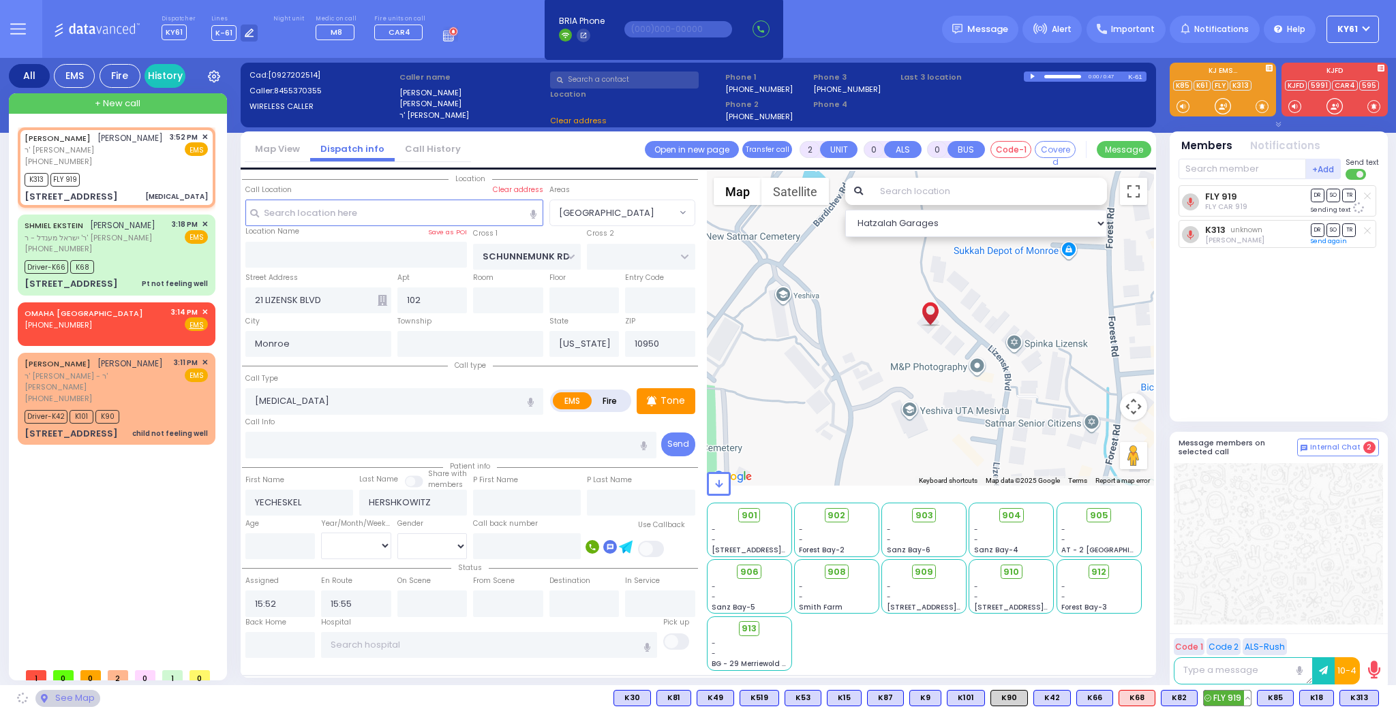
select select "[GEOGRAPHIC_DATA]"
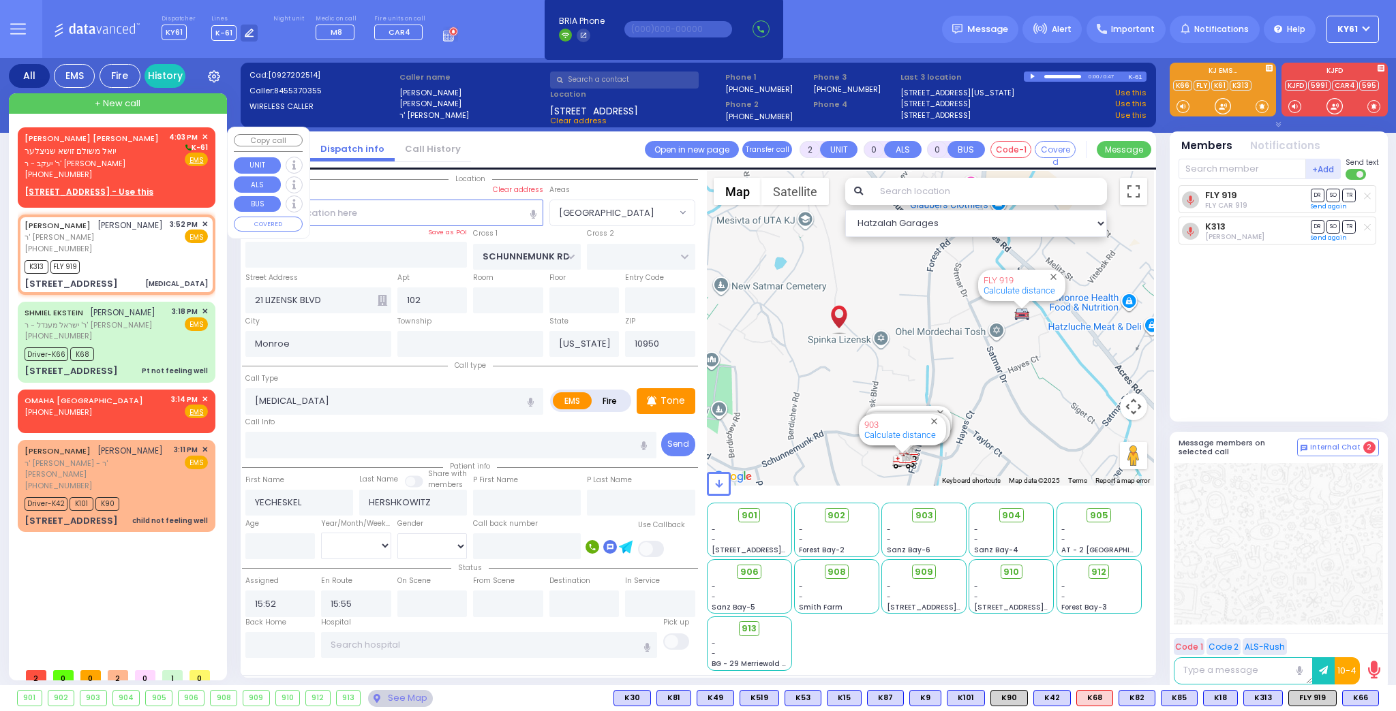
click at [167, 187] on div "[STREET_ADDRESS] - Use this" at bounding box center [116, 192] width 183 height 12
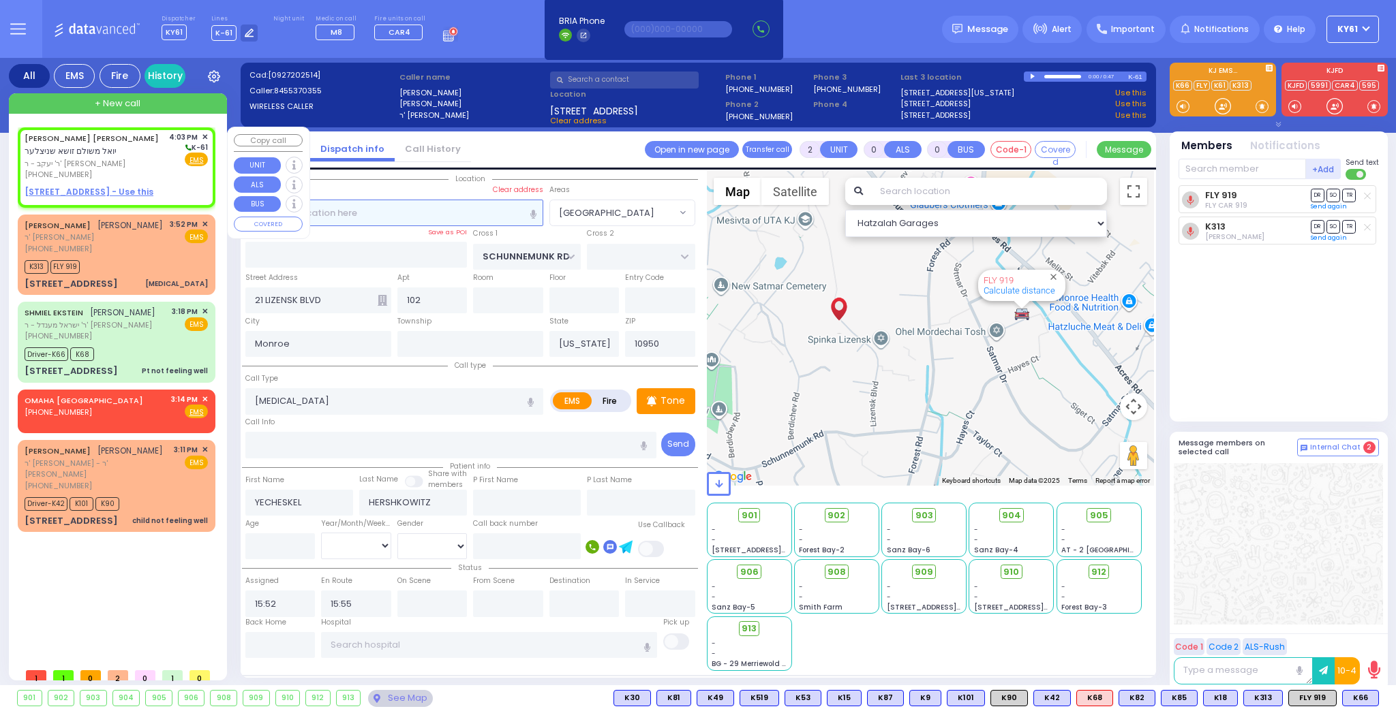
type input "1"
select select
radio input "true"
type input "[PERSON_NAME] ZISHA"
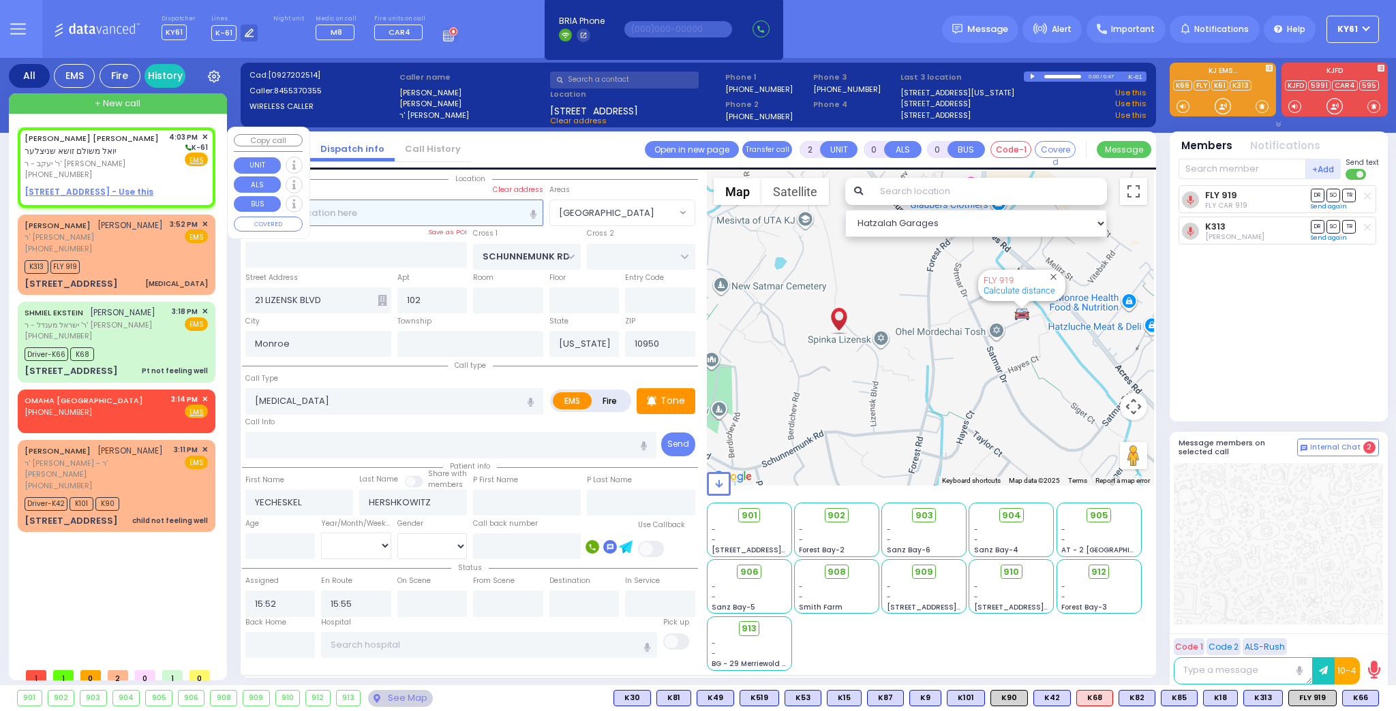
type input "SCHNITZLER"
select select
type input "16:03"
select select "Hatzalah Garages"
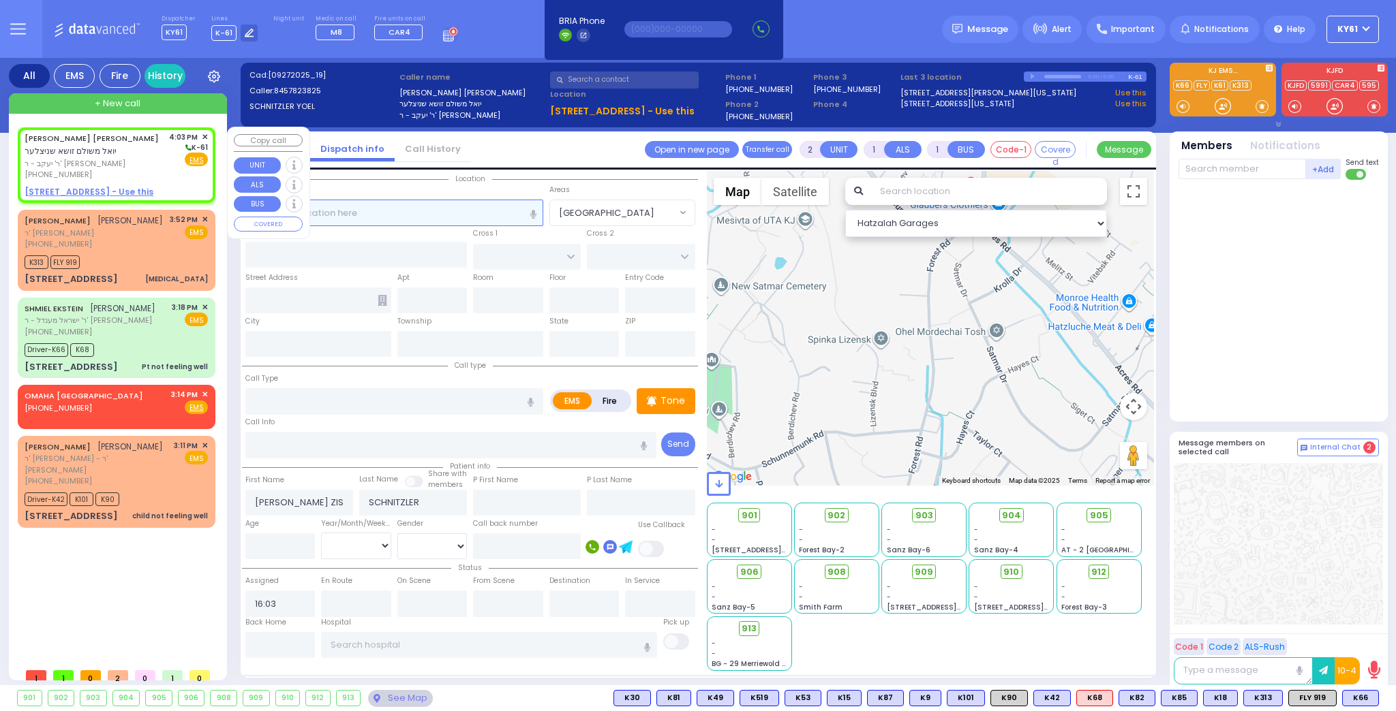
select select
radio input "true"
select select
select select "Hatzalah Garages"
drag, startPoint x: 52, startPoint y: 191, endPoint x: 70, endPoint y: 193, distance: 17.2
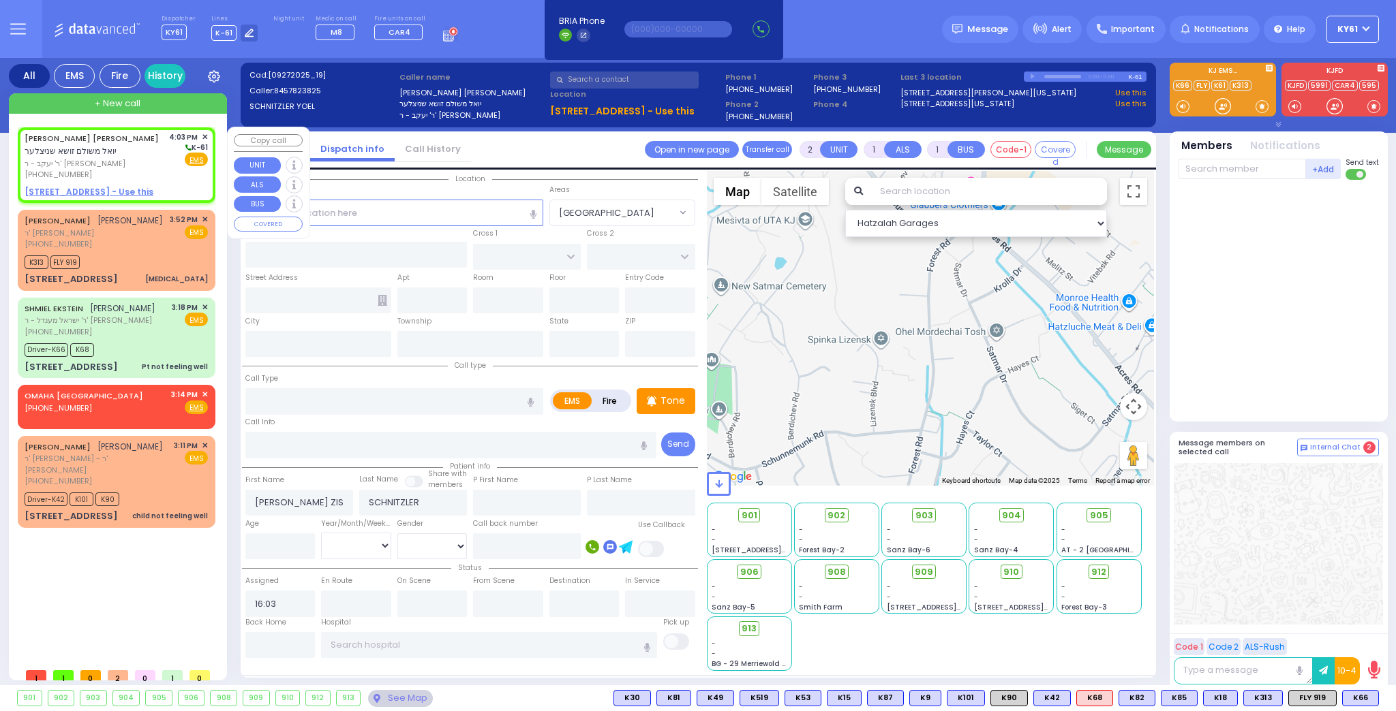
click at [64, 193] on u "[STREET_ADDRESS] - Use this" at bounding box center [89, 192] width 129 height 12
select select
radio input "true"
select select
select select "Hatzalah Garages"
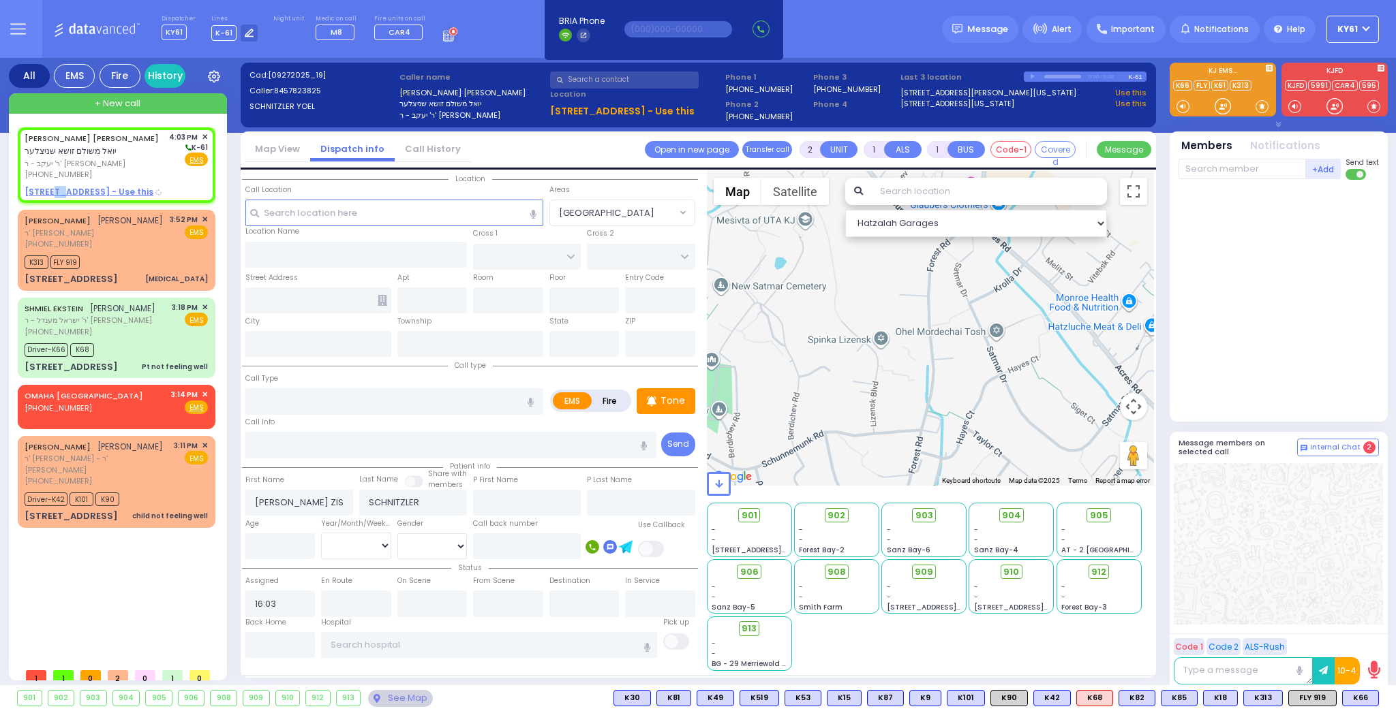
select select
radio input "true"
select select
select select "Hatzalah Garages"
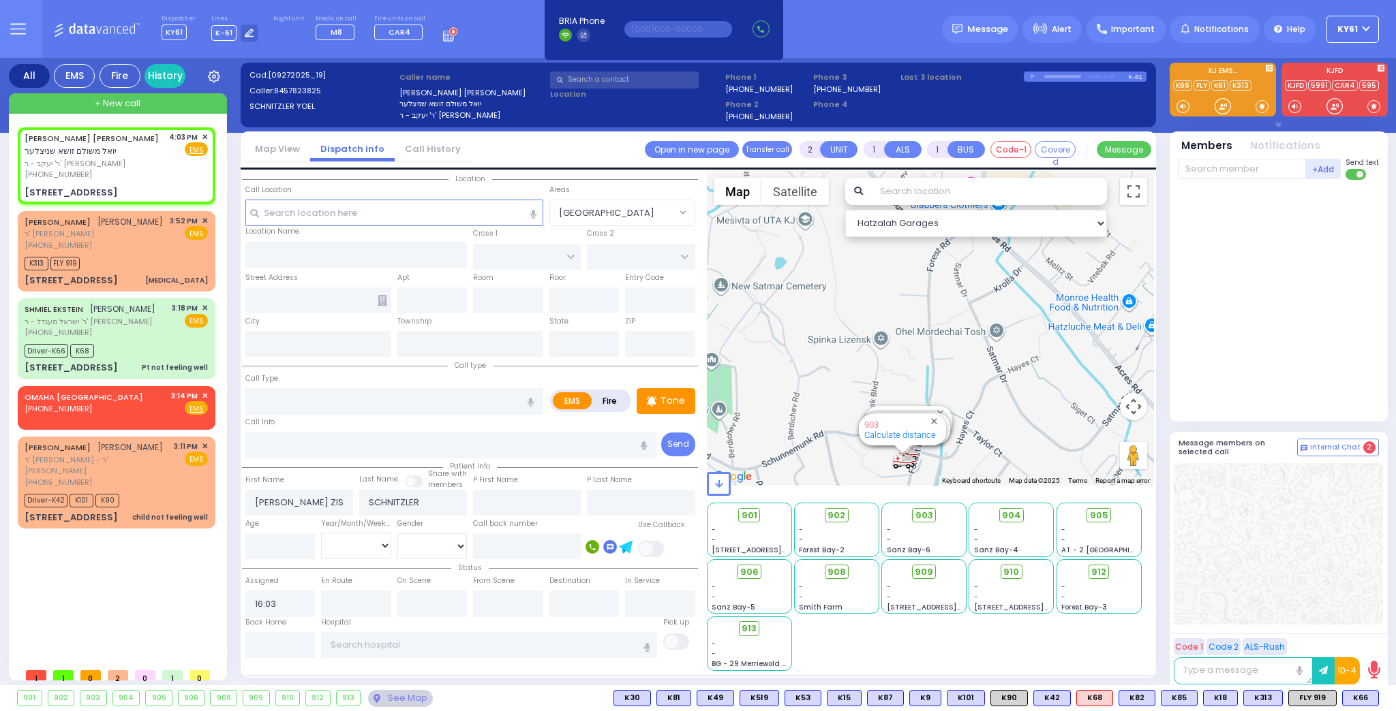
type input "ROVNA COURT"
type input "[GEOGRAPHIC_DATA]"
type input "[STREET_ADDRESS]"
type input "201"
type input "Monroe"
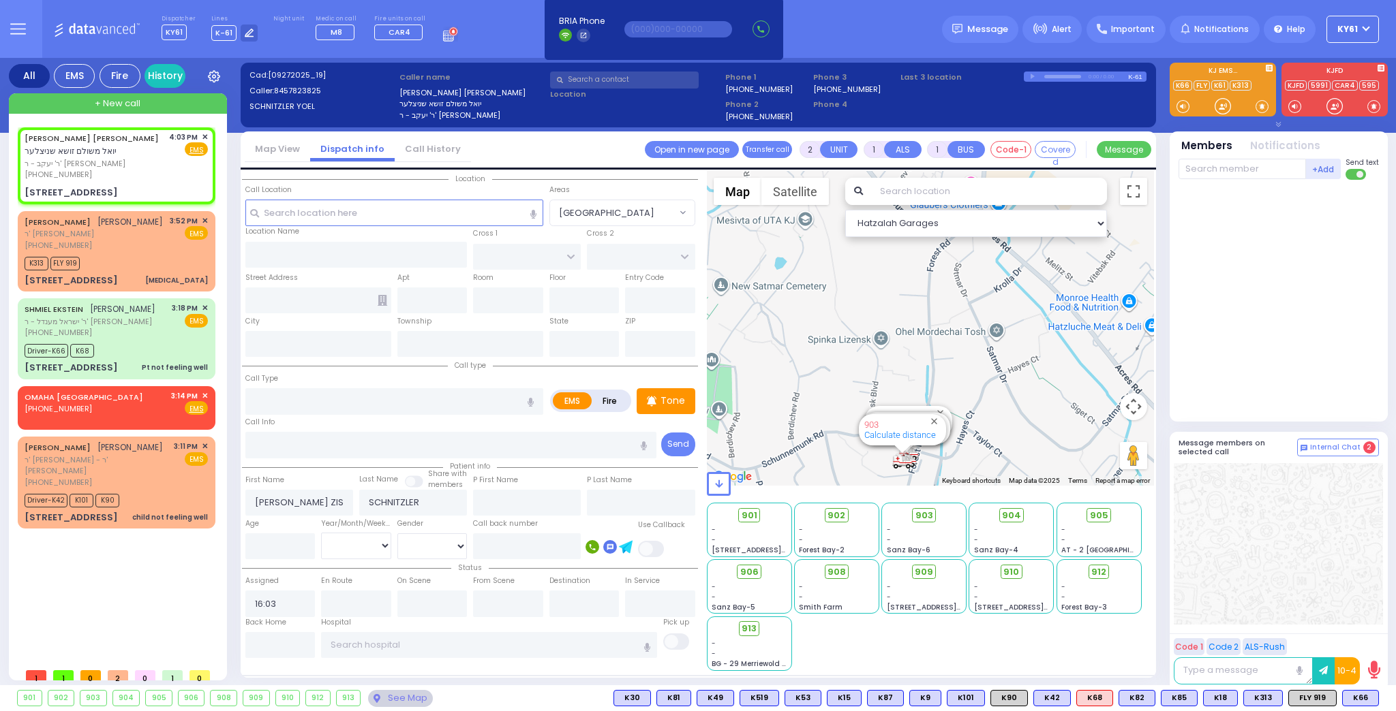
type input "[US_STATE]"
type input "10950"
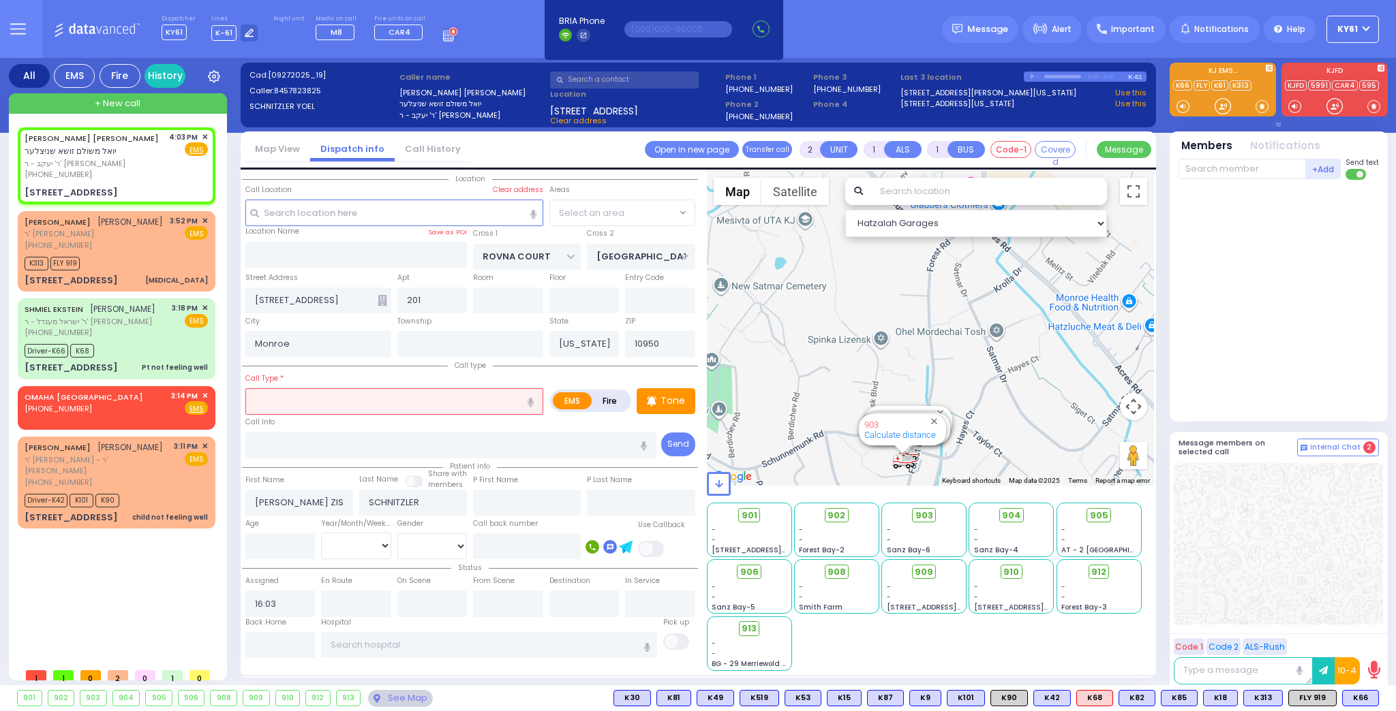
select select
radio input "true"
select select
select select "SECTION 5"
select select "Hatzalah Garages"
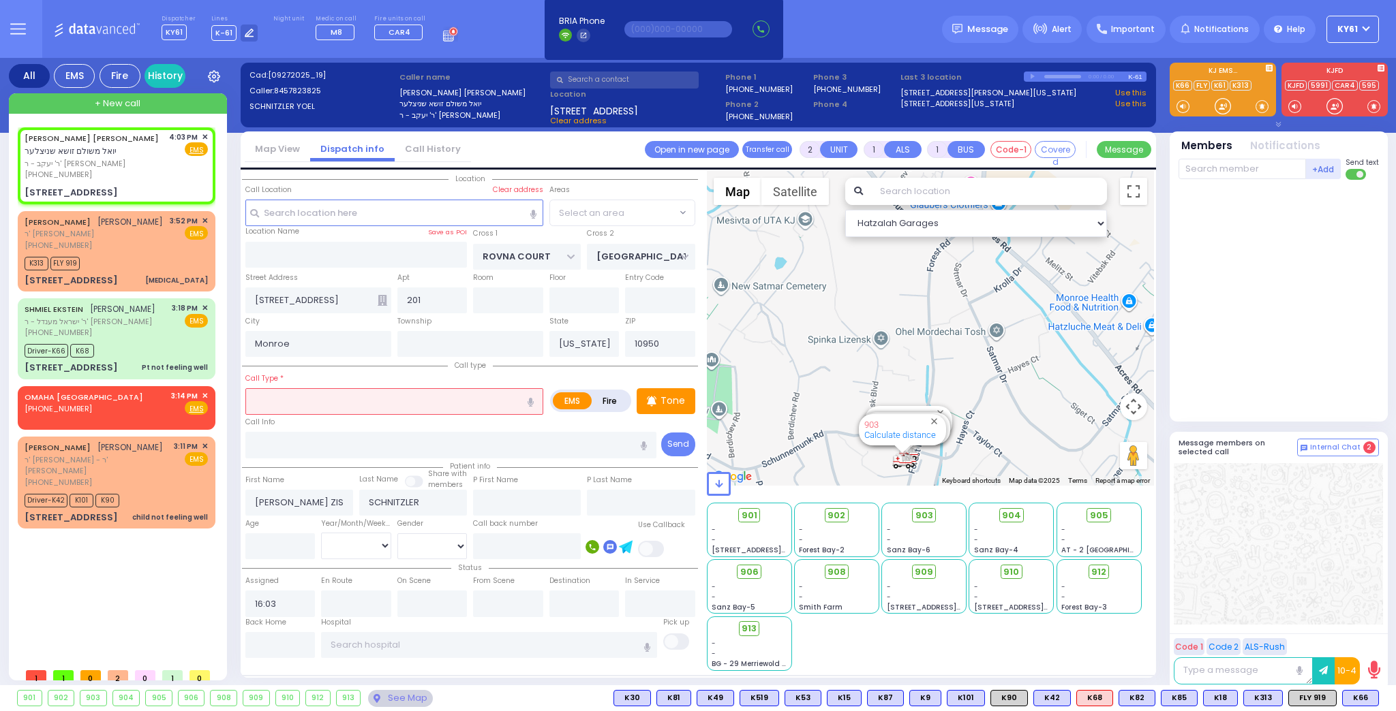
select select "SECTION 5"
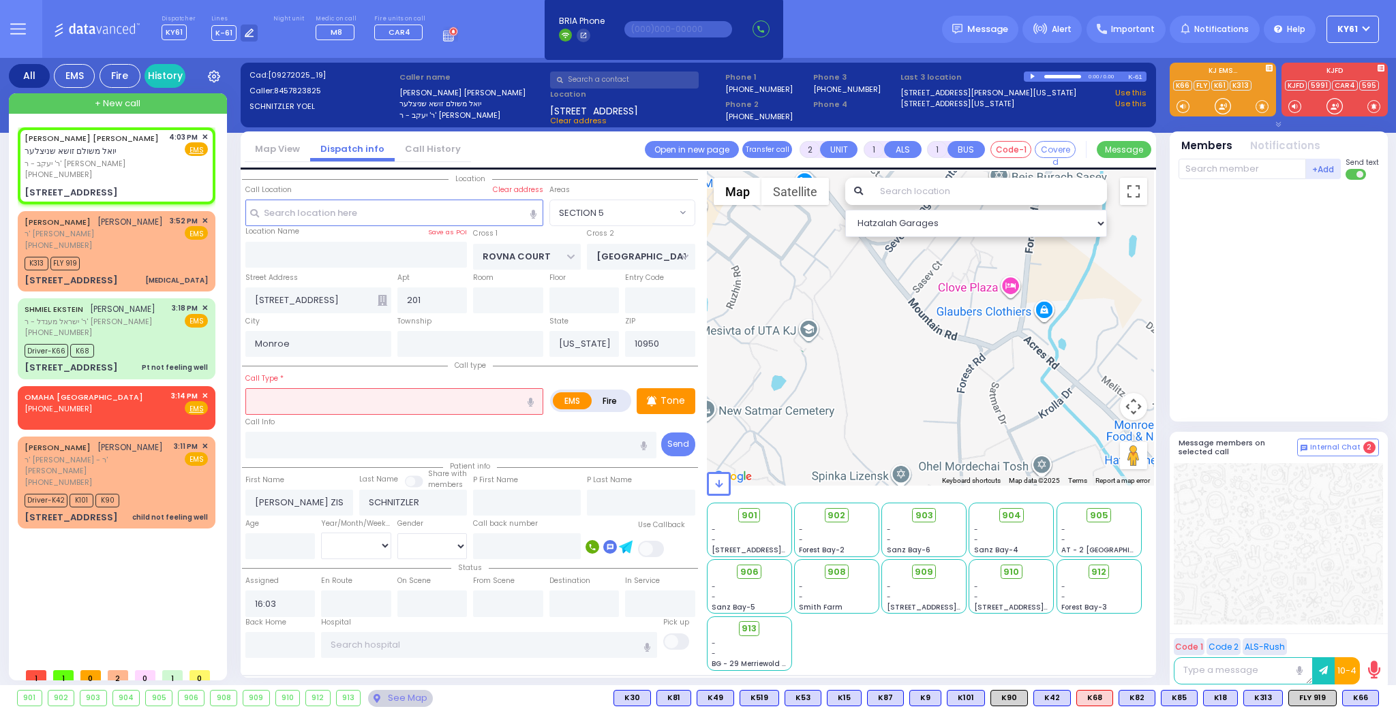
click at [358, 397] on input "text" at bounding box center [394, 401] width 298 height 26
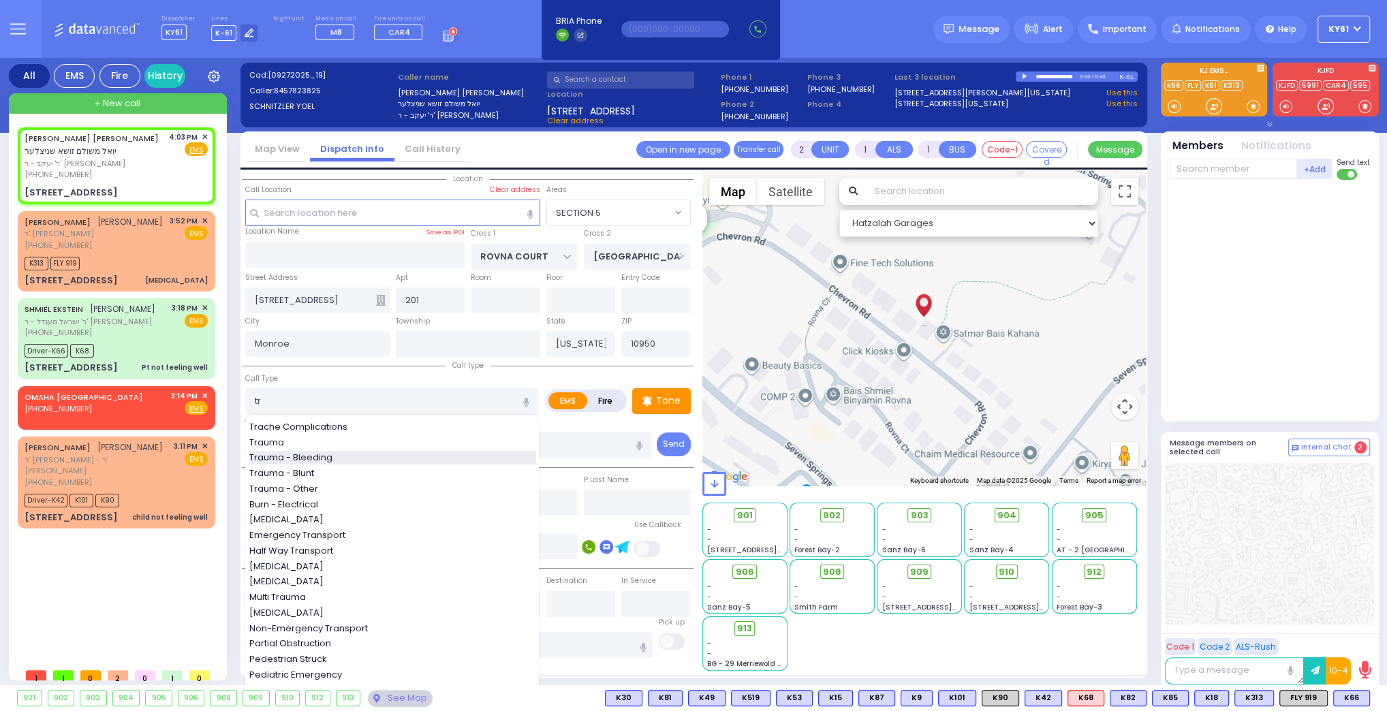
click at [318, 455] on span "Trauma - Bleeding" at bounding box center [293, 458] width 88 height 14
type input "Trauma - Bleeding"
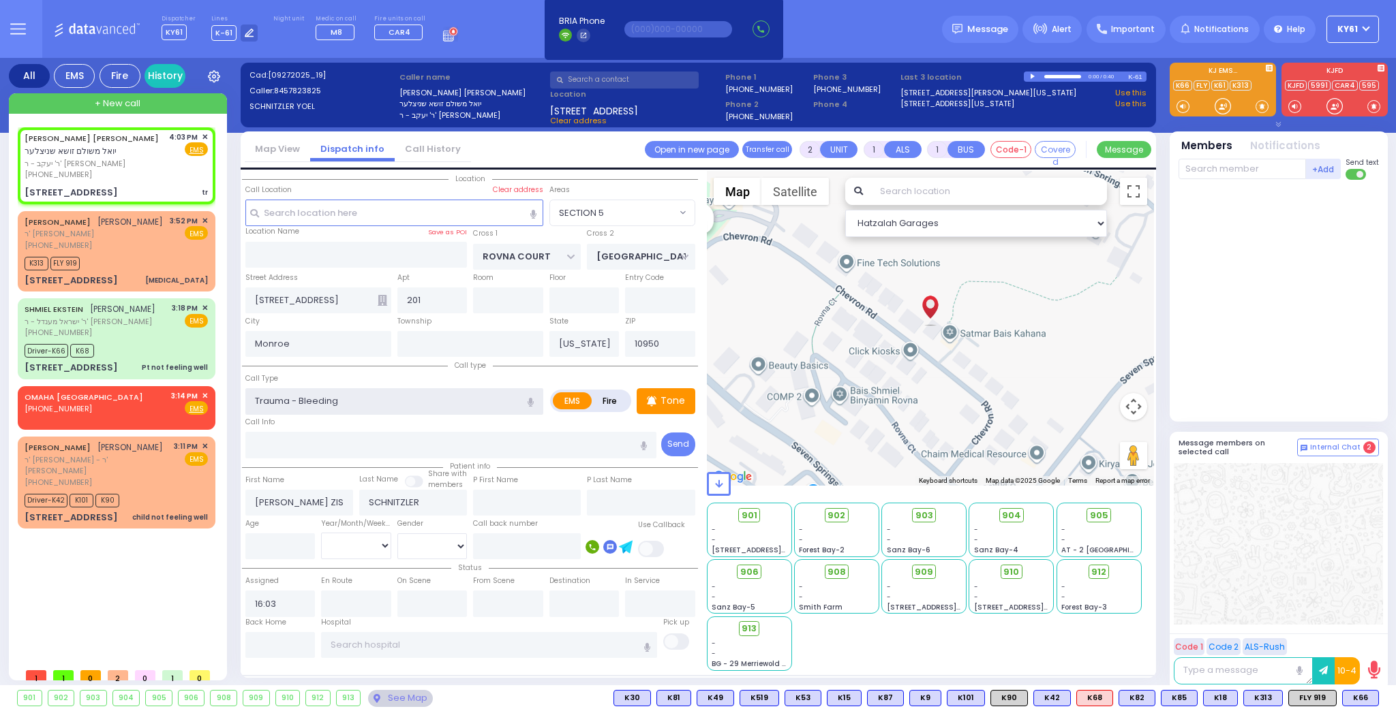
select select
radio input "true"
select select
select select "Hatzalah Garages"
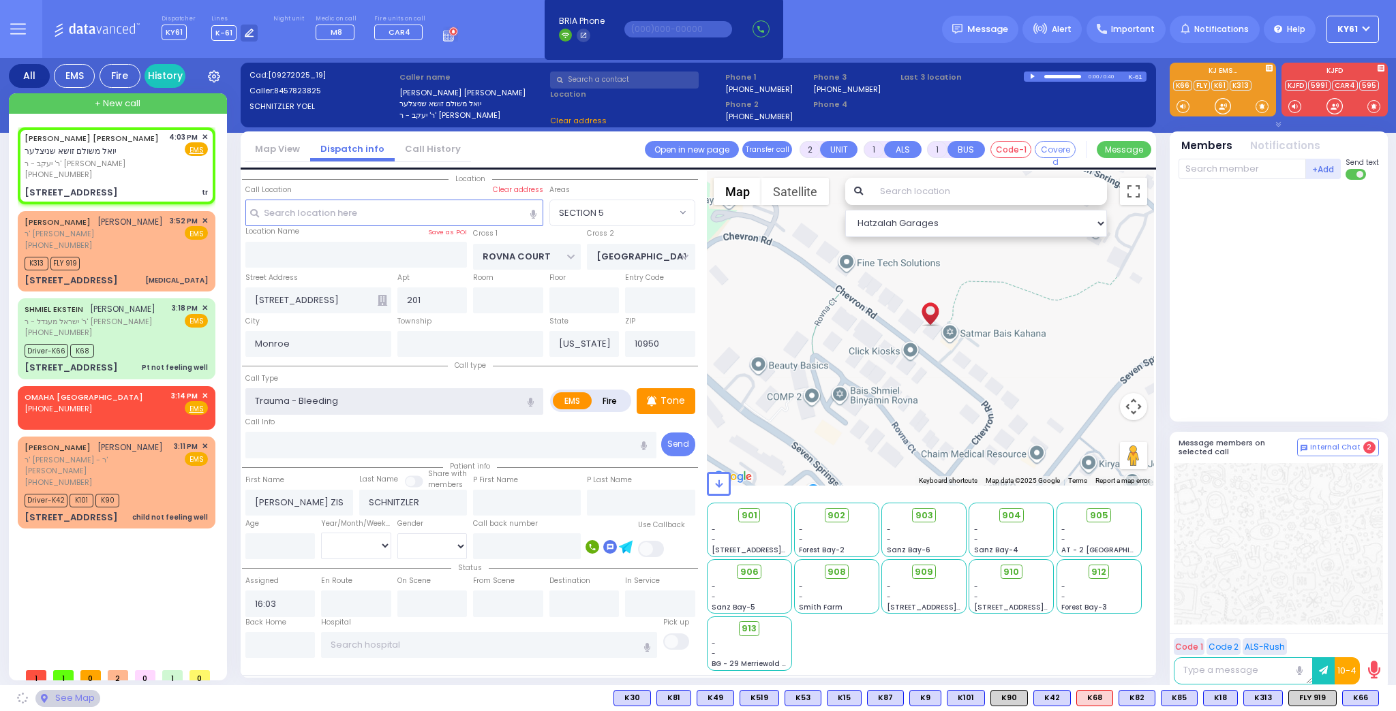
select select "SECTION 5"
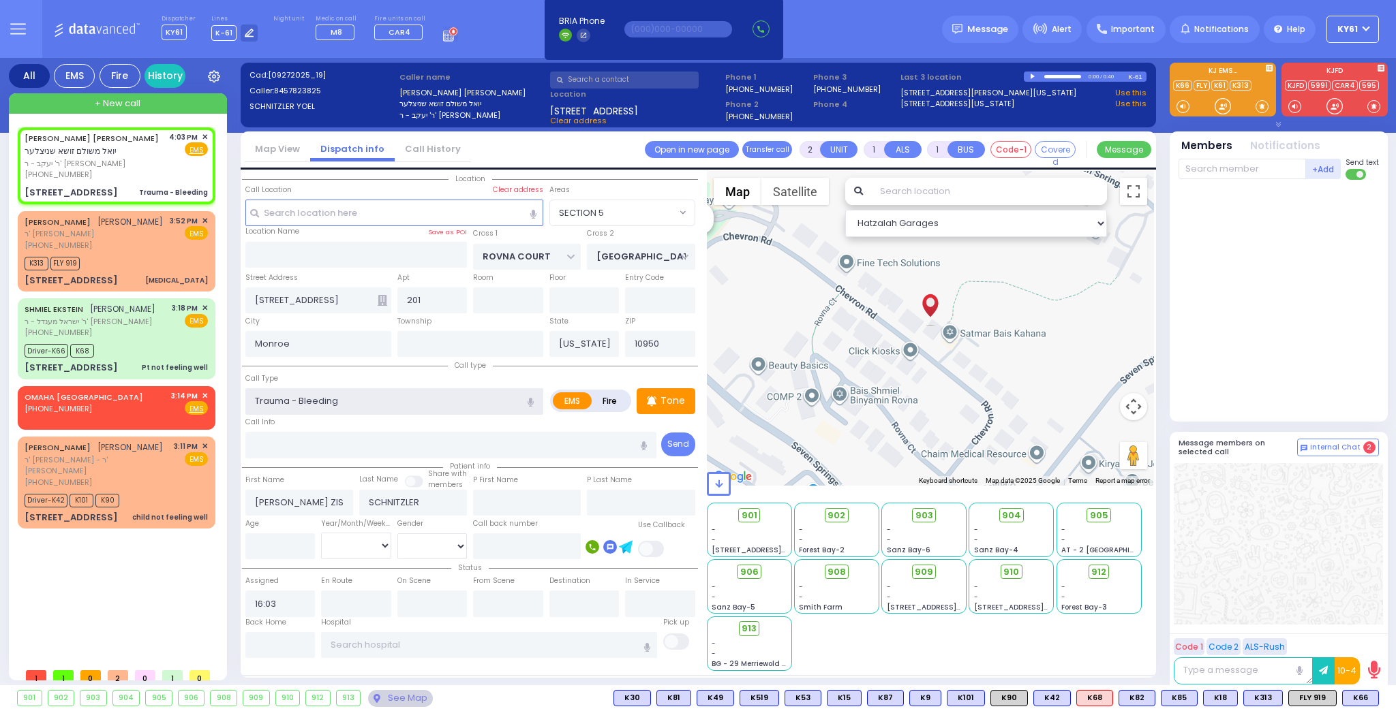
select select
radio input "true"
select select
select select "Hatzalah Garages"
select select "SECTION 5"
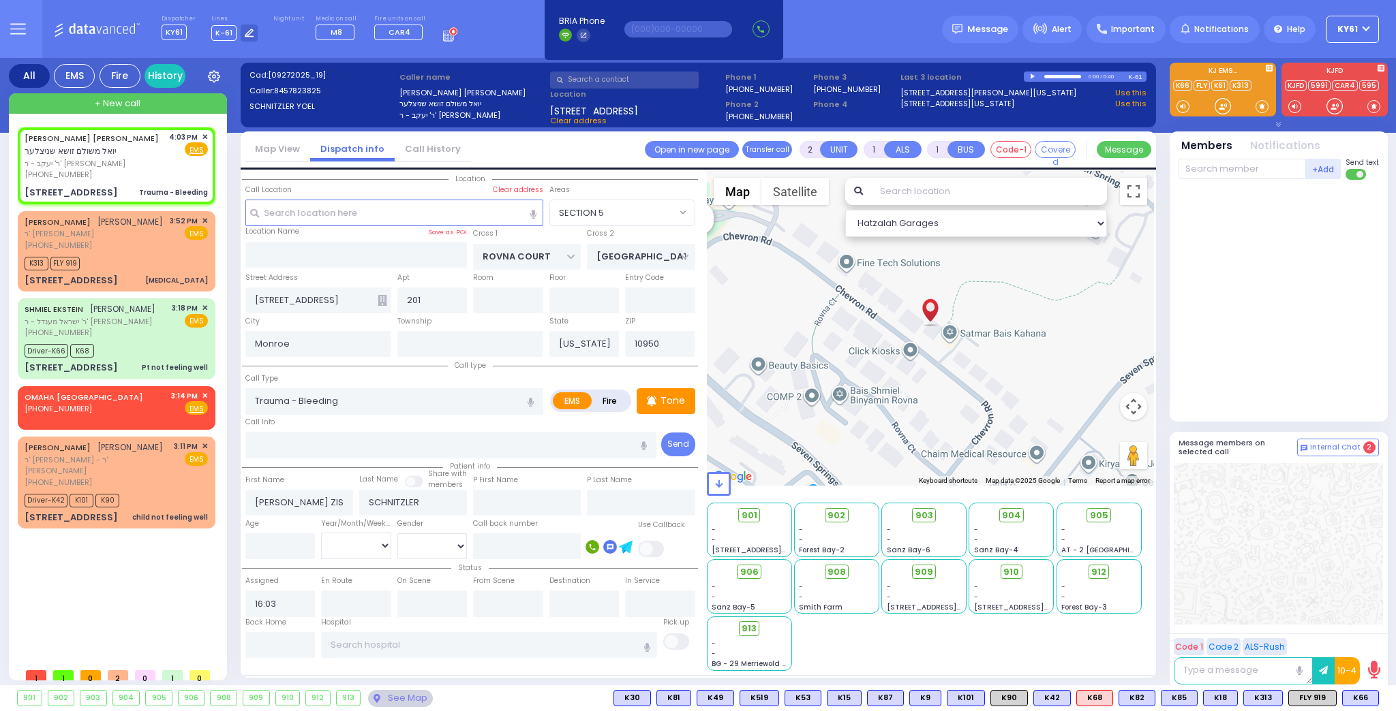
select select "SECTION 5"
select select
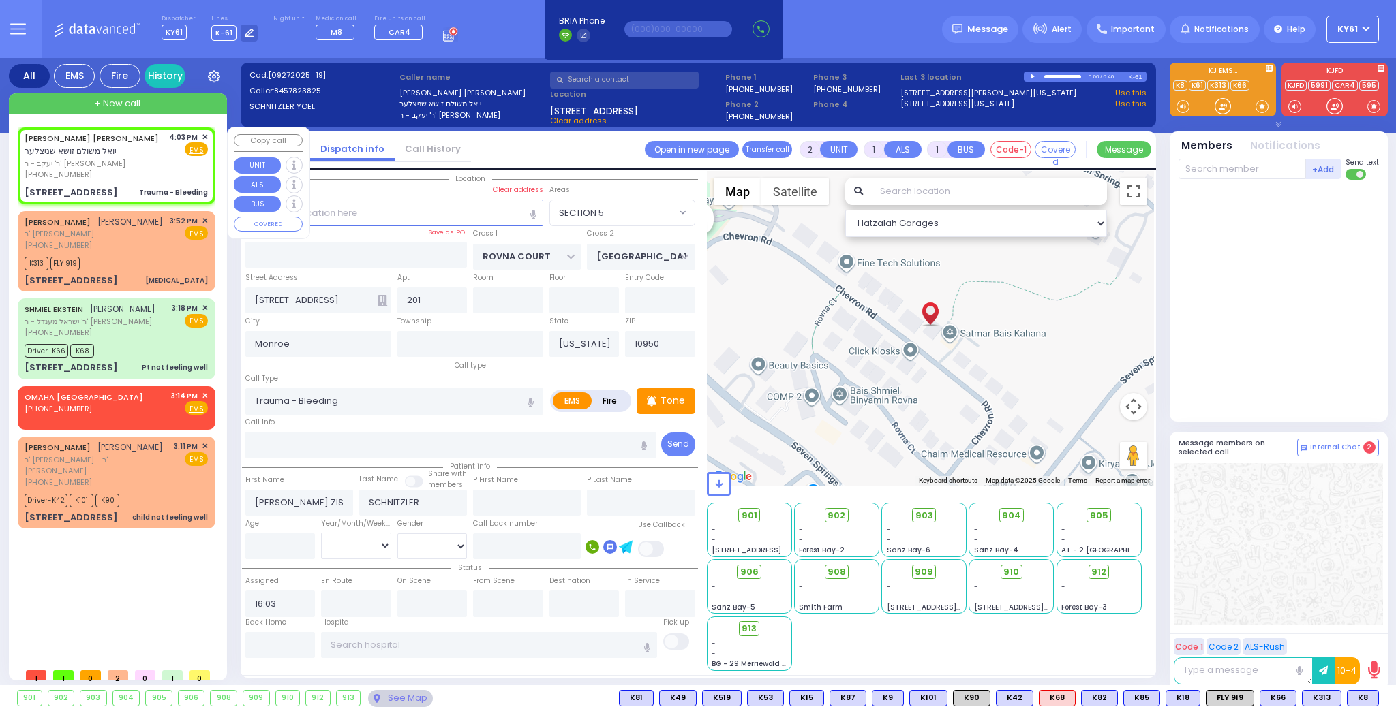
click at [140, 166] on span "ר' יעקב - ר' [PERSON_NAME]" at bounding box center [95, 164] width 140 height 12
select select
radio input "true"
select select
select select "Hatzalah Garages"
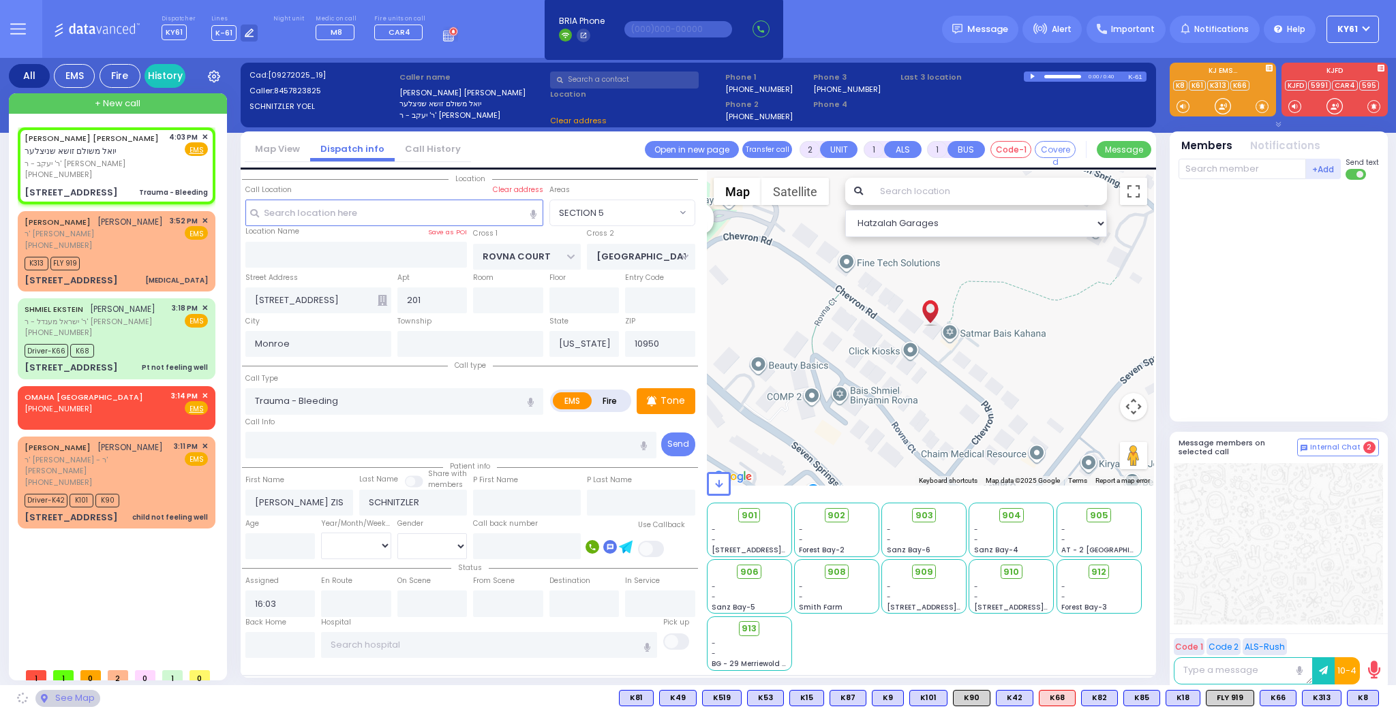
select select
radio input "true"
select select
select select "Hatzalah Garages"
select select "SECTION 5"
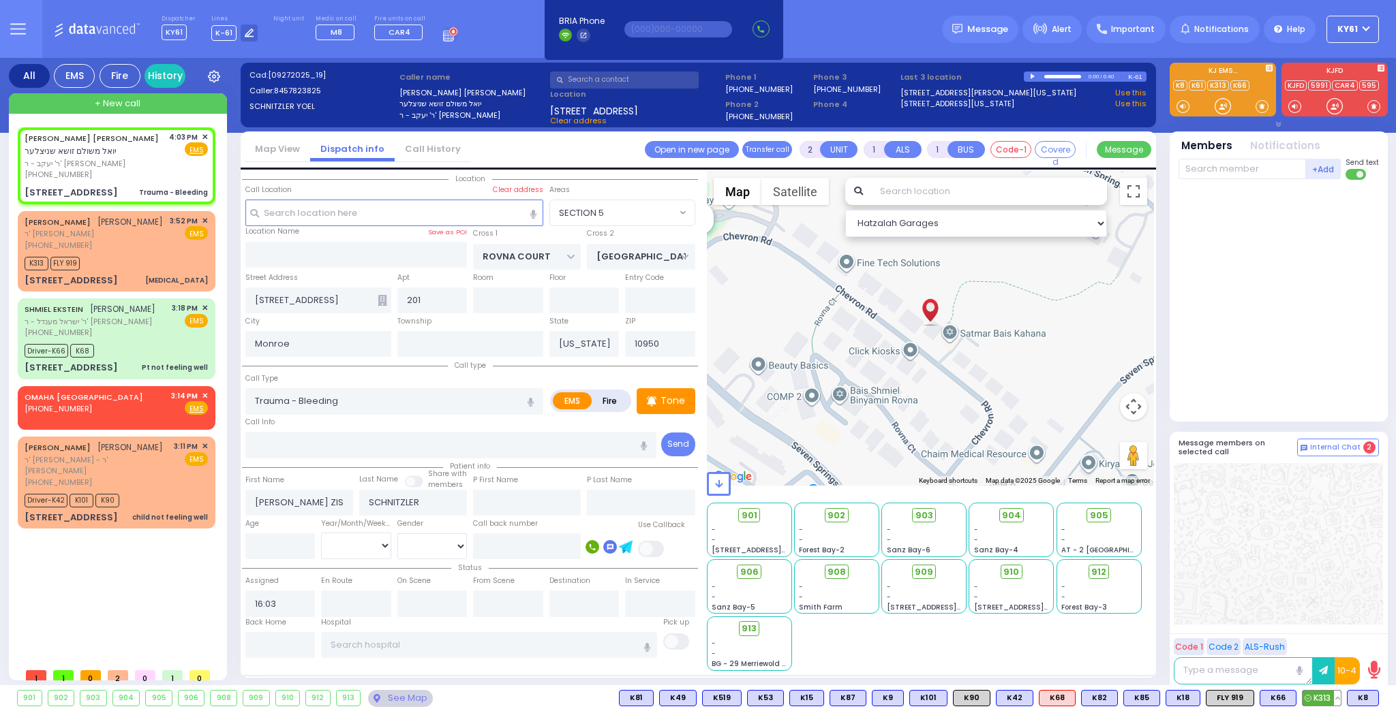
click at [1323, 699] on span "K313" at bounding box center [1321, 698] width 38 height 15
click at [1364, 694] on span "K8" at bounding box center [1362, 698] width 31 height 15
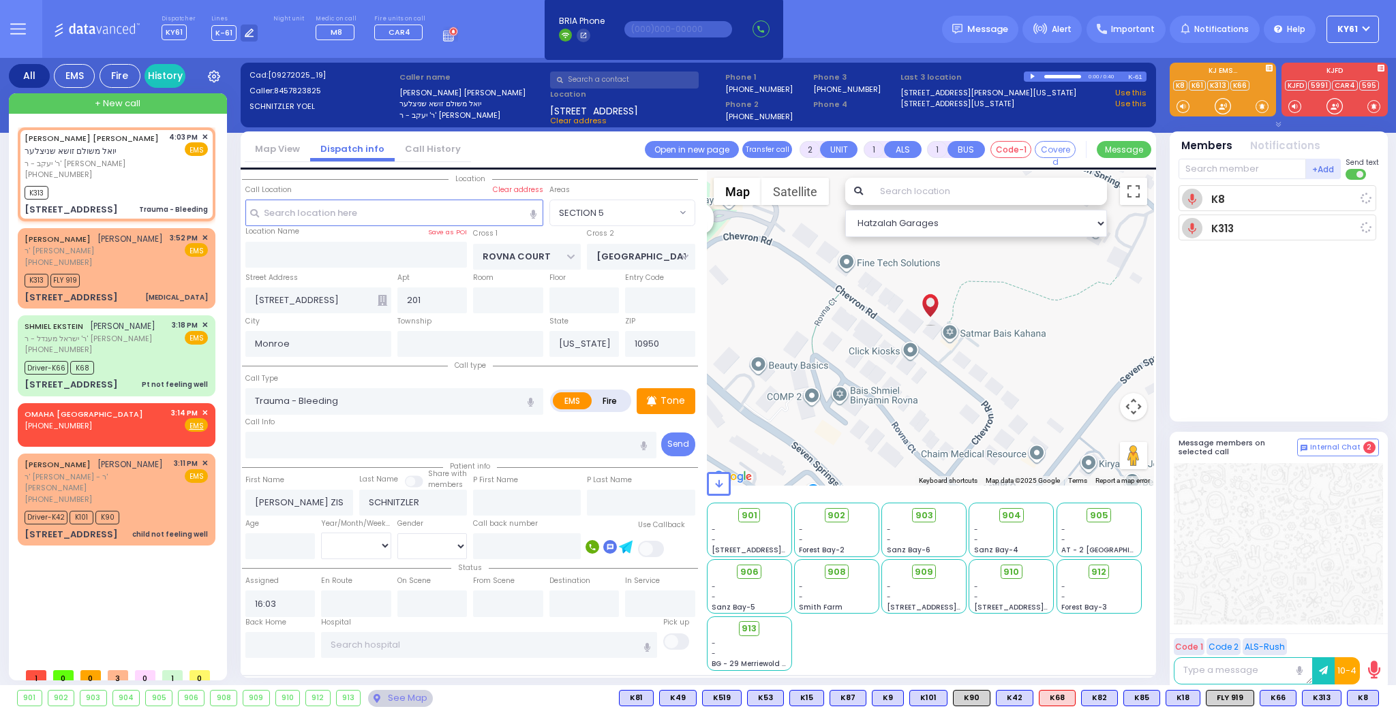
select select
radio input "true"
select select
type input "16:06"
select select "Hatzalah Garages"
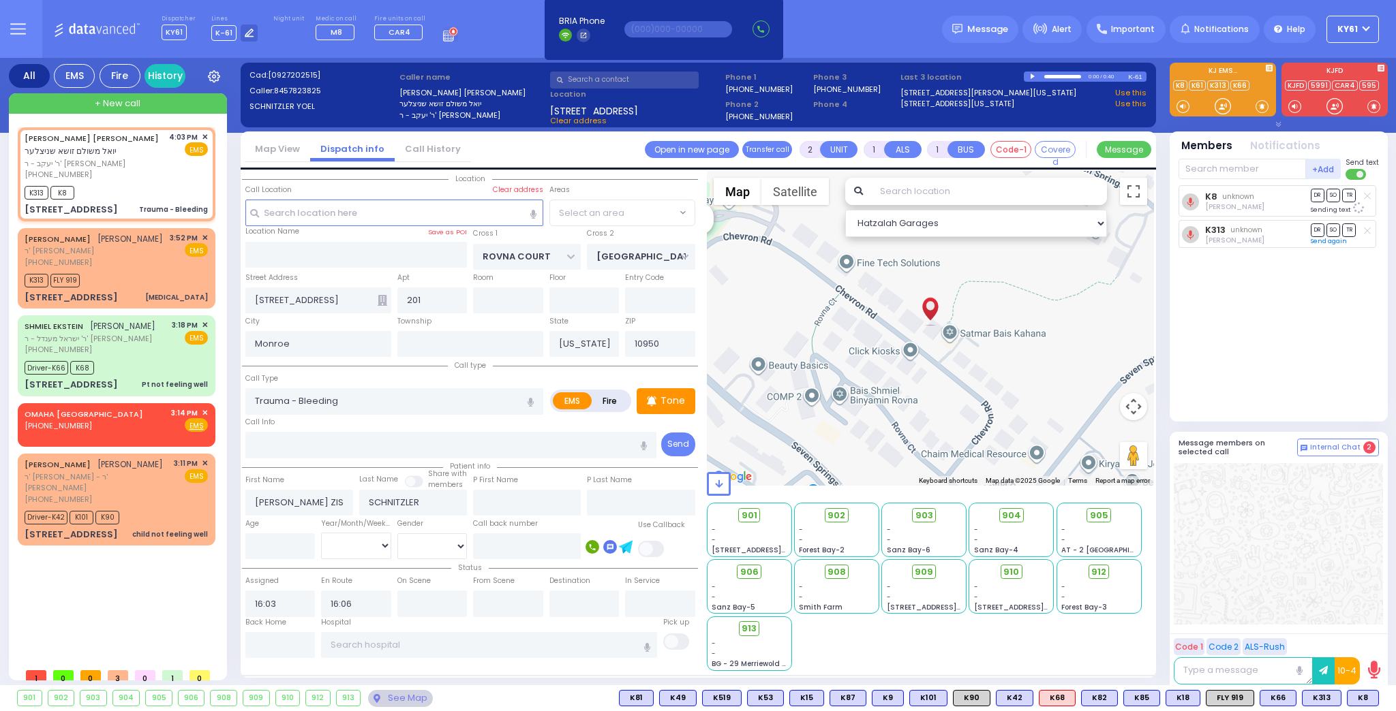
radio input "true"
select select
select select "Hatzalah Garages"
select select "SECTION 5"
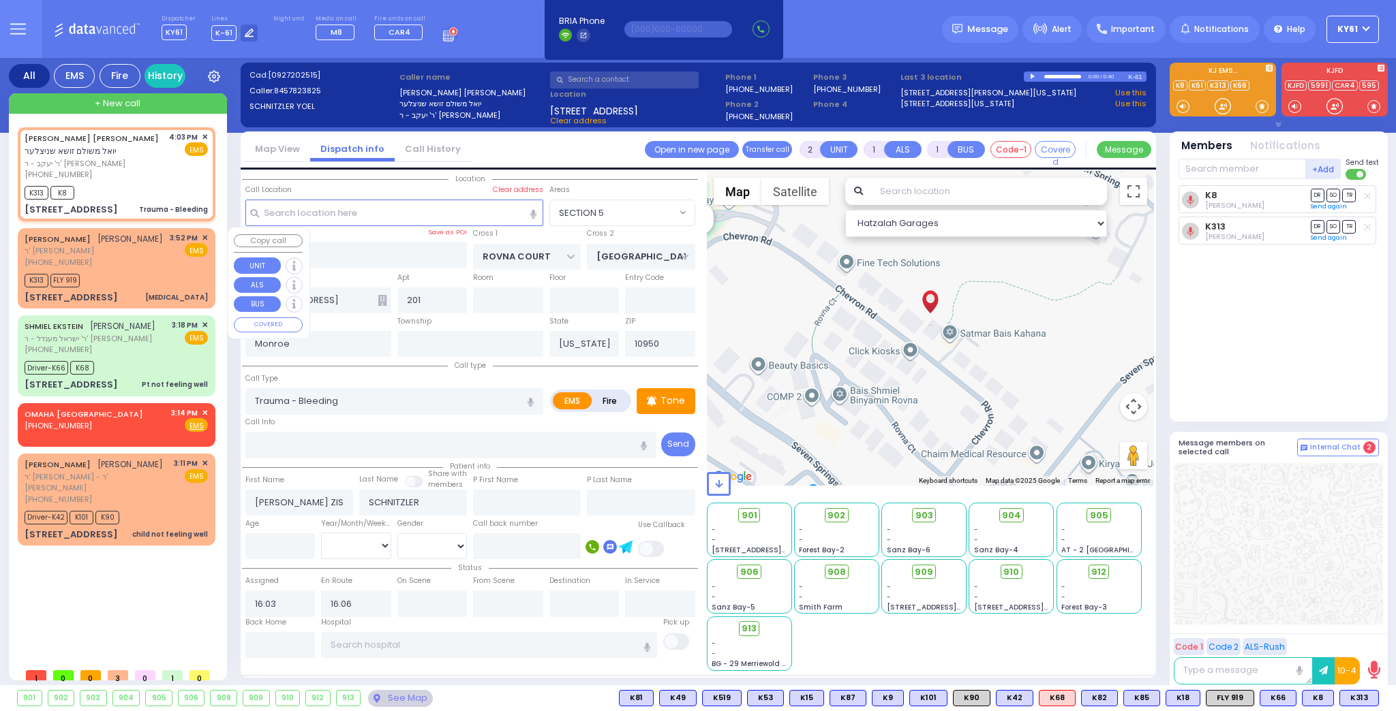
click at [206, 239] on span "✕" at bounding box center [205, 238] width 6 height 12
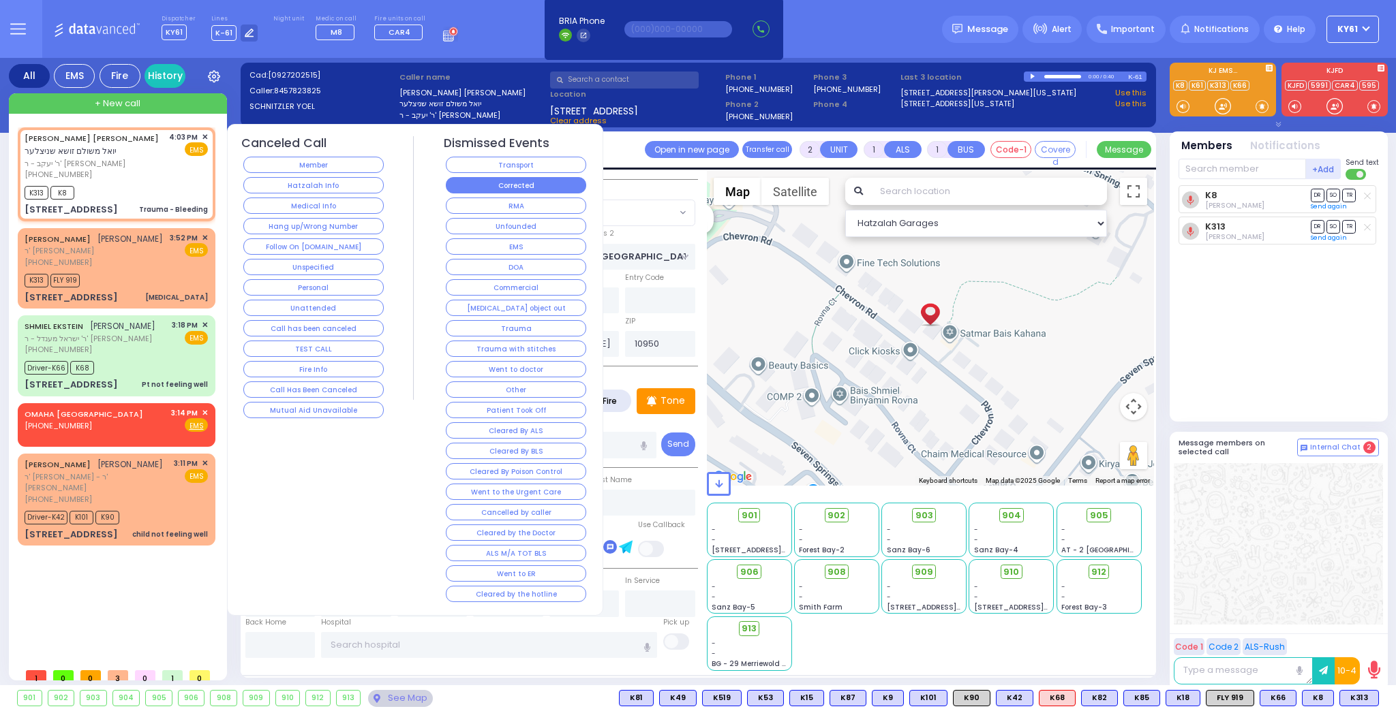
click at [478, 183] on button "Corrected" at bounding box center [516, 185] width 140 height 16
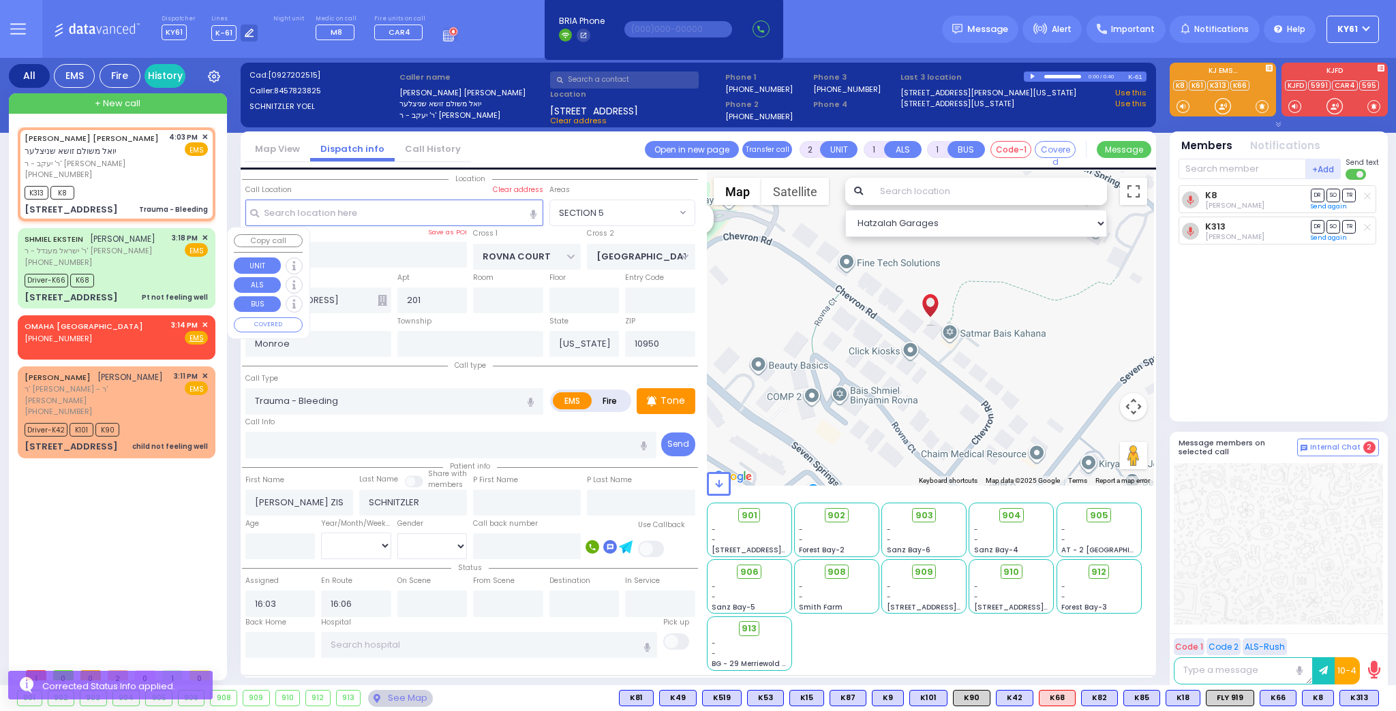
click at [150, 260] on div "SHMIEL EKSTEIN שמואל עקשטיין ר' ישראל מענדל - ר' משה שעהר (845) 783-2729 3:18 P…" at bounding box center [116, 250] width 183 height 36
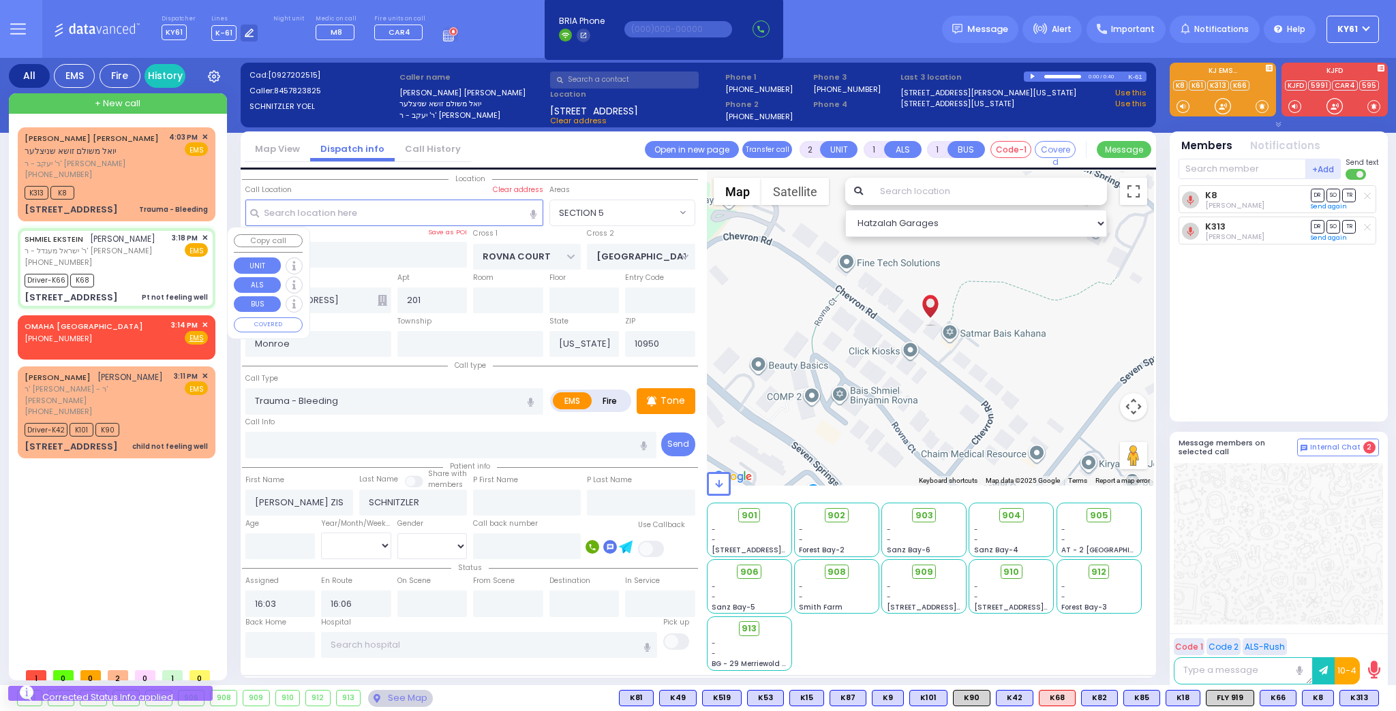
type input "6"
select select
type input "Pt not feeling well"
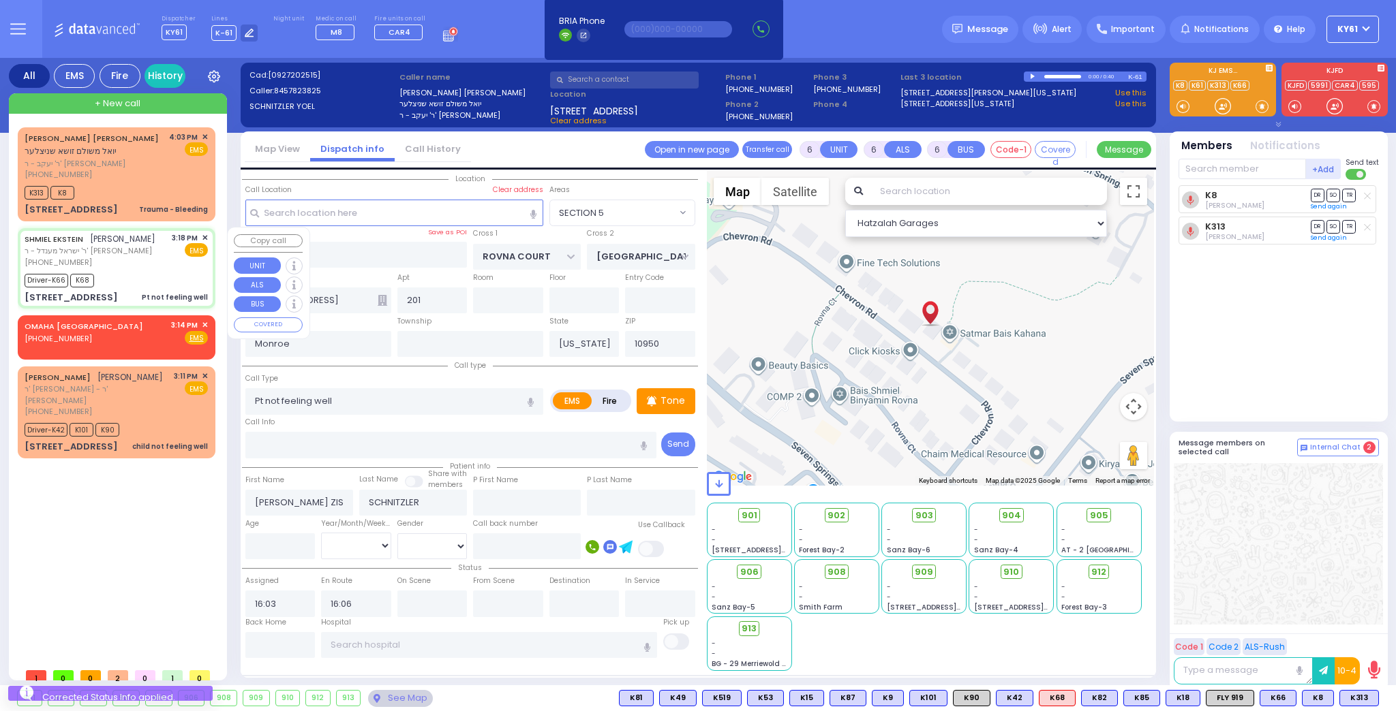
radio input "true"
type input "[PERSON_NAME]"
type input "EKSTEIN"
type input "Rifky"
type input "Fried"
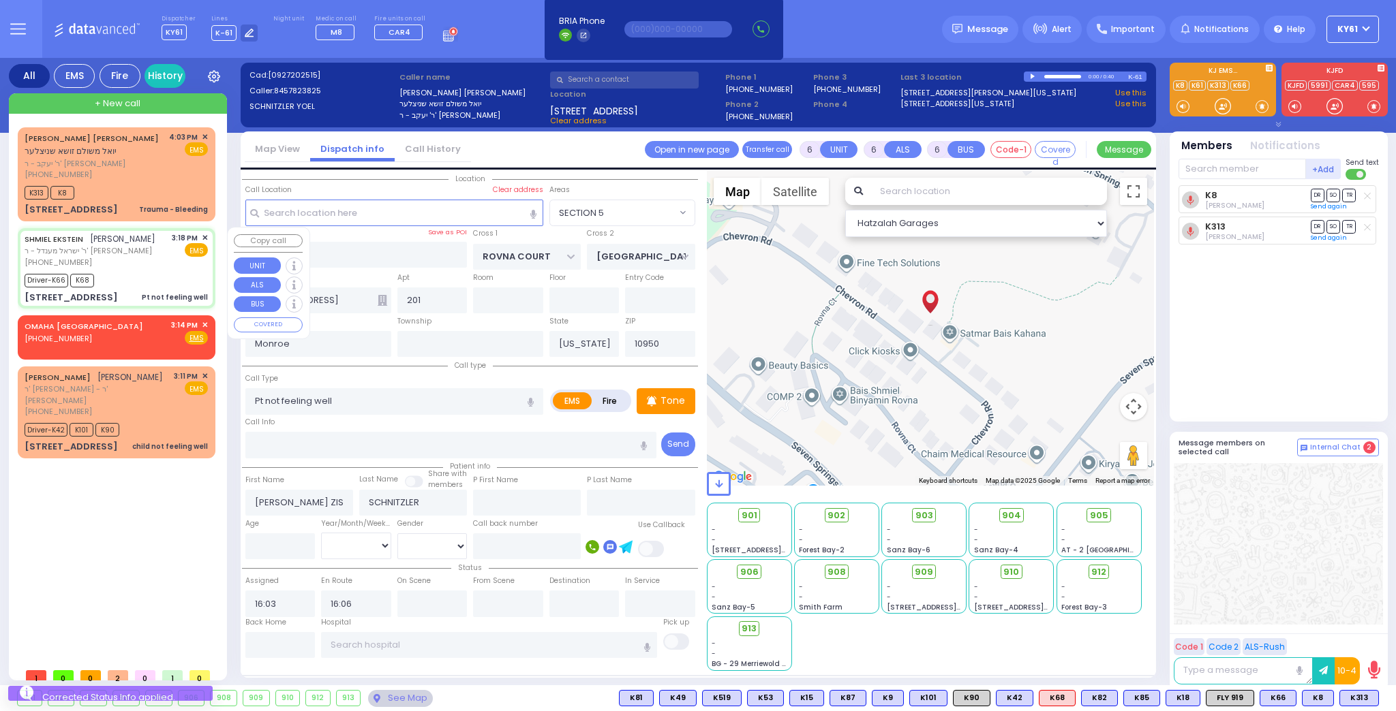
select select "Year"
select select "[DEMOGRAPHIC_DATA]"
type input "15:18"
type input "15:20"
type input "15:25"
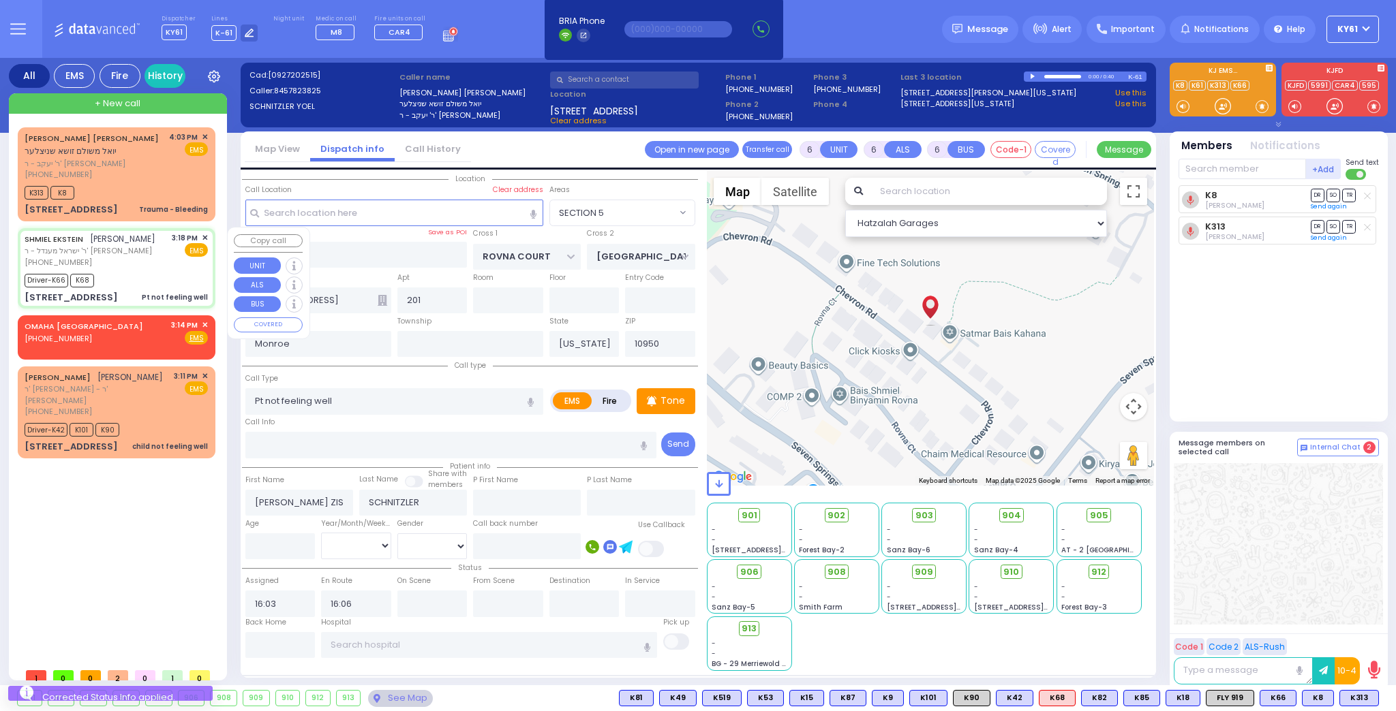
type input "15:35"
type input "15:55"
type input "16:20"
select select "Hatzalah Garages"
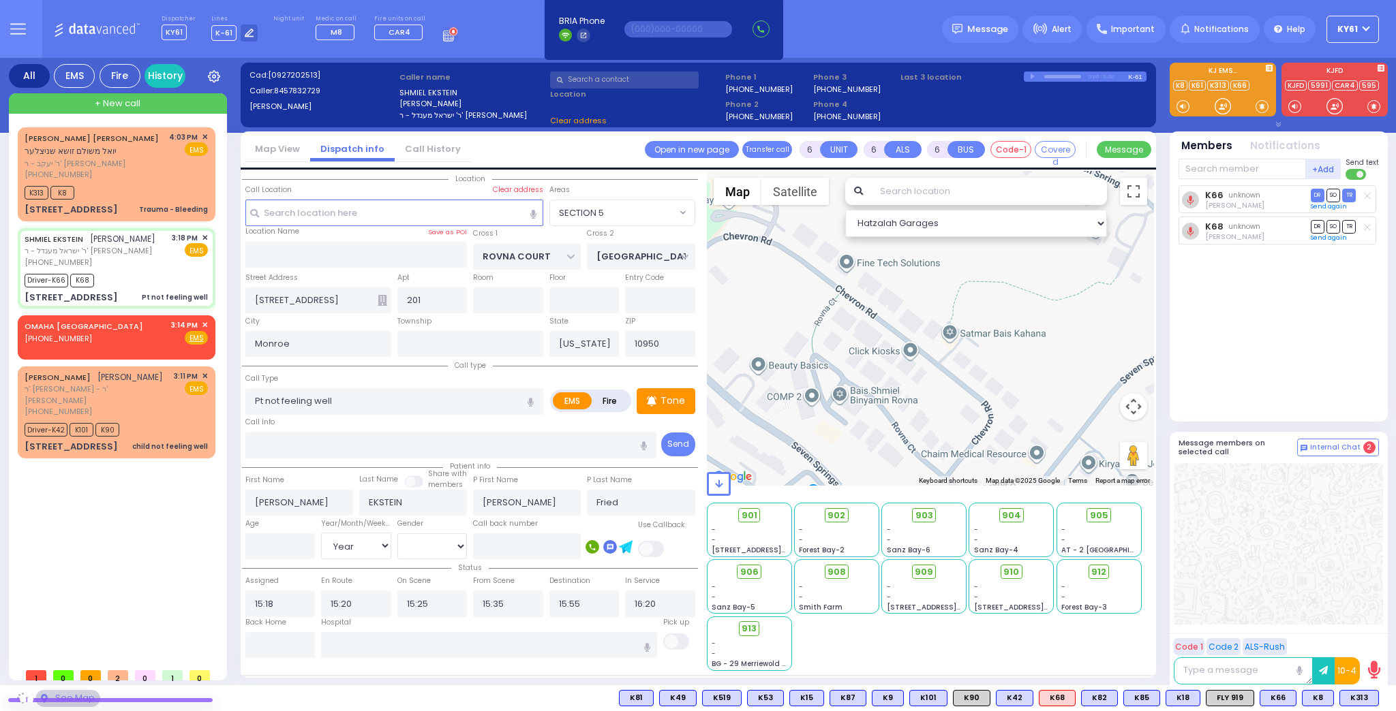
type input "KRAKOW BLVD"
type input "ANIPOLI DR"
type input "[STREET_ADDRESS]"
type input "101"
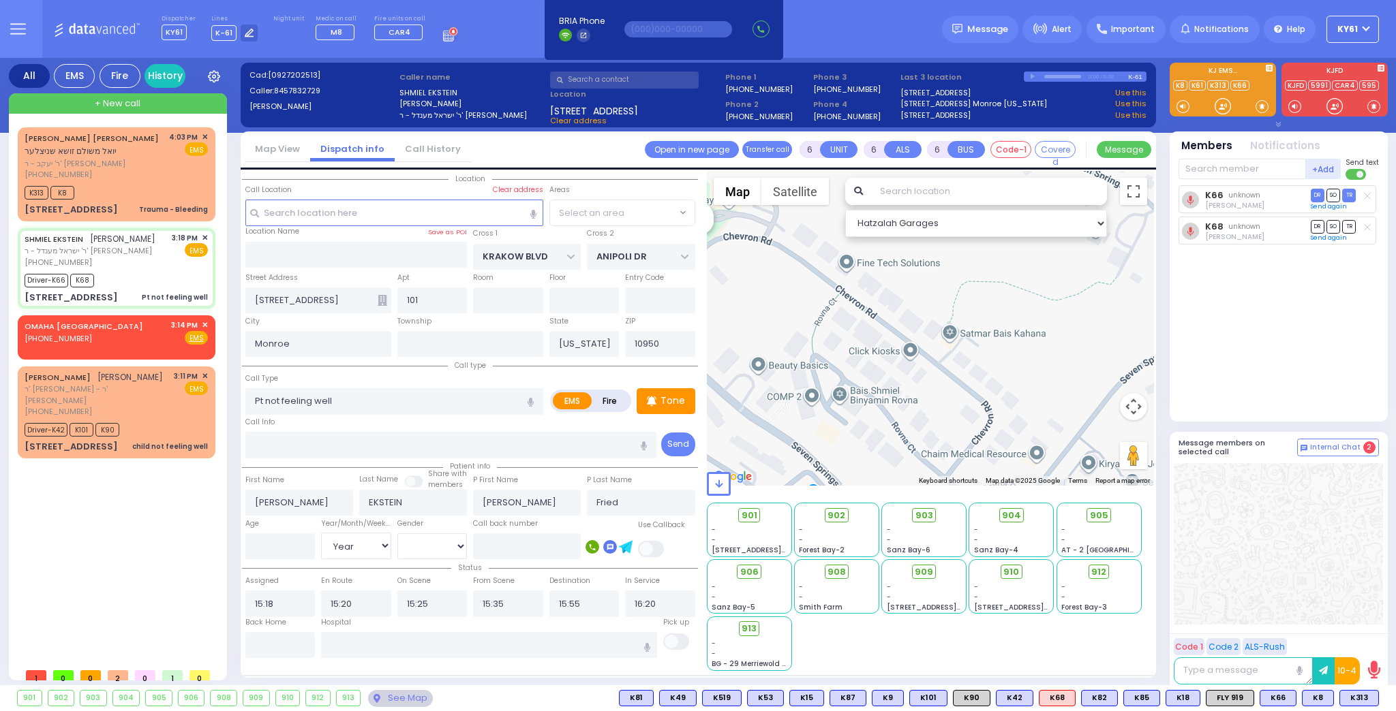
select select "ATZEI TAMURIM"
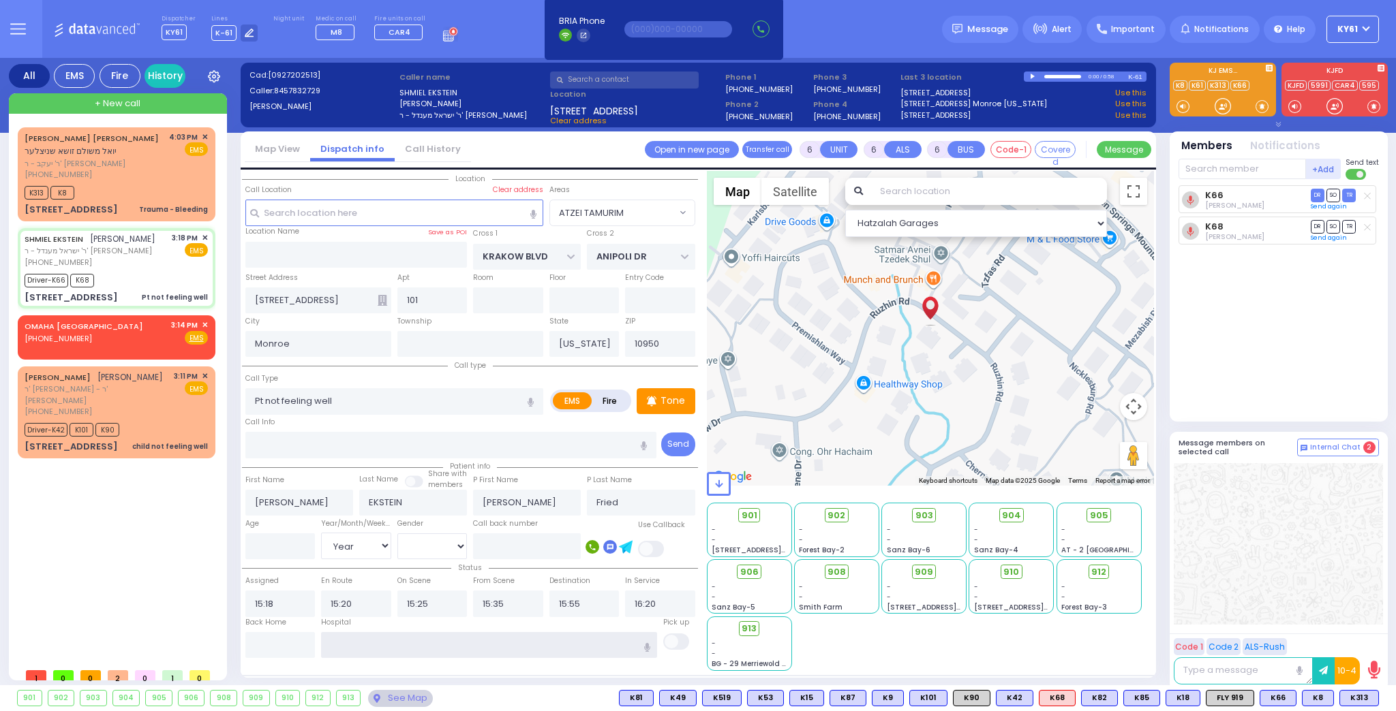
click at [377, 644] on input "text" at bounding box center [489, 645] width 336 height 26
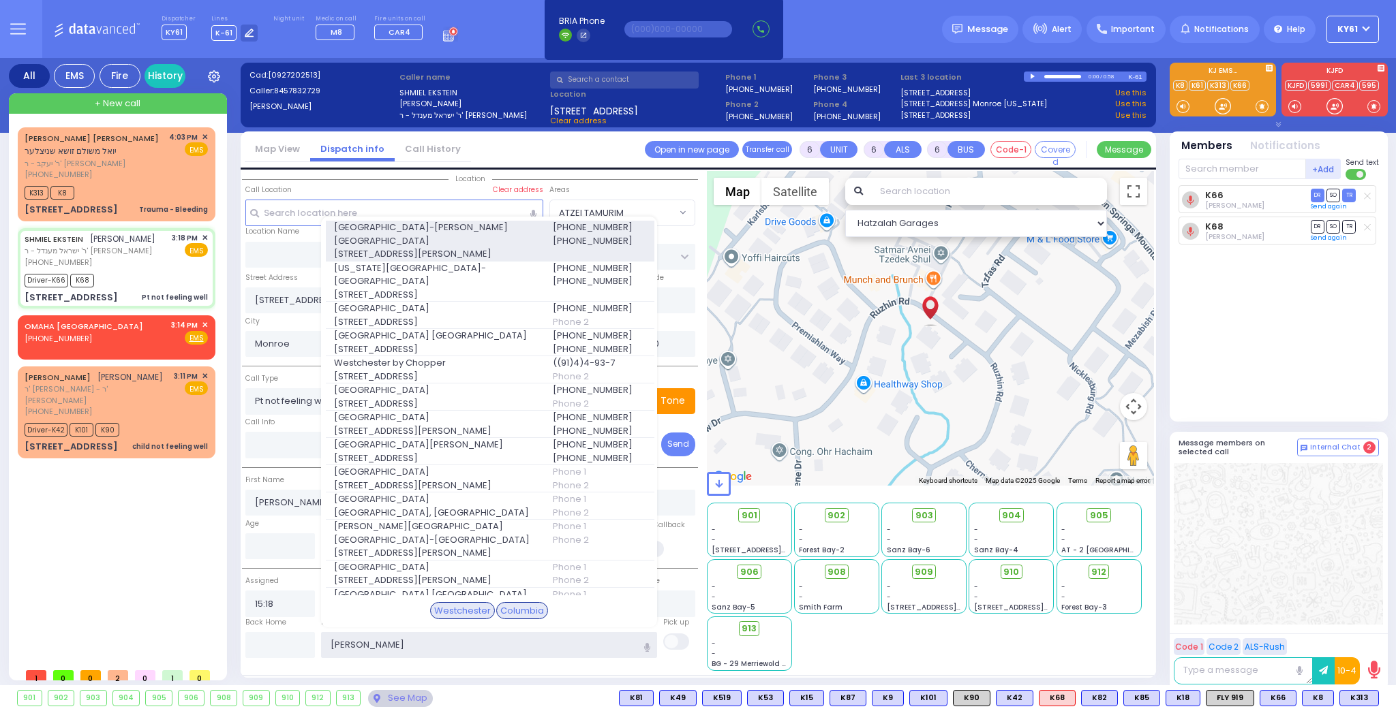
type input "wes"
click at [434, 229] on span "Westchester Medical Center-Woods Road" at bounding box center [435, 234] width 202 height 27
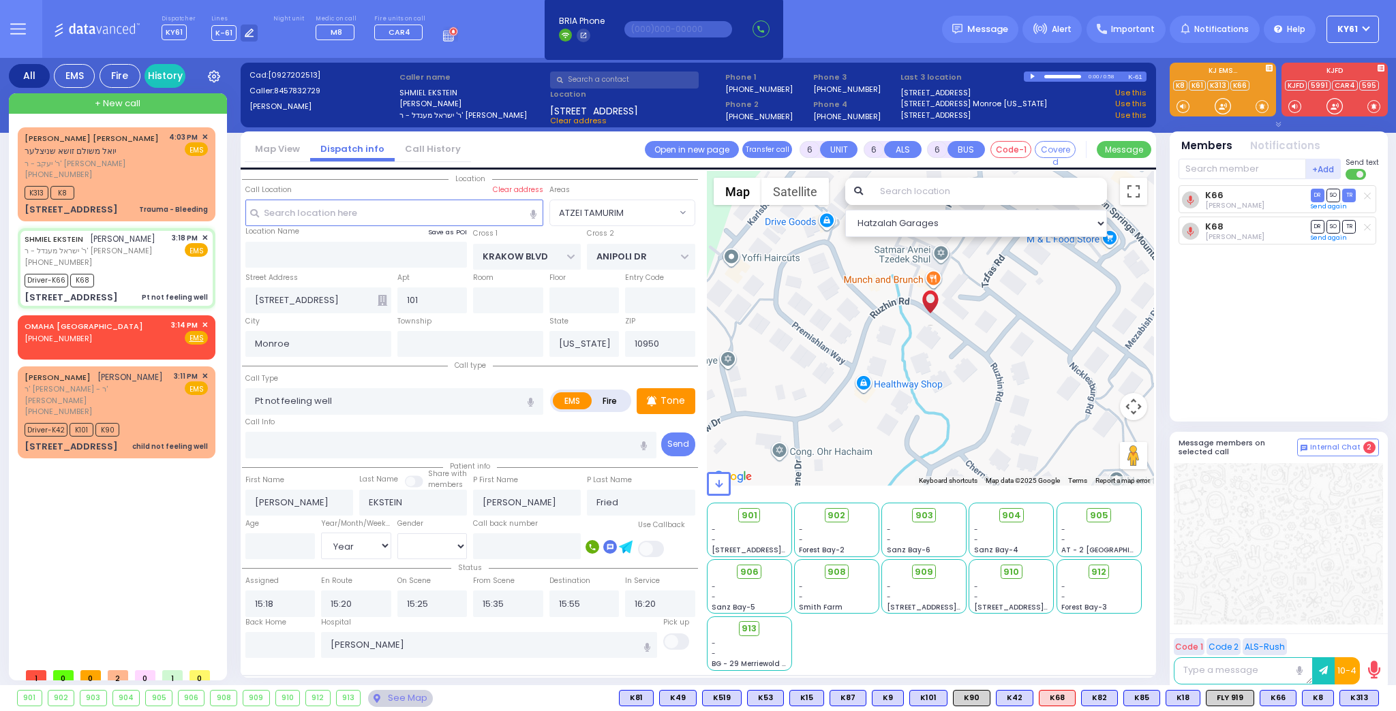
click at [434, 230] on label "Save as POI" at bounding box center [447, 233] width 39 height 10
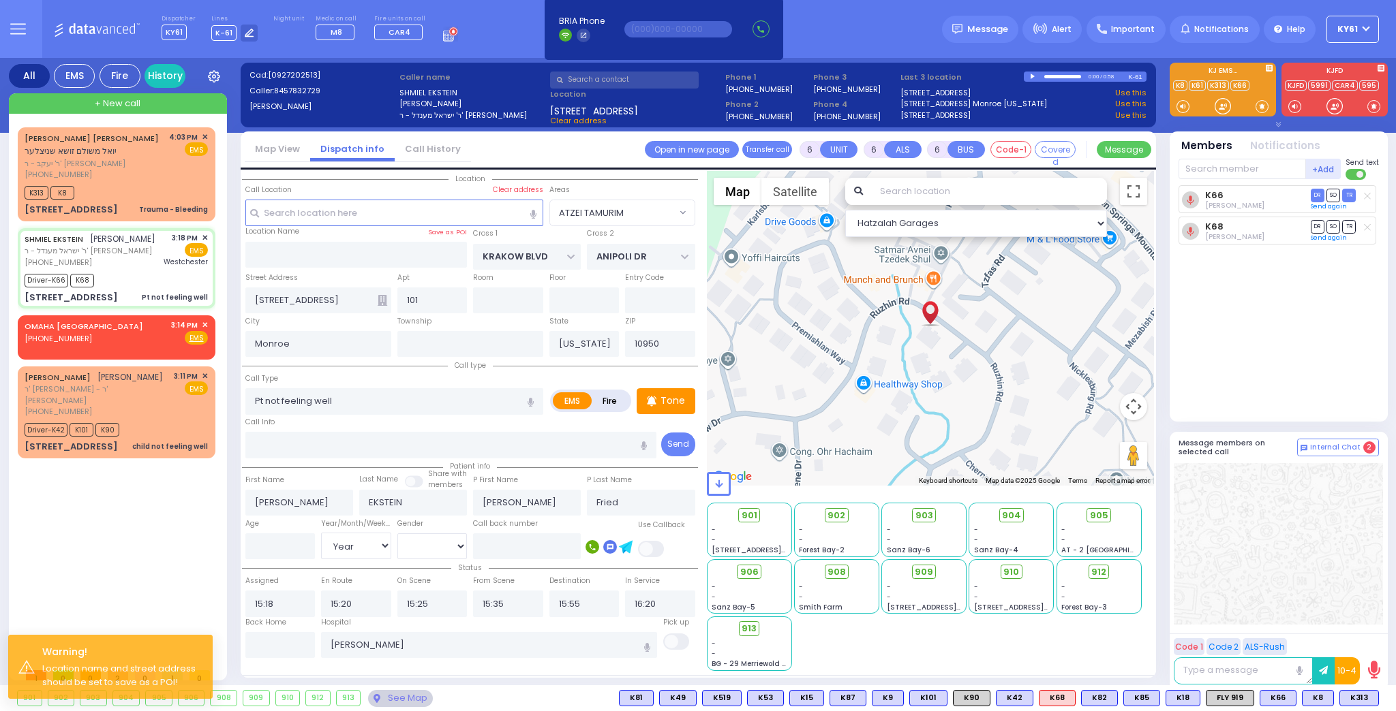
select select
radio input "true"
select select "Year"
select select "[DEMOGRAPHIC_DATA]"
type input "Westchester Medical Center-Woods Road"
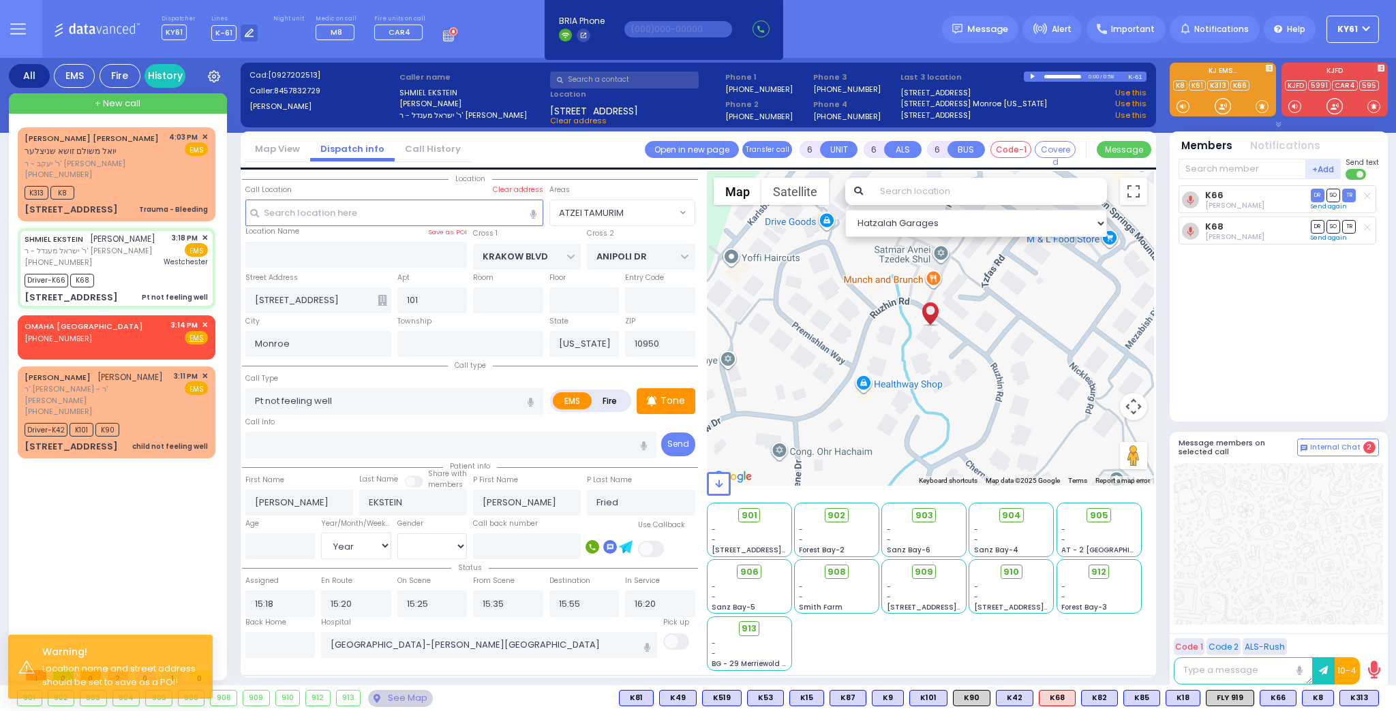
select select "Hatzalah Garages"
select select "ATZEI TAMURIM"
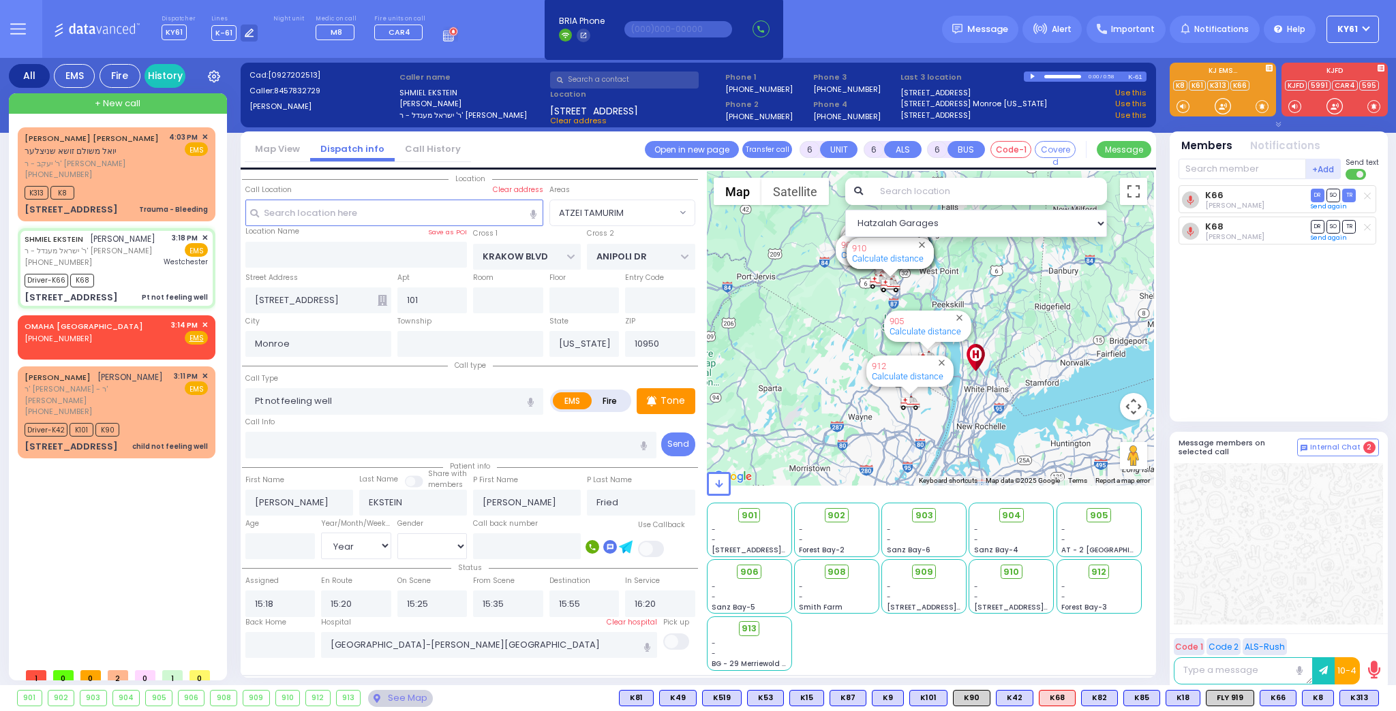
click at [1097, 519] on span "905" at bounding box center [1099, 516] width 18 height 14
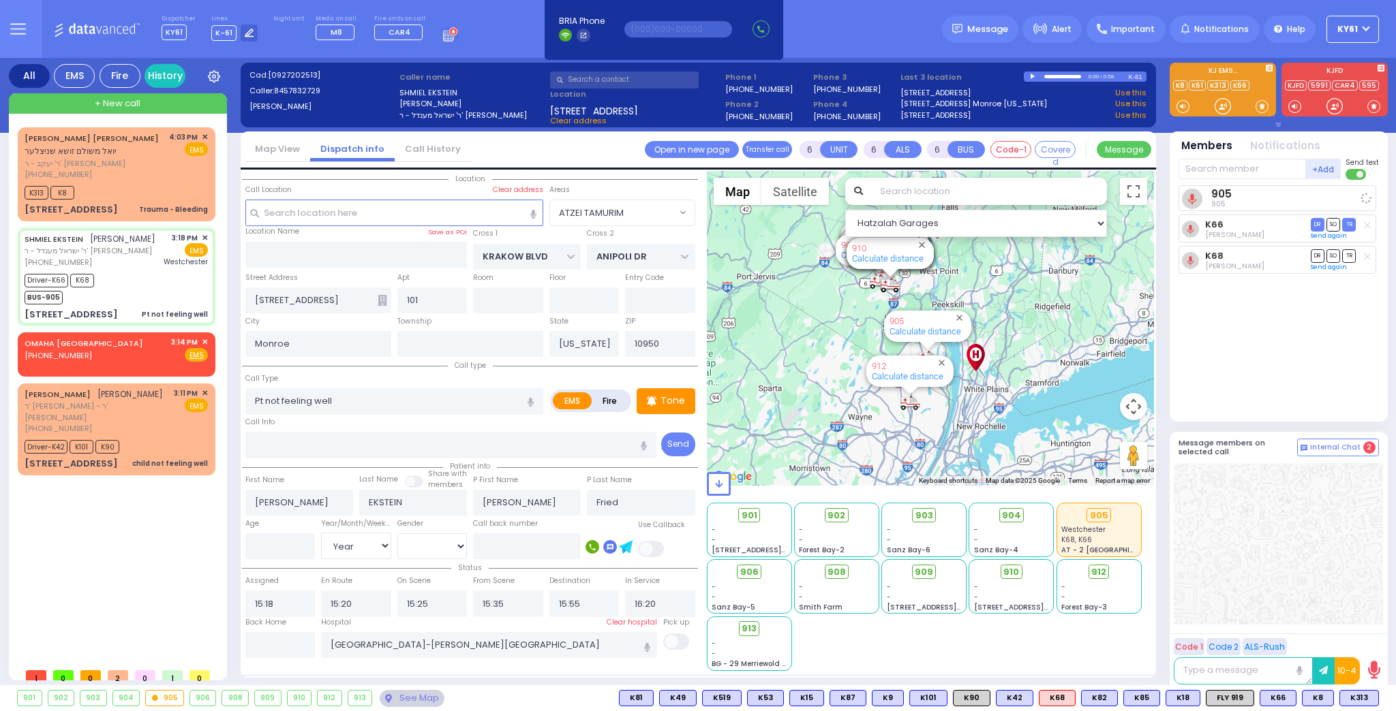
select select
radio input "true"
select select "Year"
select select "[DEMOGRAPHIC_DATA]"
select select "Hatzalah Garages"
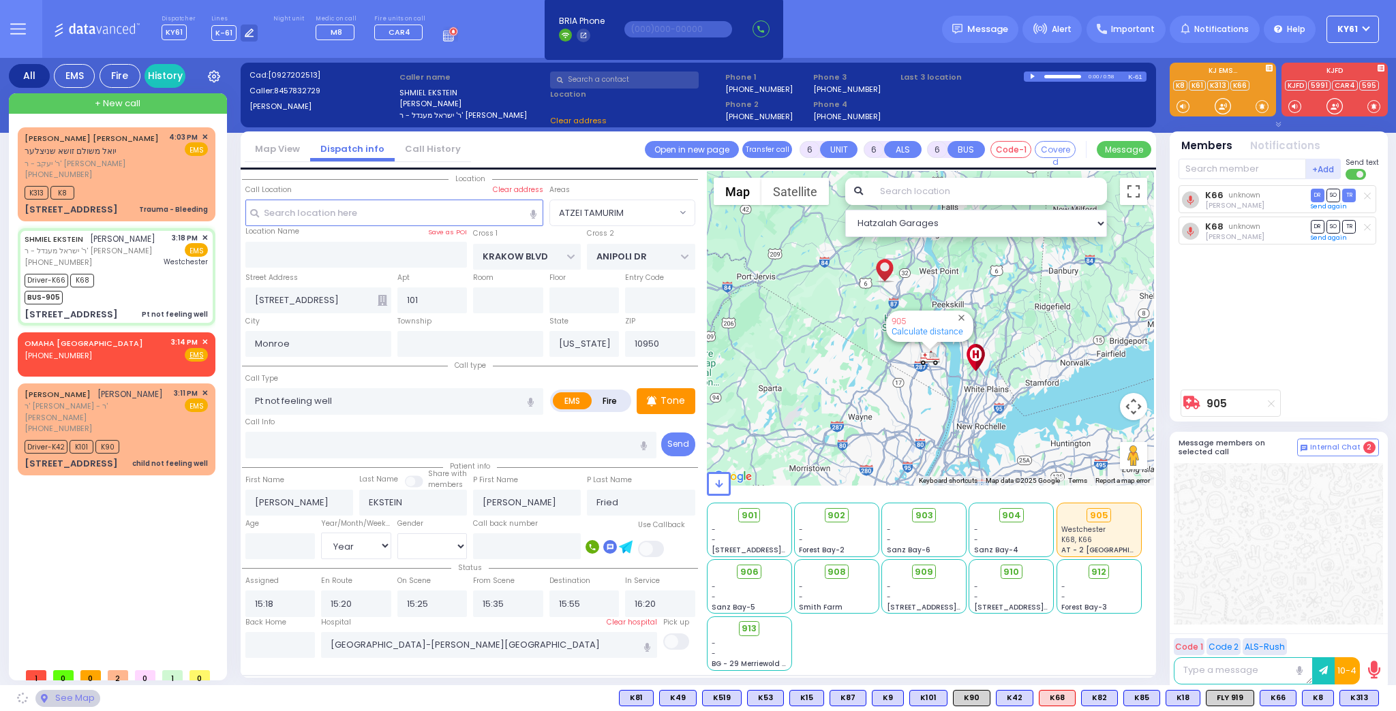
select select
radio input "true"
select select "Year"
select select "[DEMOGRAPHIC_DATA]"
select select "Hatzalah Garages"
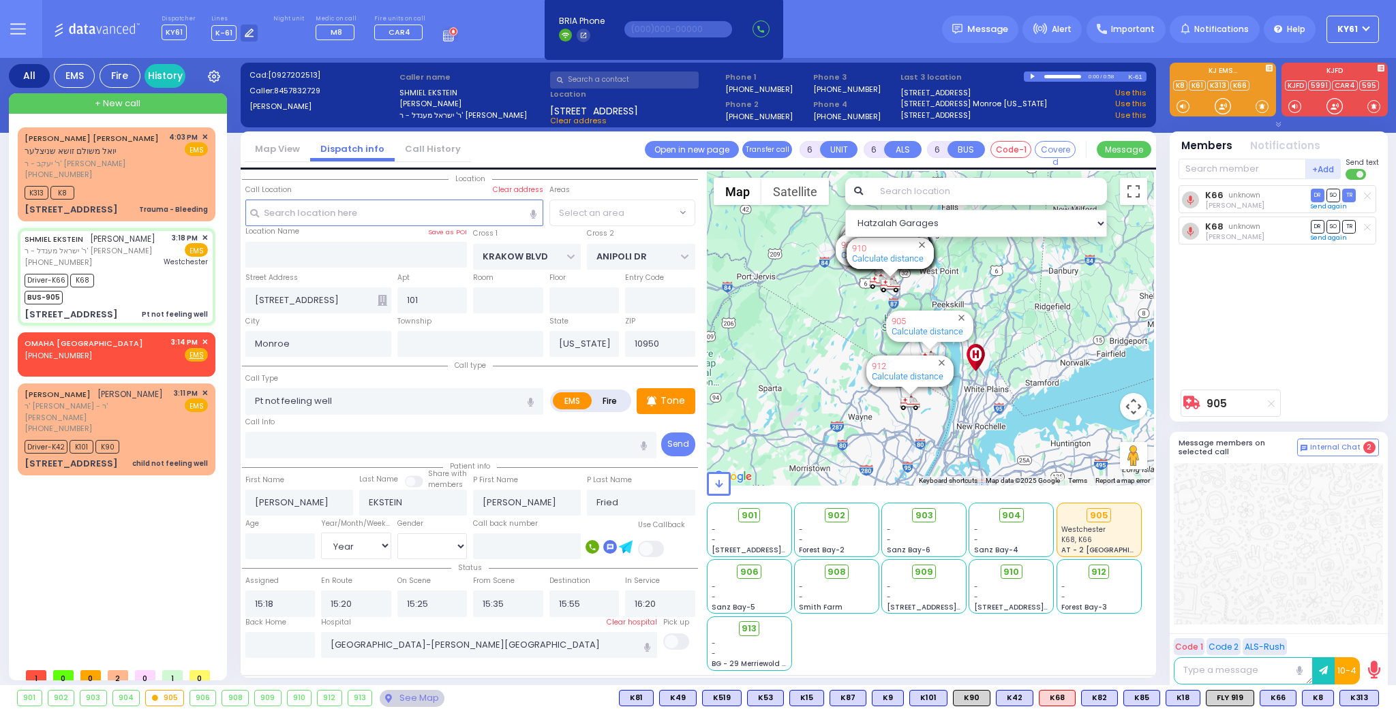
select select "ATZEI TAMURIM"
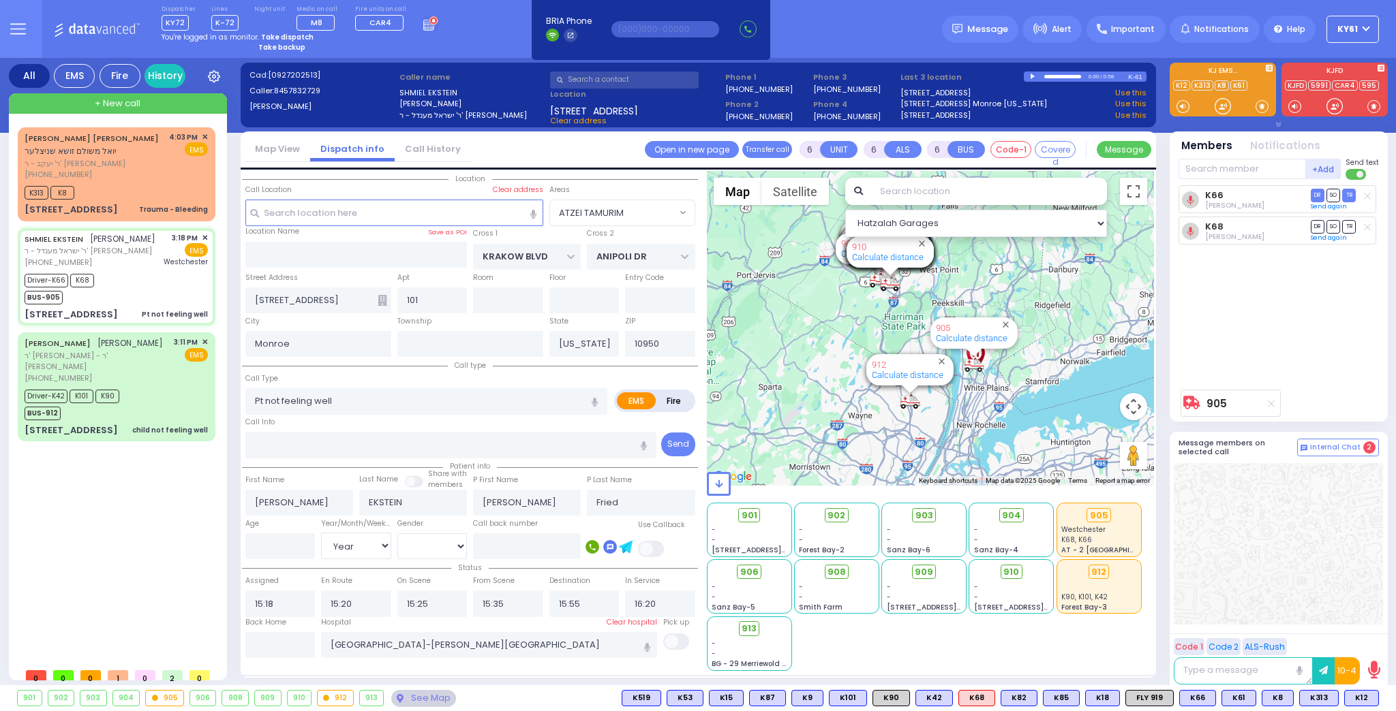
select select
radio input "true"
type input "23"
select select "Year"
select select "[DEMOGRAPHIC_DATA]"
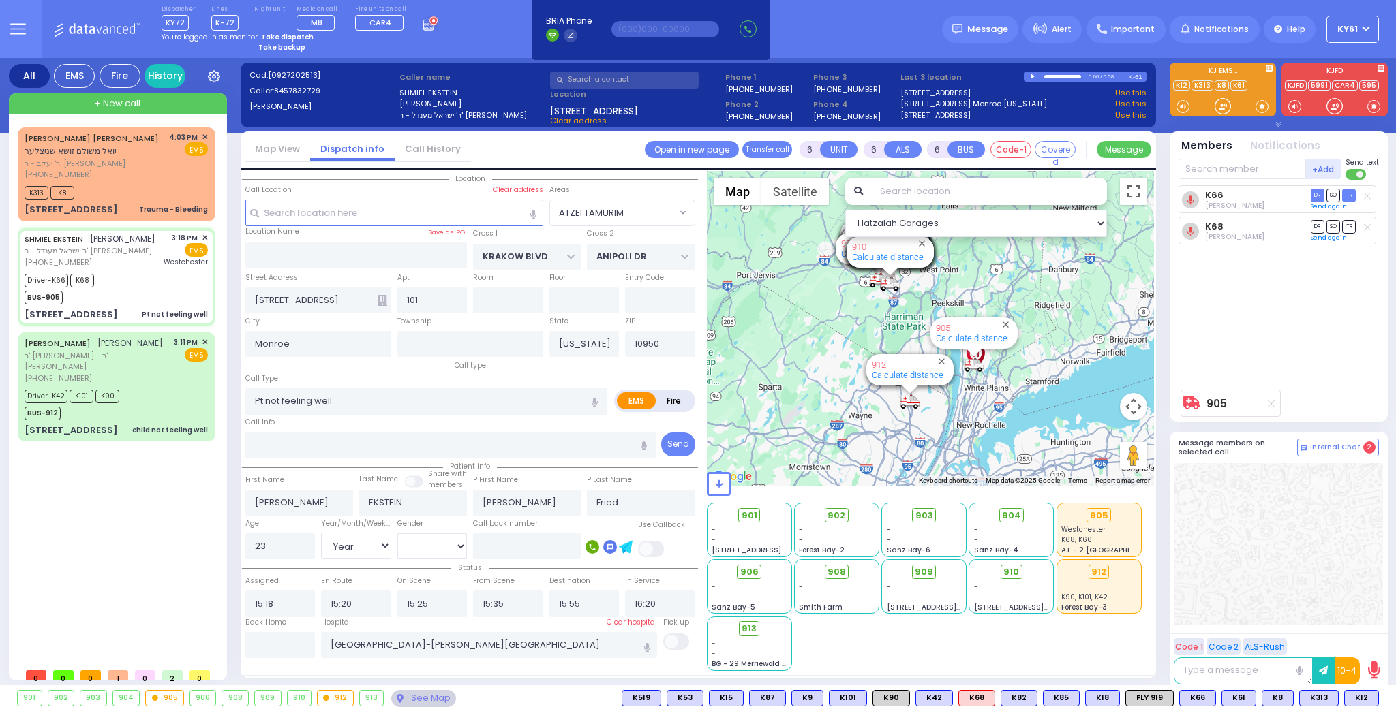
select select "Hatzalah Garages"
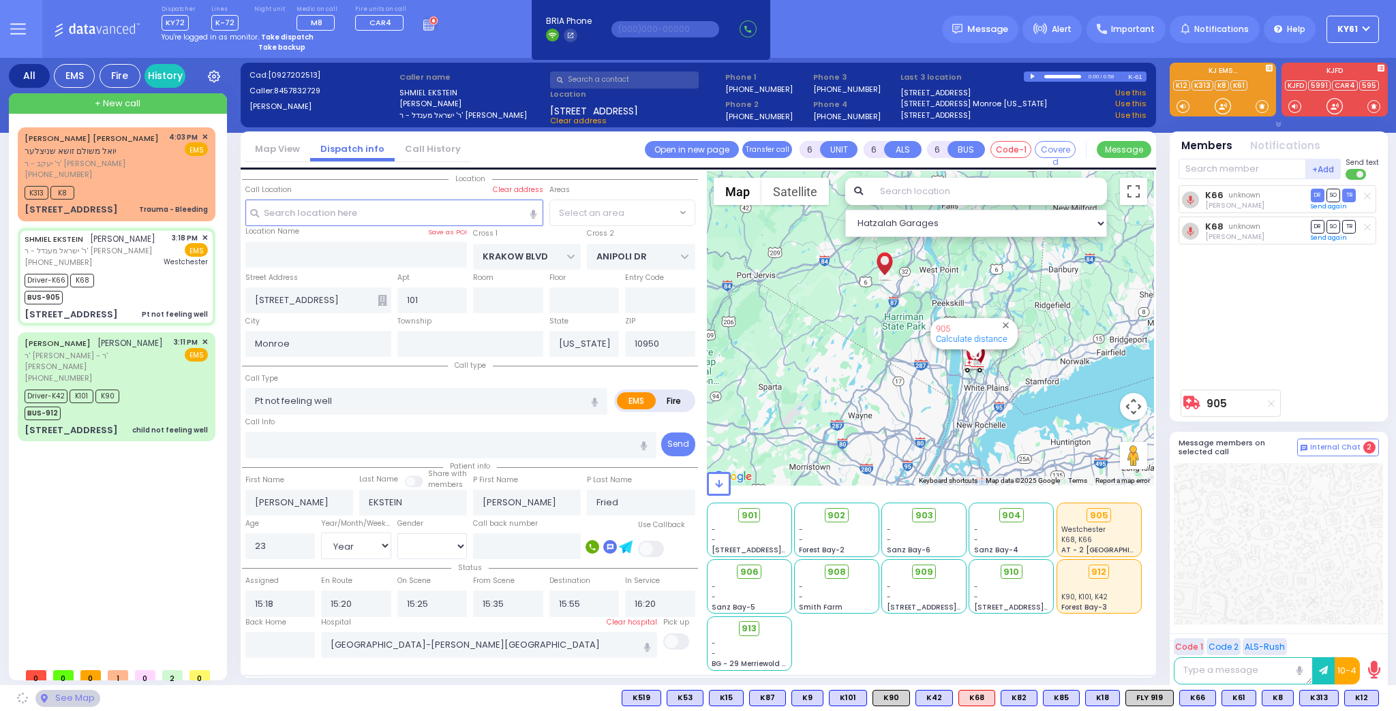
select select "ATZEI TAMURIM"
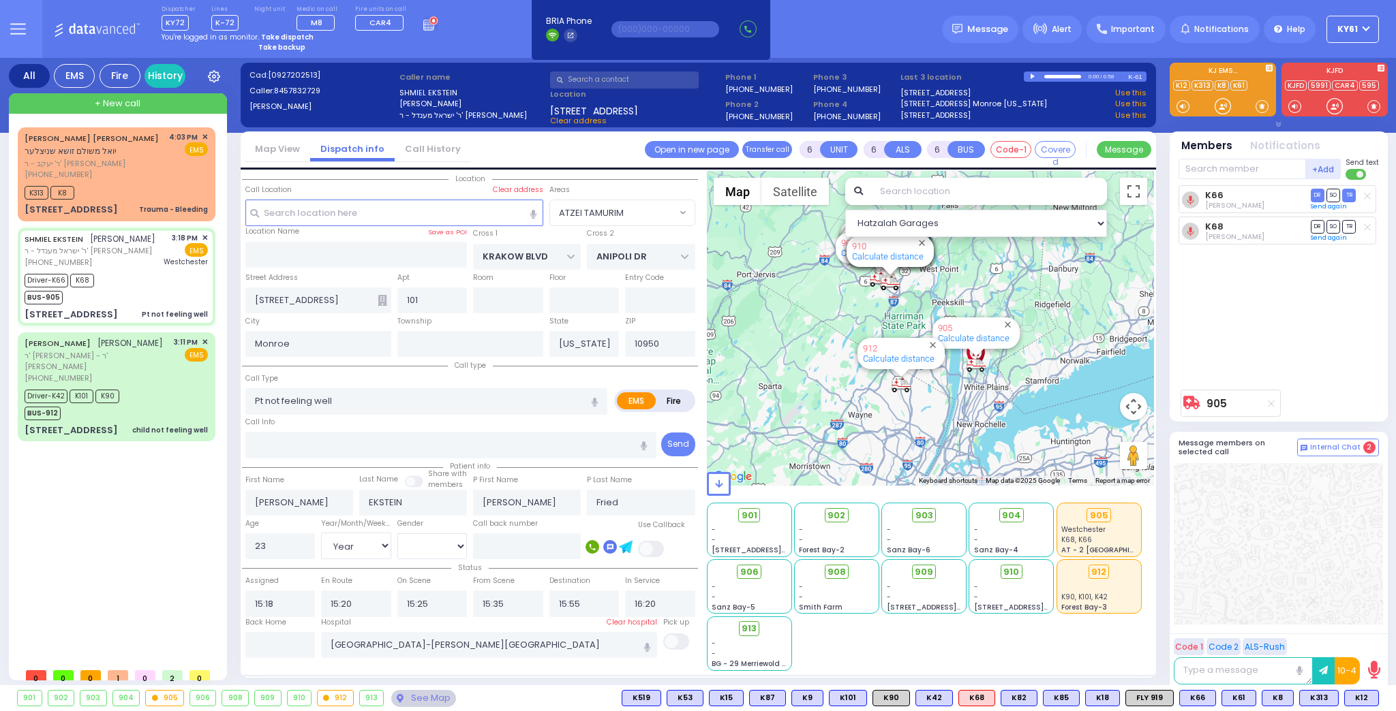
select select
radio input "true"
select select "Year"
select select "[DEMOGRAPHIC_DATA]"
select select "Hatzalah Garages"
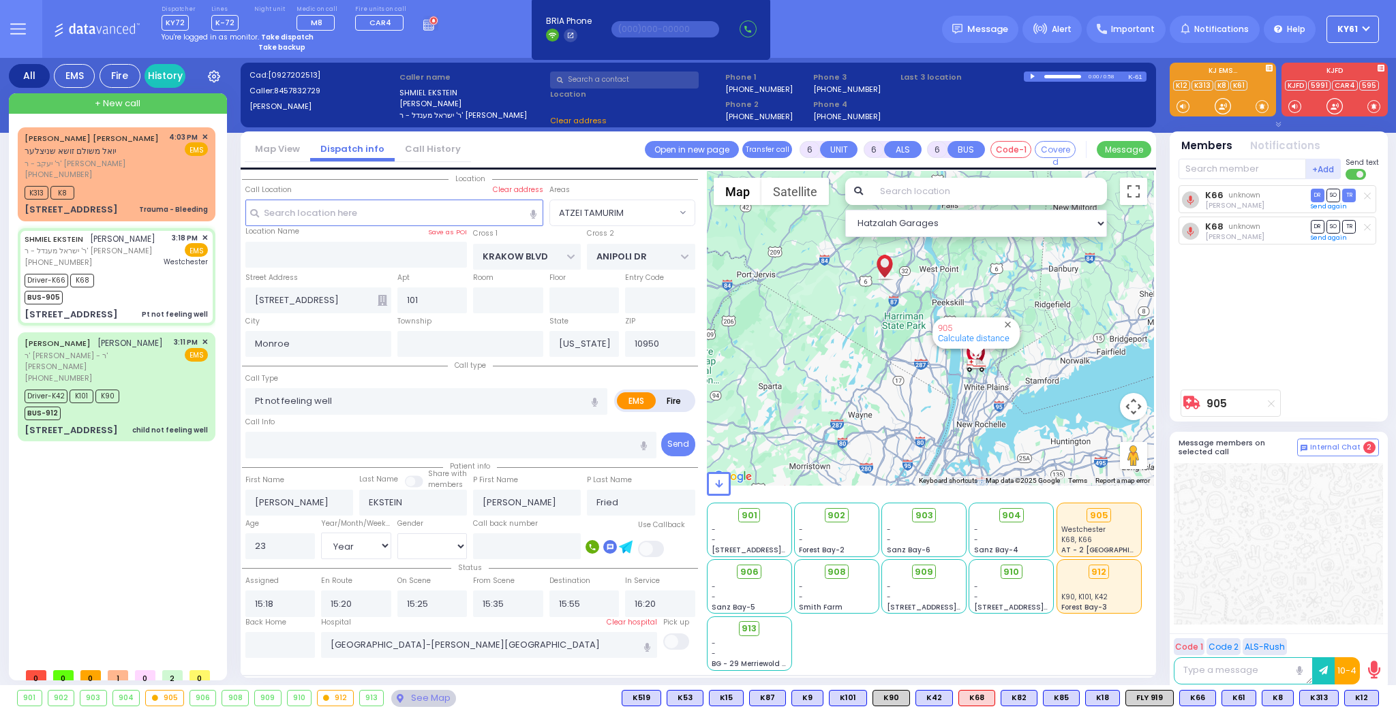
select select
radio input "true"
select select "Year"
select select "[DEMOGRAPHIC_DATA]"
select select "Hatzalah Garages"
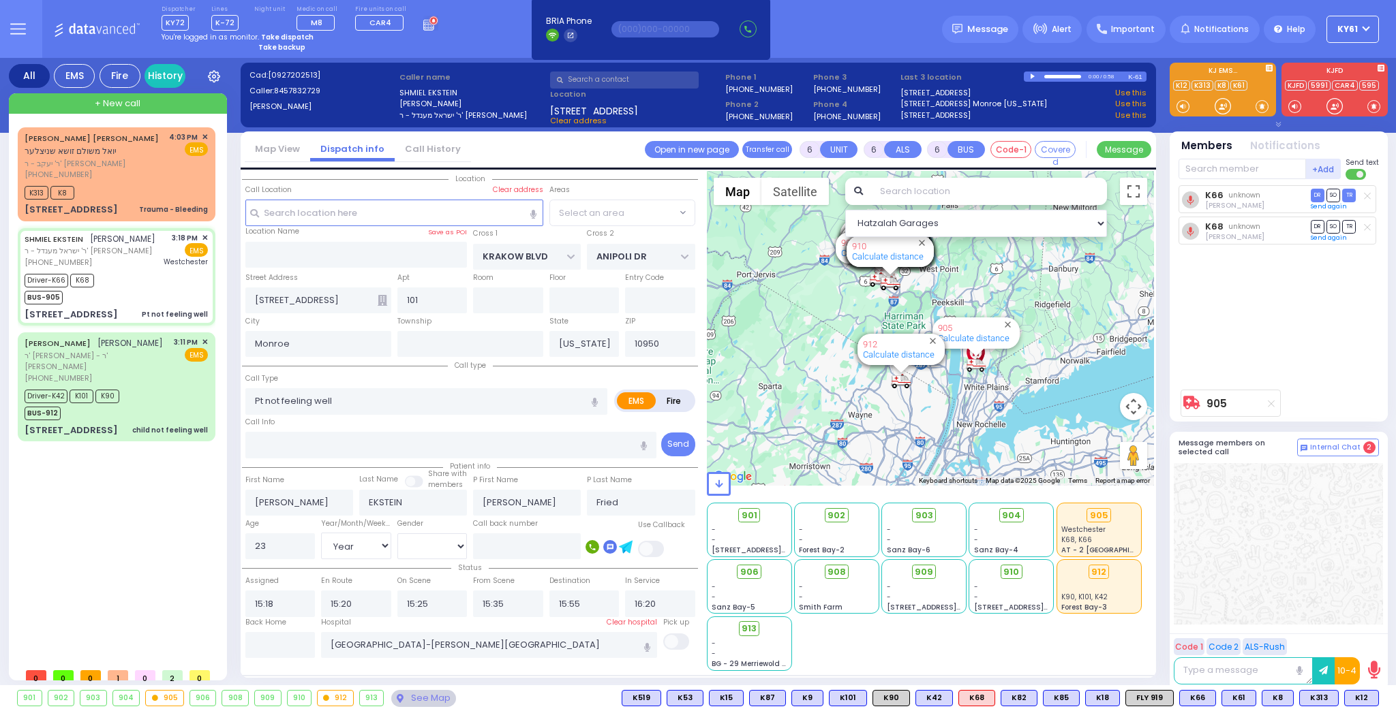
select select "ATZEI TAMURIM"
select select
radio input "true"
select select "Year"
select select "[DEMOGRAPHIC_DATA]"
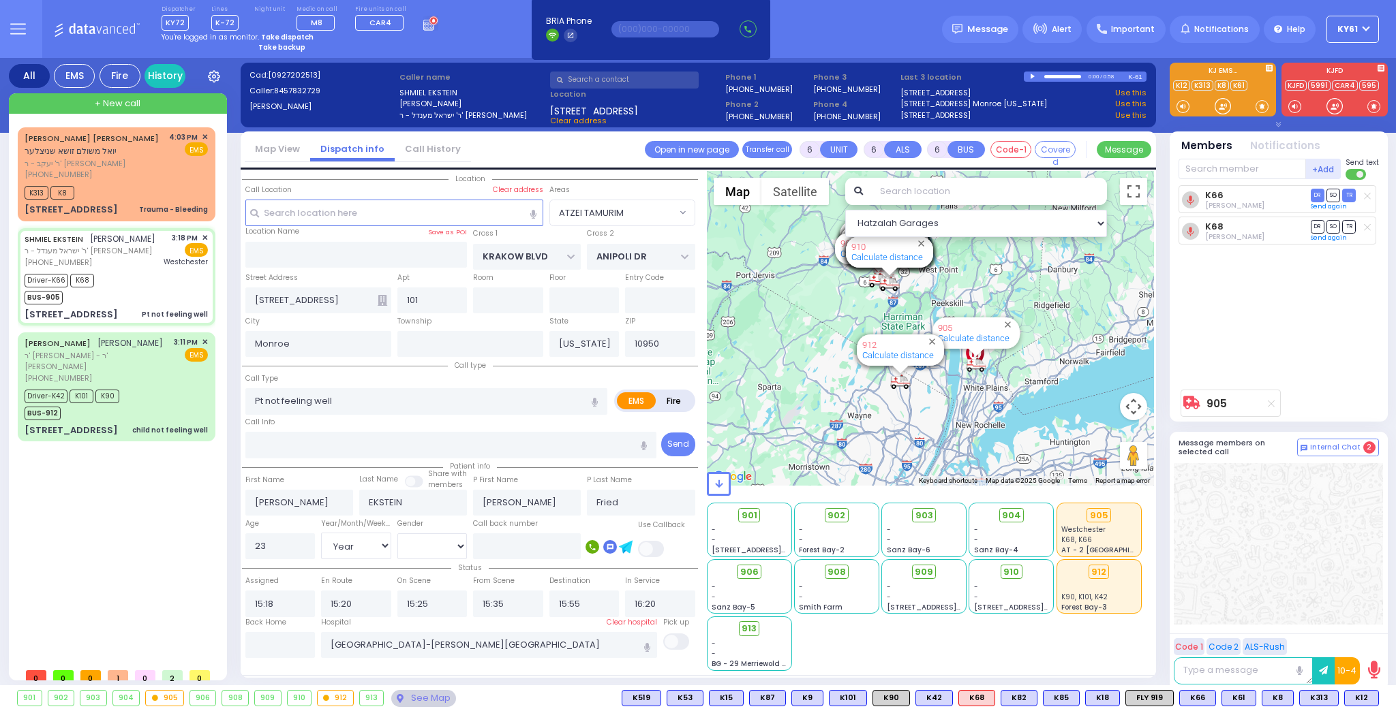
select select "Hatzalah Garages"
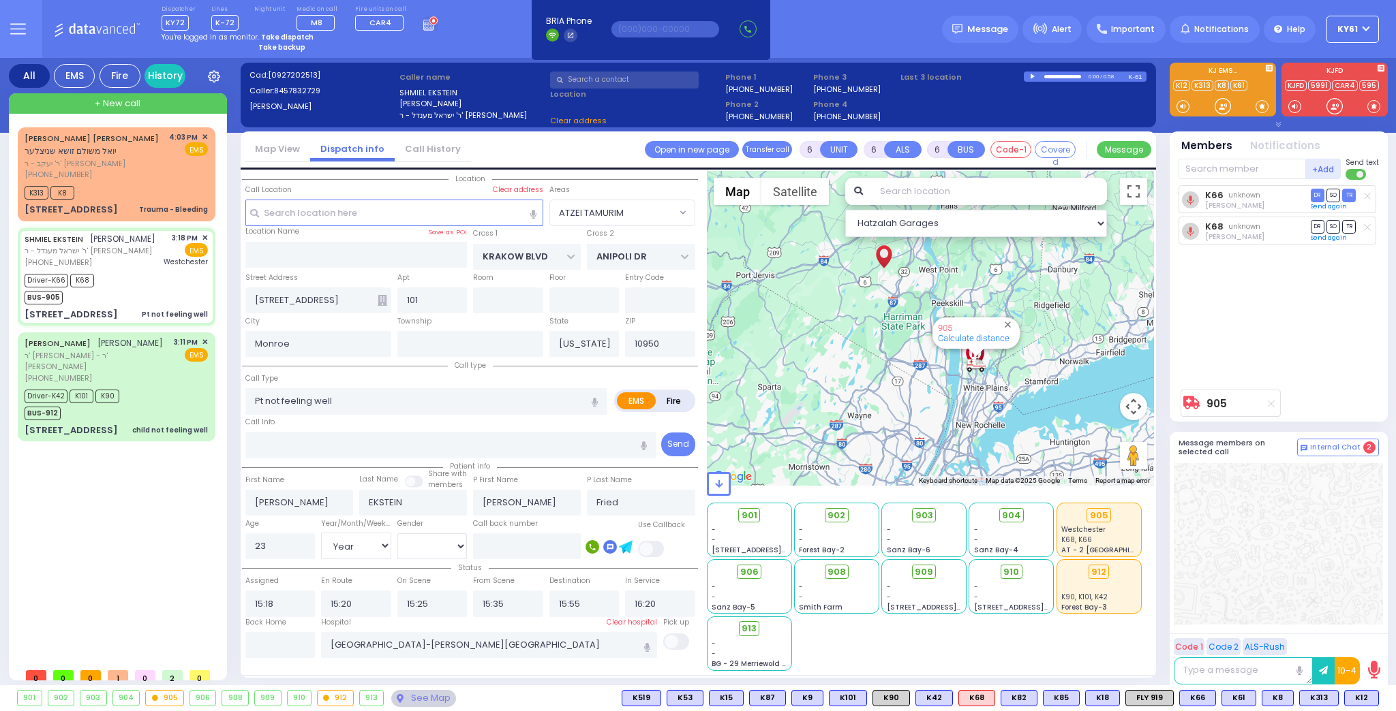
select select "ATZEI TAMURIM"
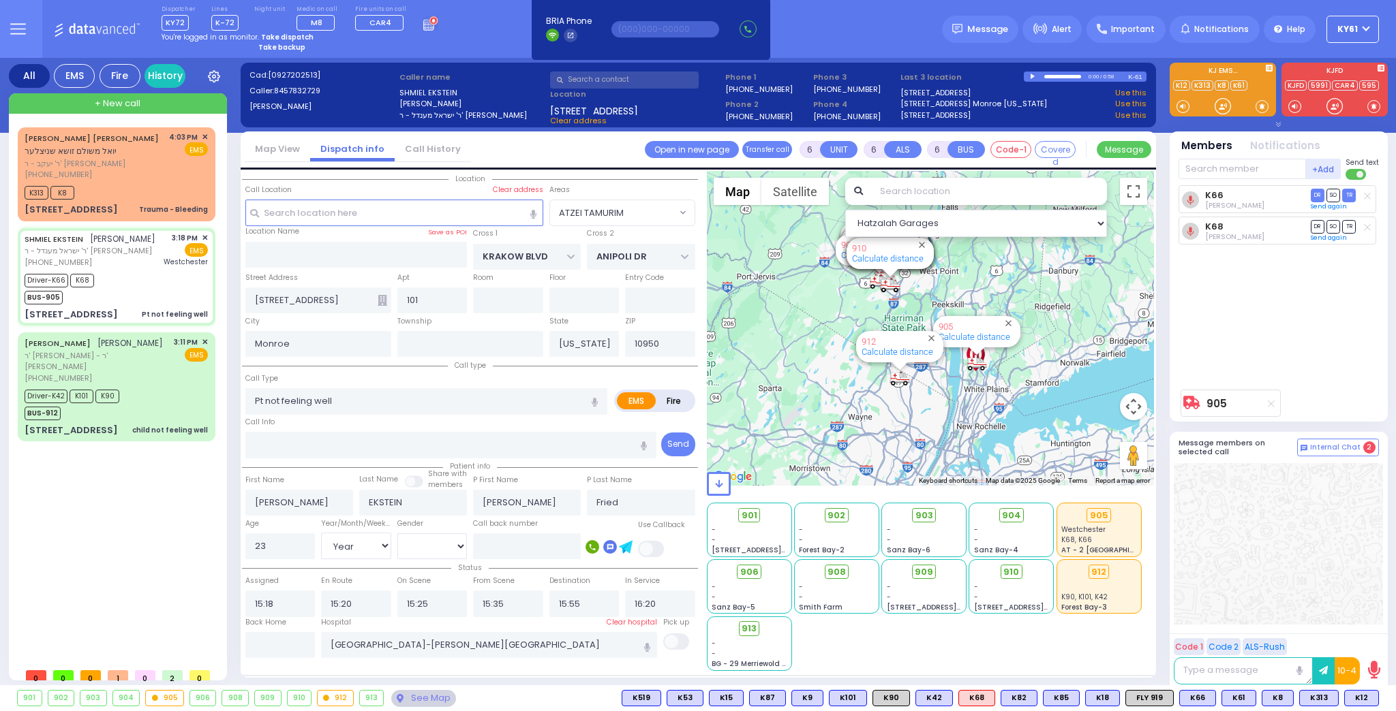
select select
radio input "true"
select select "Year"
select select "[DEMOGRAPHIC_DATA]"
select select "Hatzalah Garages"
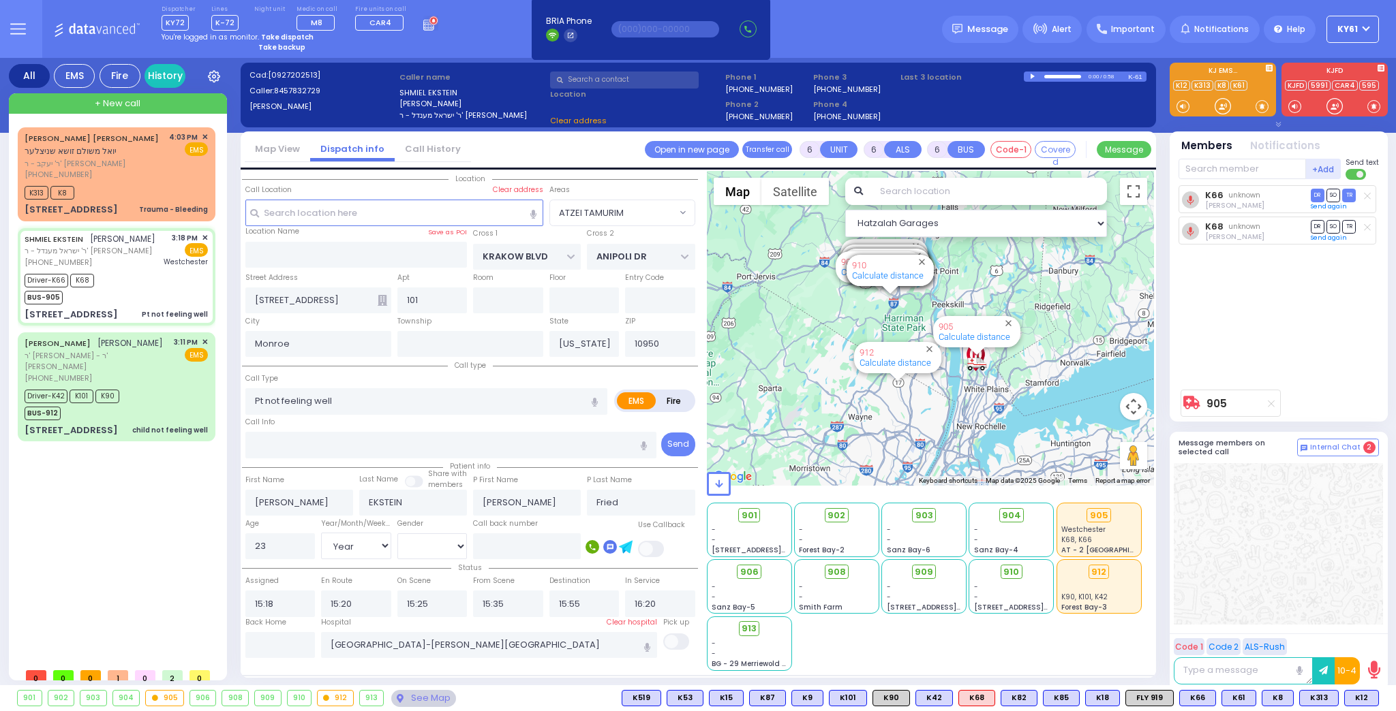
select select "ATZEI TAMURIM"
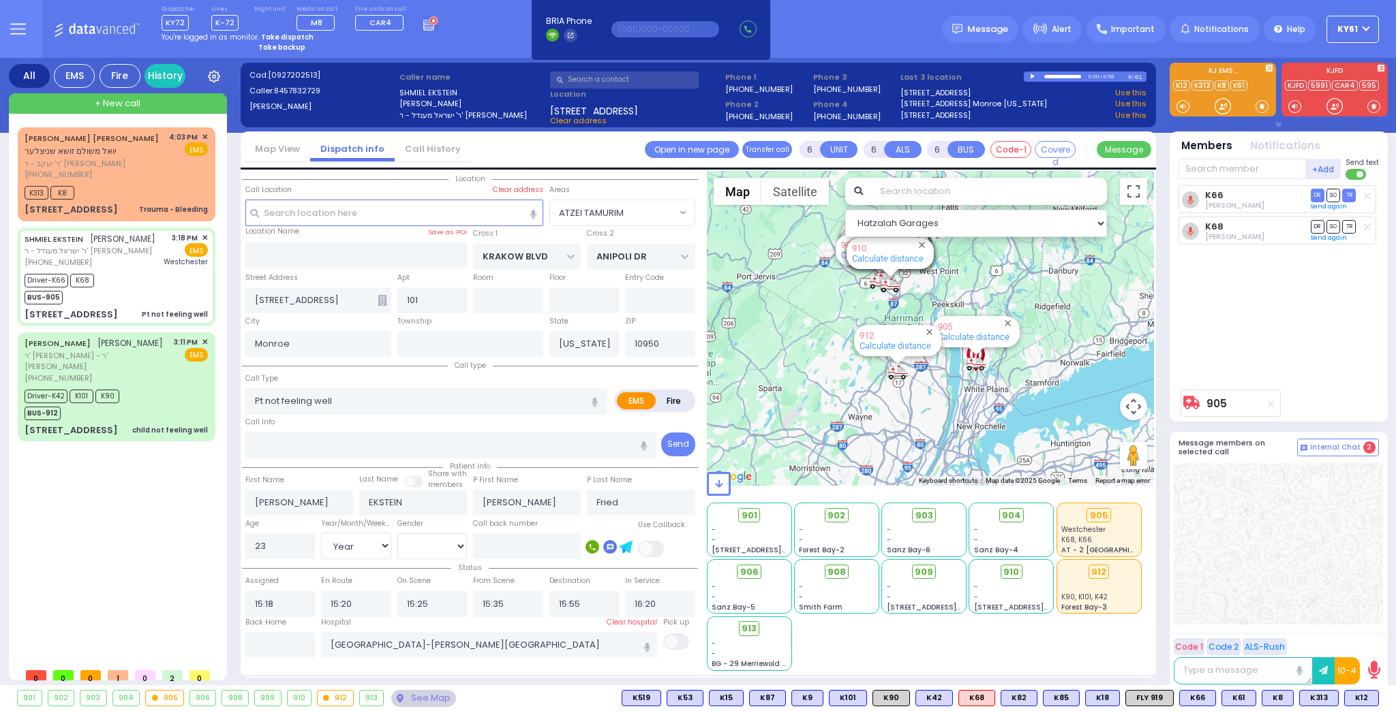
select select
radio input "true"
select select "Year"
select select "[DEMOGRAPHIC_DATA]"
select select "Hatzalah Garages"
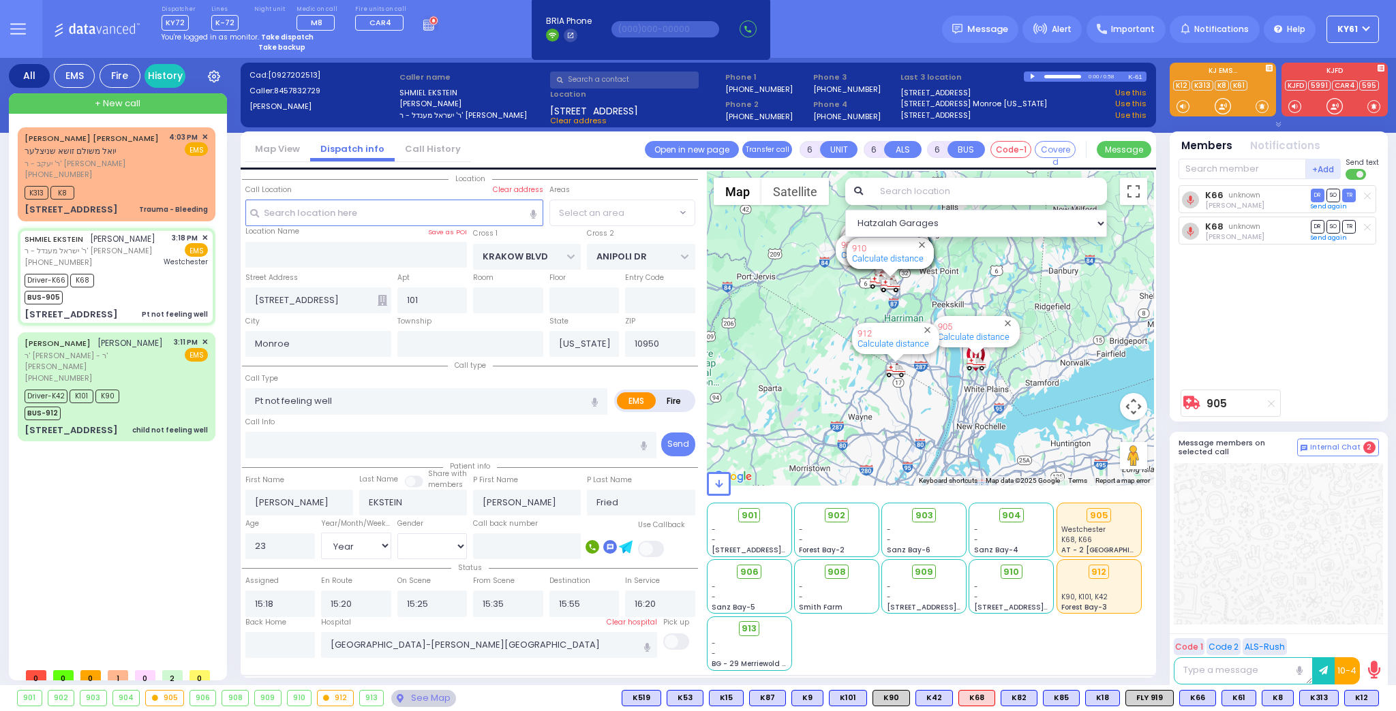
select select "ATZEI TAMURIM"
select select "Year"
select select "[DEMOGRAPHIC_DATA]"
select select
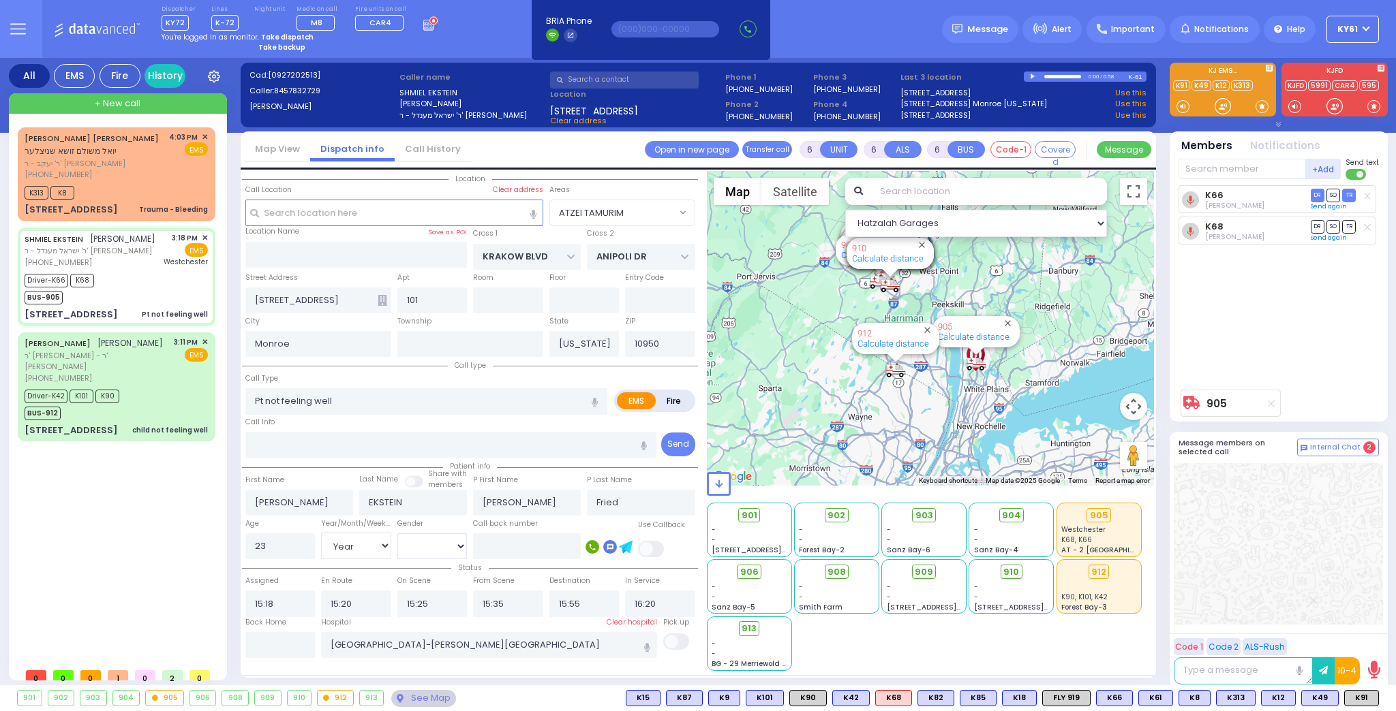
radio input "true"
select select "Year"
select select "[DEMOGRAPHIC_DATA]"
select select "Hatzalah Garages"
select select "ATZEI TAMURIM"
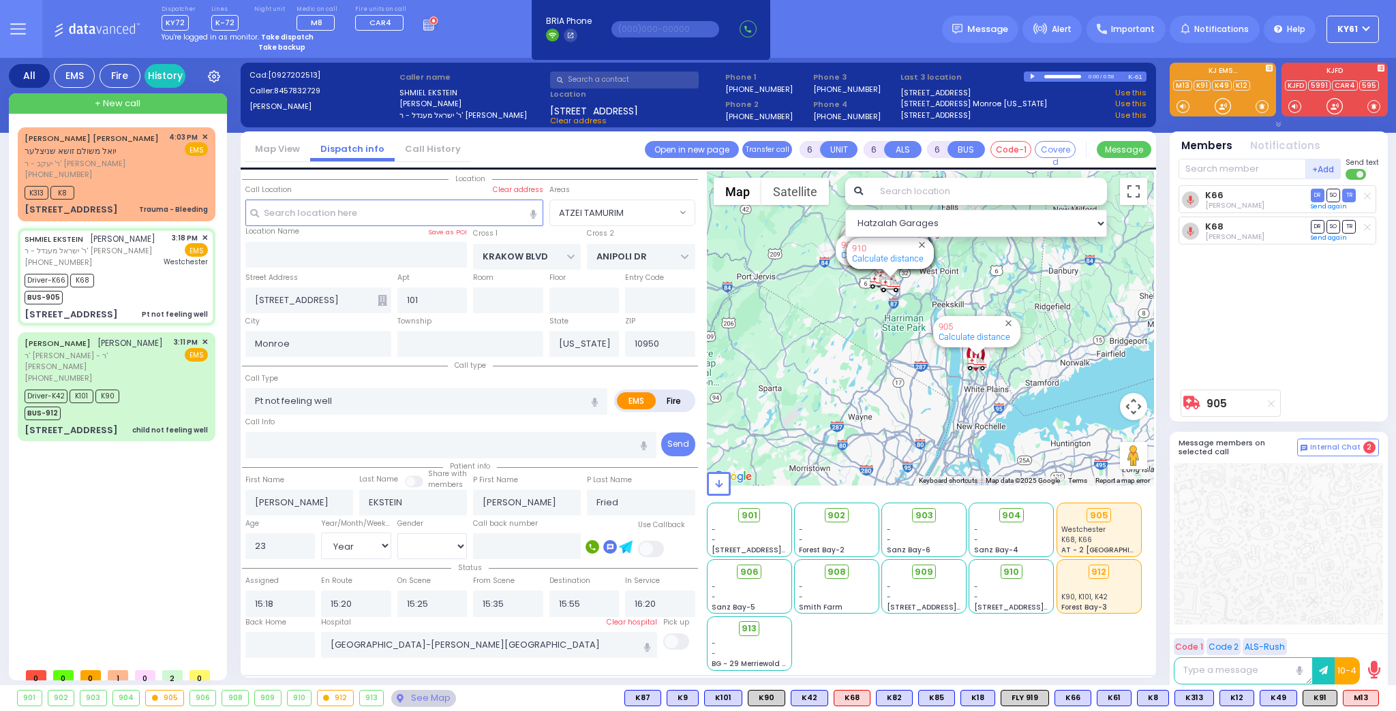
select select
radio input "true"
select select "Year"
select select "[DEMOGRAPHIC_DATA]"
select select "Hatzalah Garages"
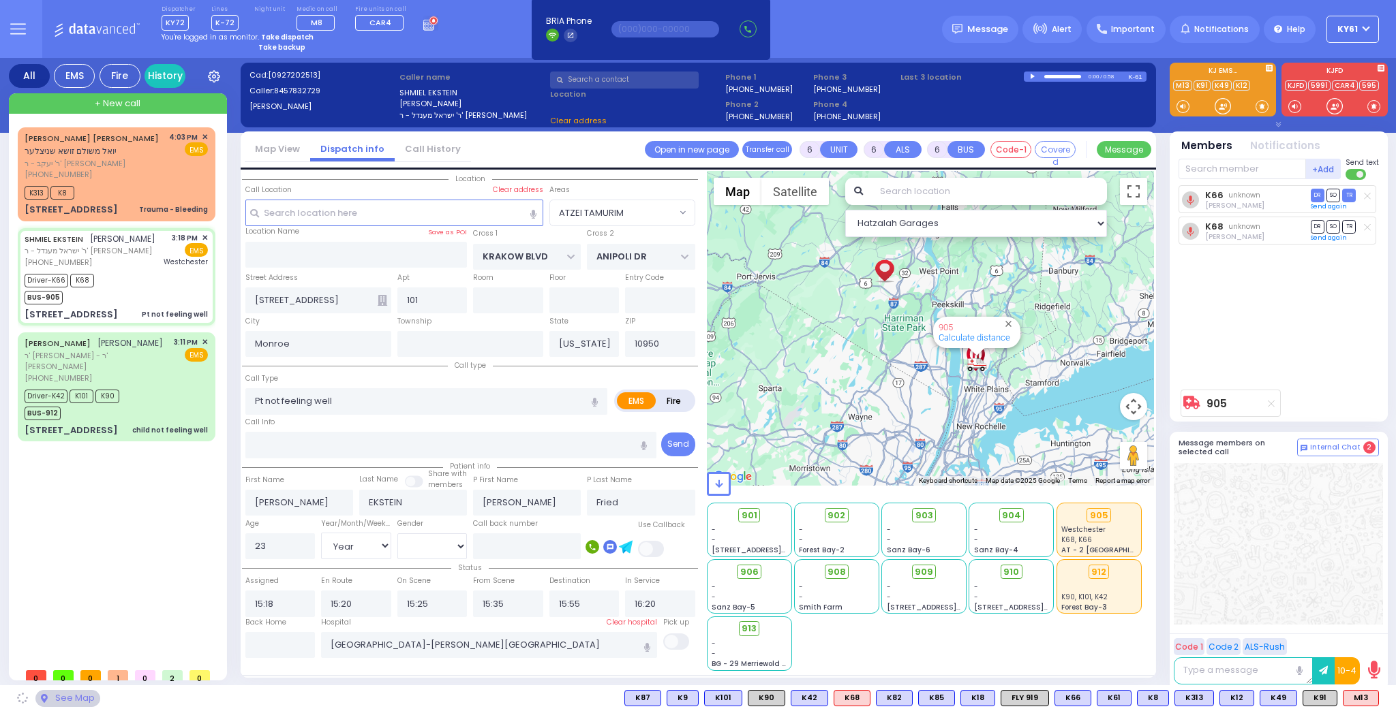
select select
radio input "true"
select select "Year"
select select "[DEMOGRAPHIC_DATA]"
select select "Hatzalah Garages"
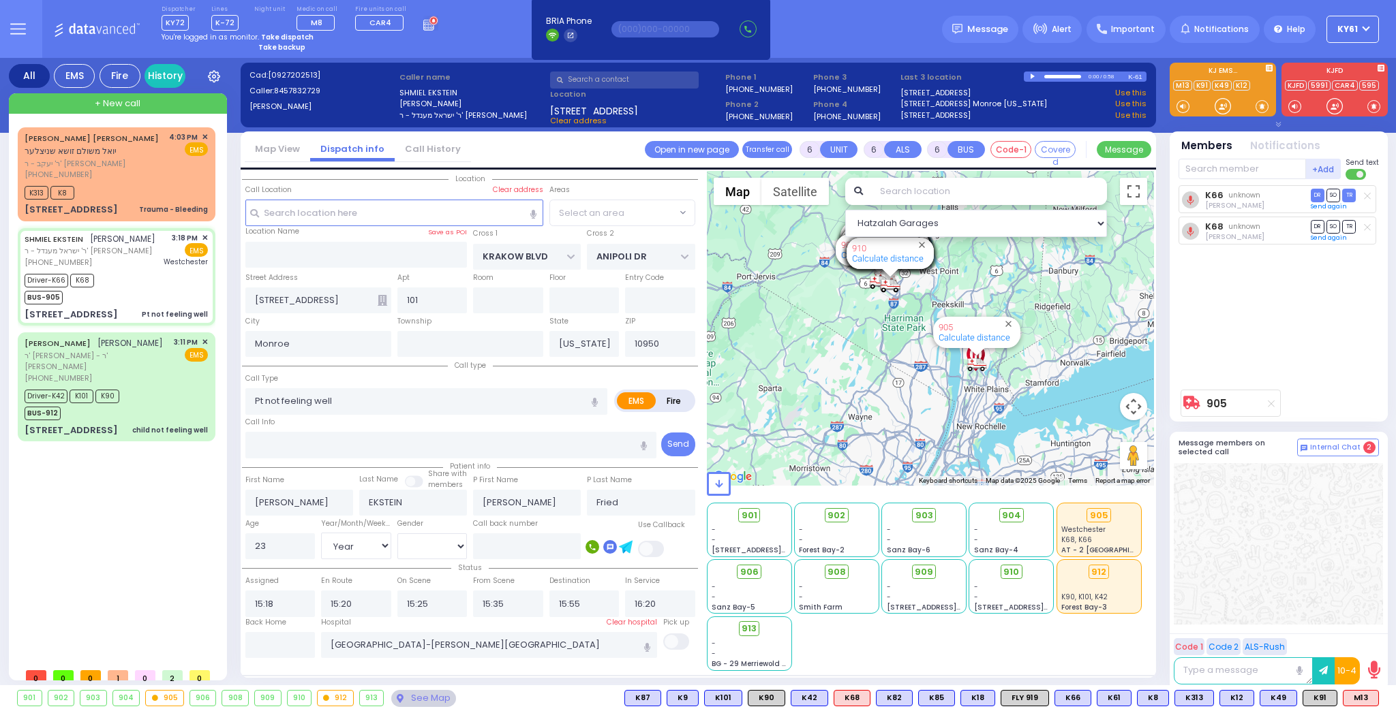
radio input "true"
select select "Year"
select select "[DEMOGRAPHIC_DATA]"
select select
select select "Hatzalah Garages"
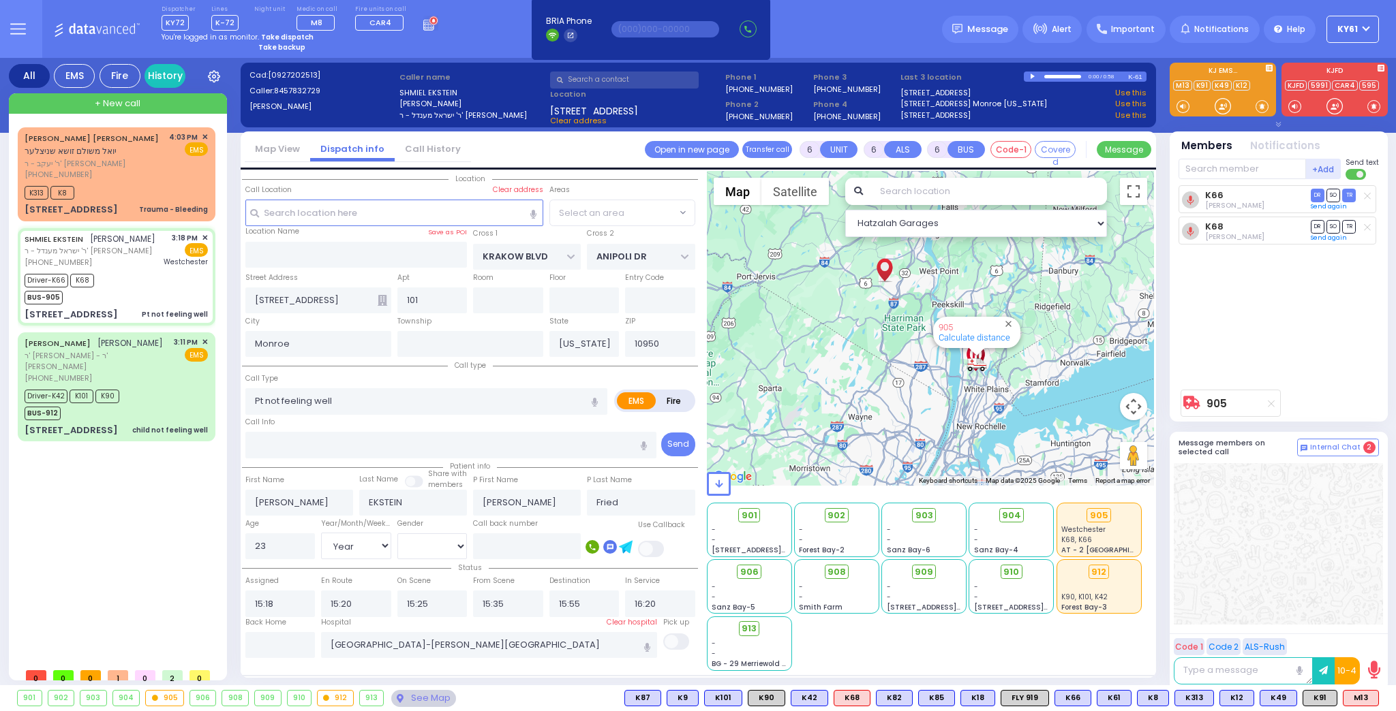
select select "ATZEI TAMURIM"
select select
radio input "true"
select select "Year"
select select "[DEMOGRAPHIC_DATA]"
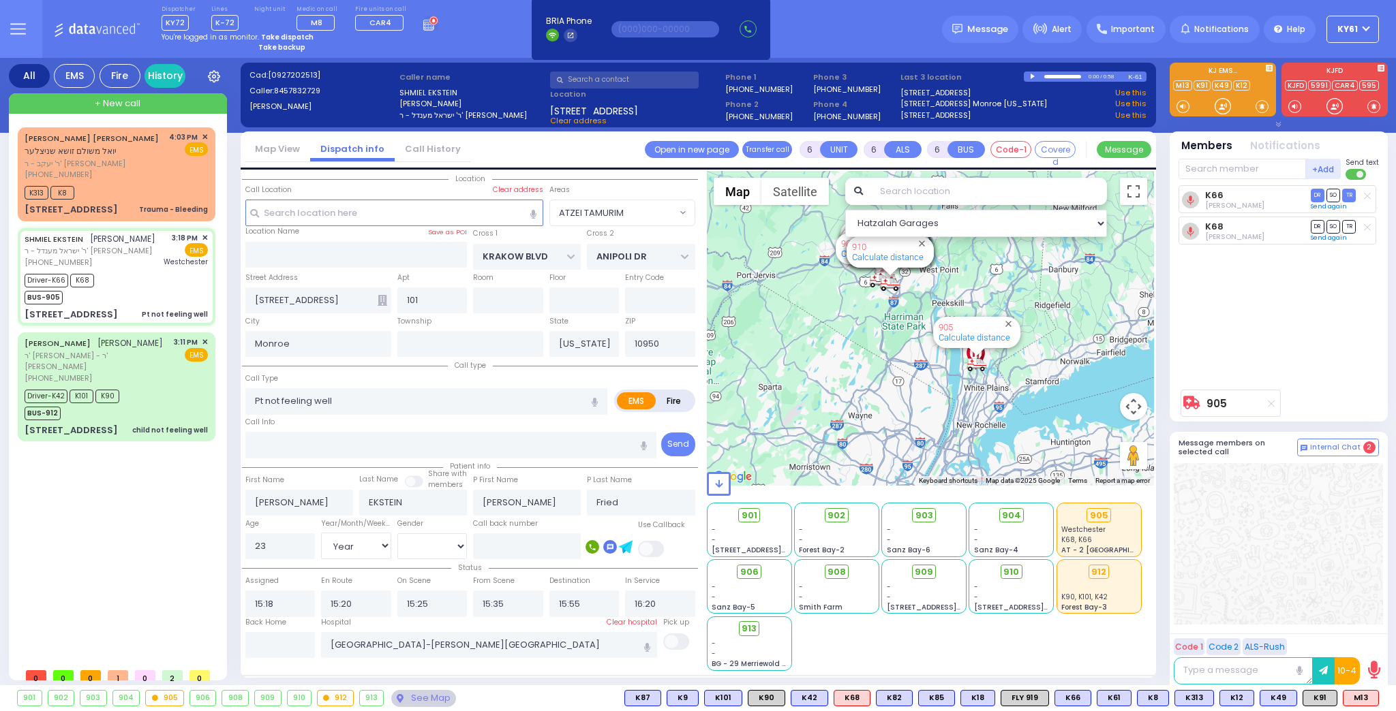
select select "Hatzalah Garages"
select select "ATZEI TAMURIM"
select select
radio input "true"
select select "Year"
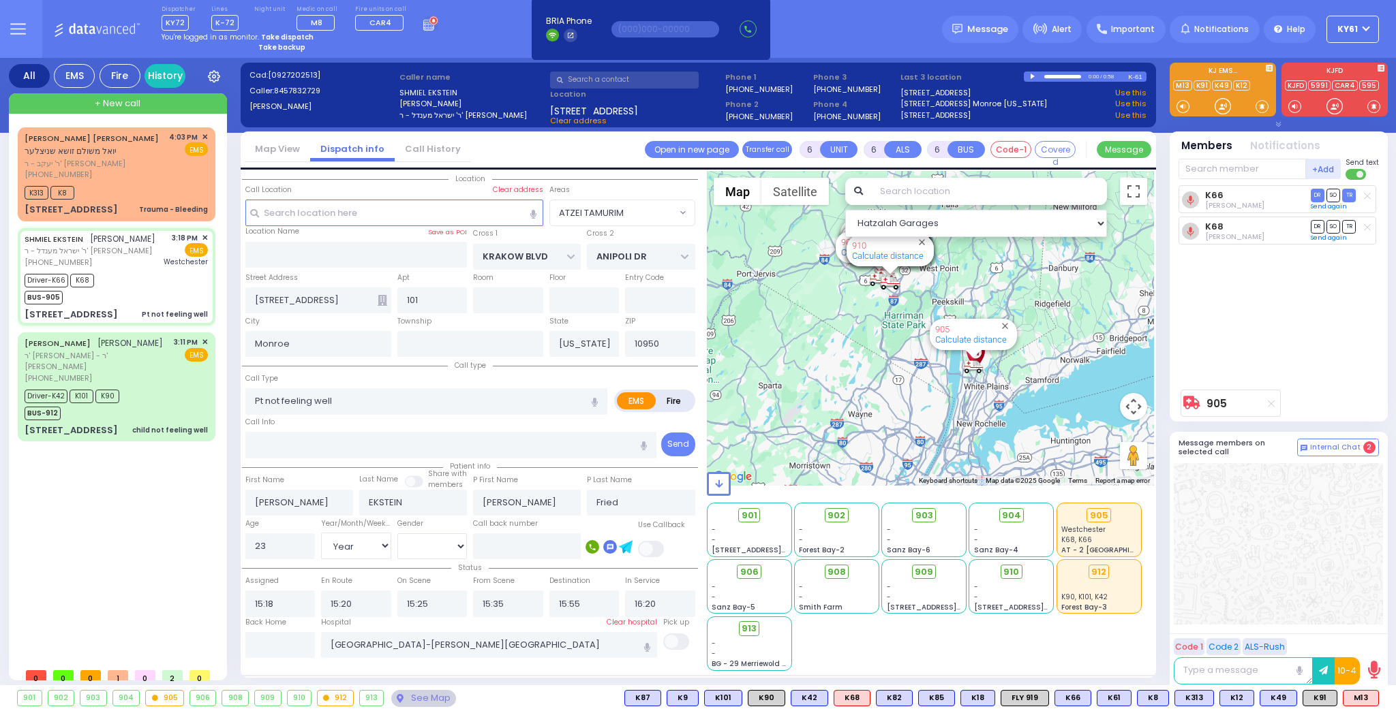
select select "[DEMOGRAPHIC_DATA]"
select select "Hatzalah Garages"
select select "ATZEI TAMURIM"
select select
radio input "true"
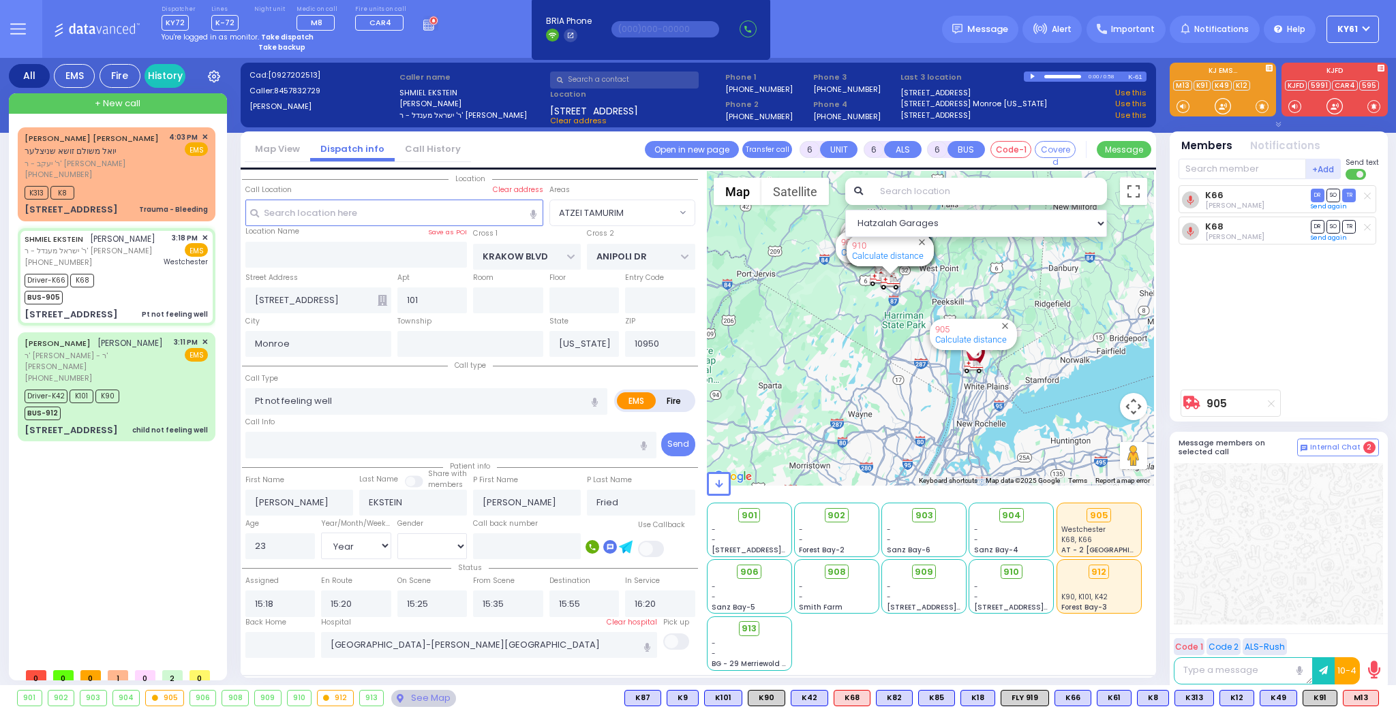
select select "Year"
select select "[DEMOGRAPHIC_DATA]"
select select "Hatzalah Garages"
select select "ATZEI TAMURIM"
select select
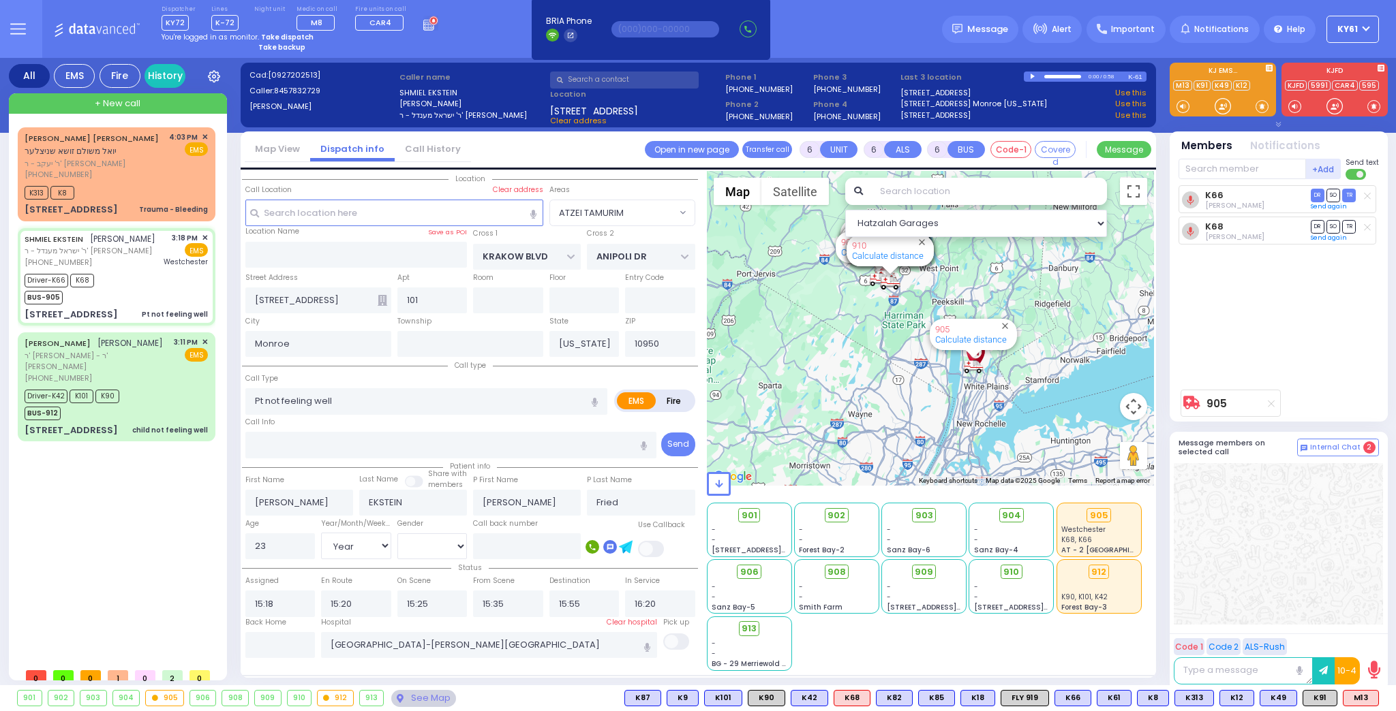
radio input "true"
select select "Year"
select select "[DEMOGRAPHIC_DATA]"
select select "Hatzalah Garages"
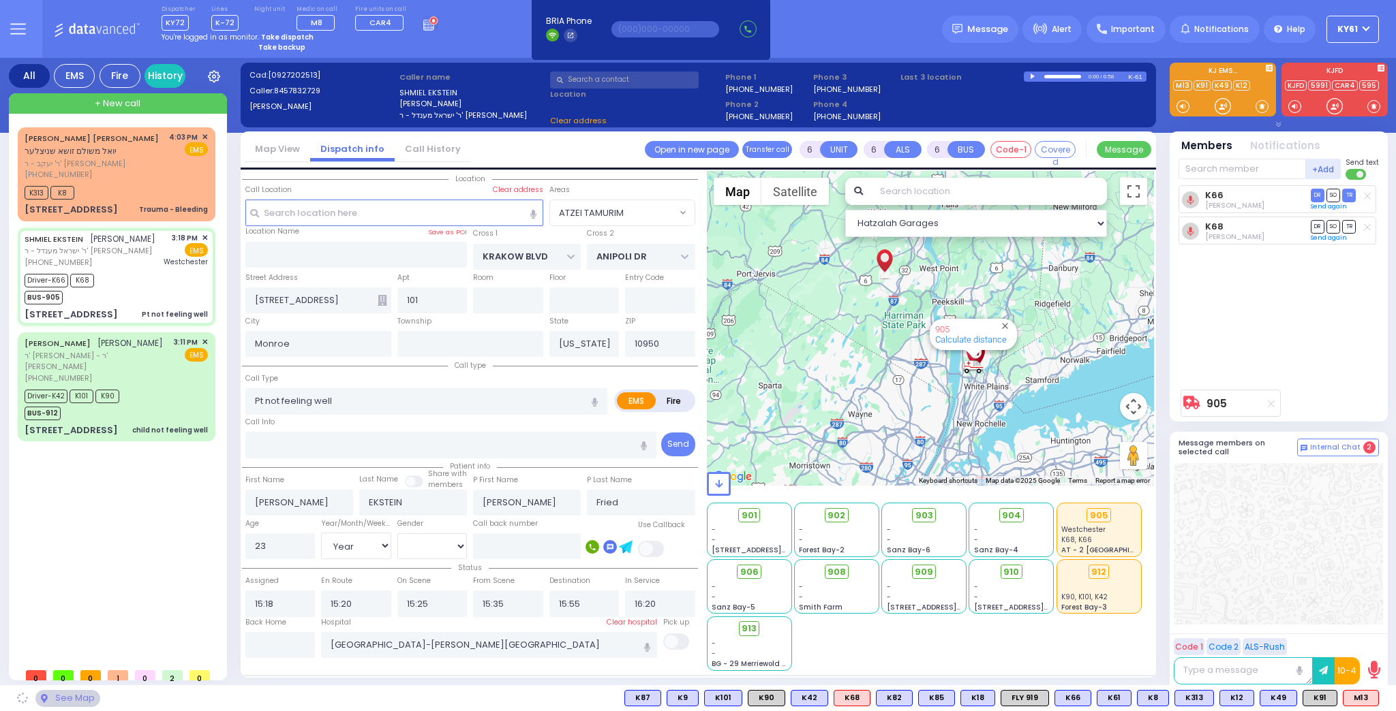
select select "ATZEI TAMURIM"
